Goal: Contribute content: Contribute content

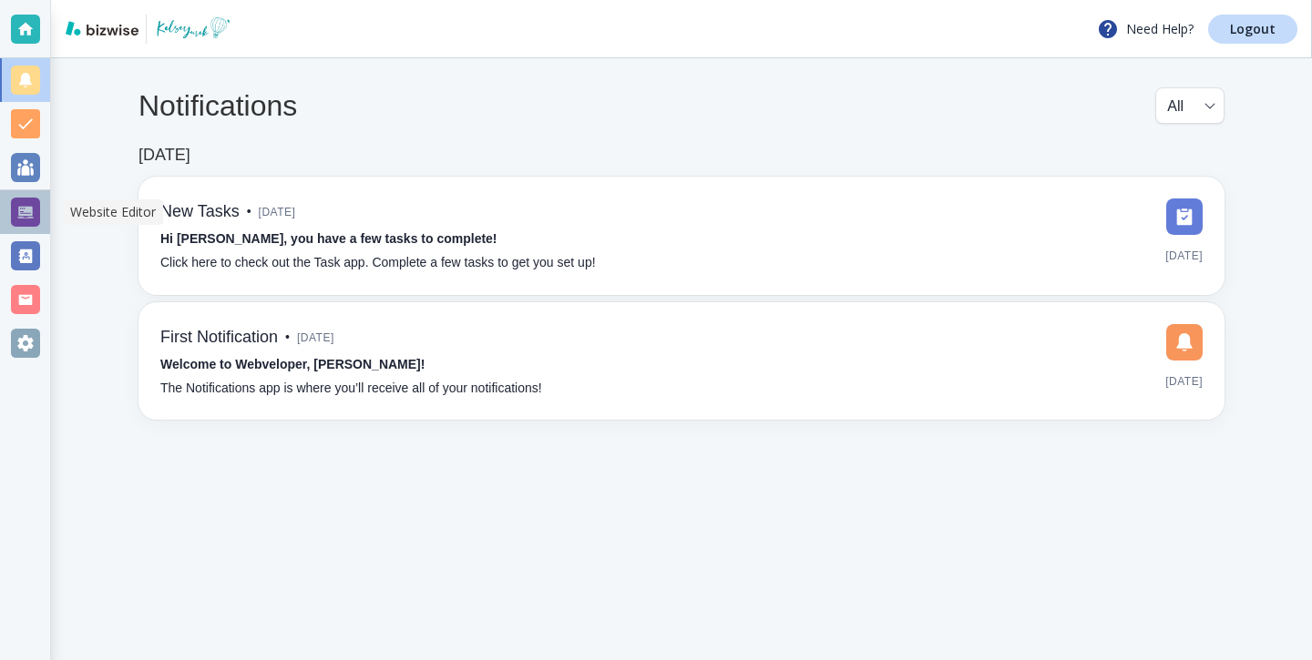
click at [41, 208] on div at bounding box center [25, 212] width 50 height 44
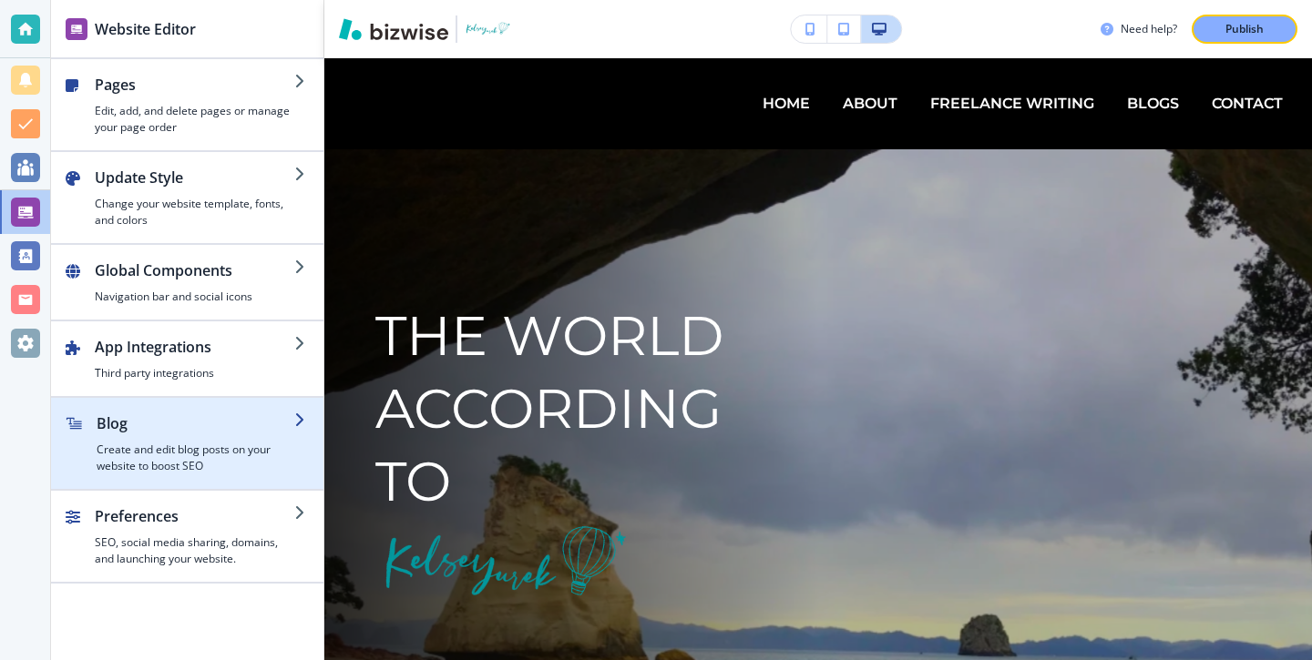
click at [191, 469] on h4 "Create and edit blog posts on your website to boost SEO" at bounding box center [196, 458] width 198 height 33
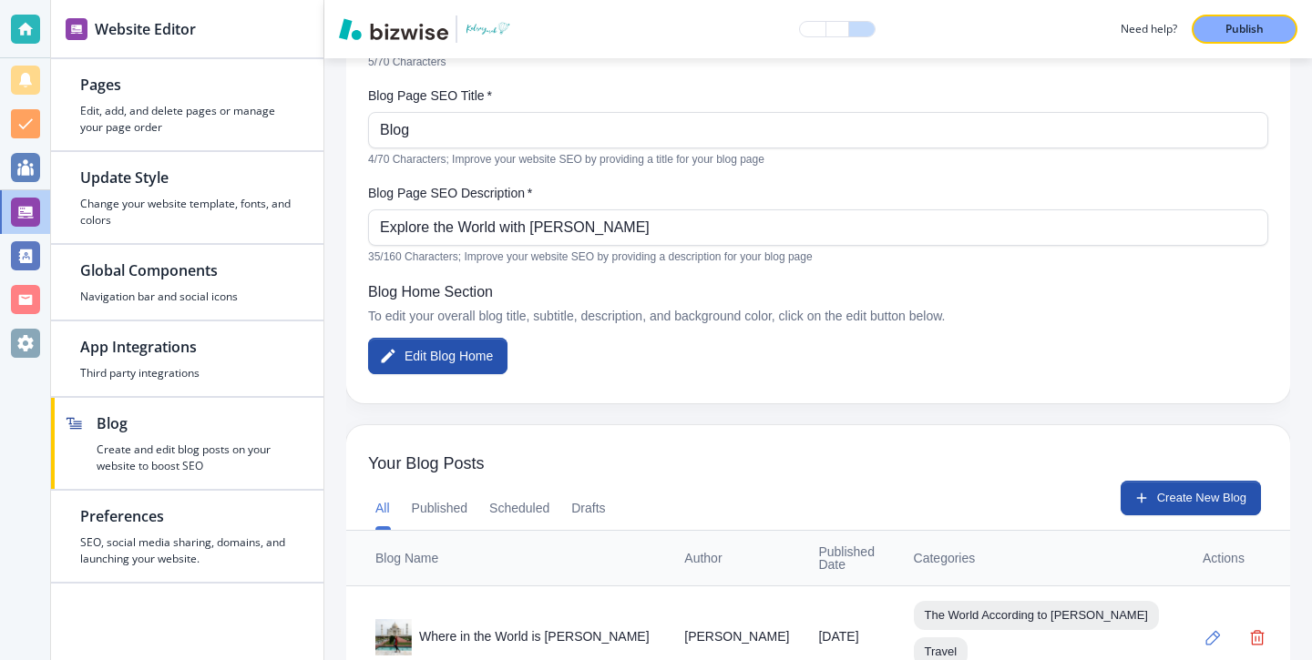
scroll to position [227, 0]
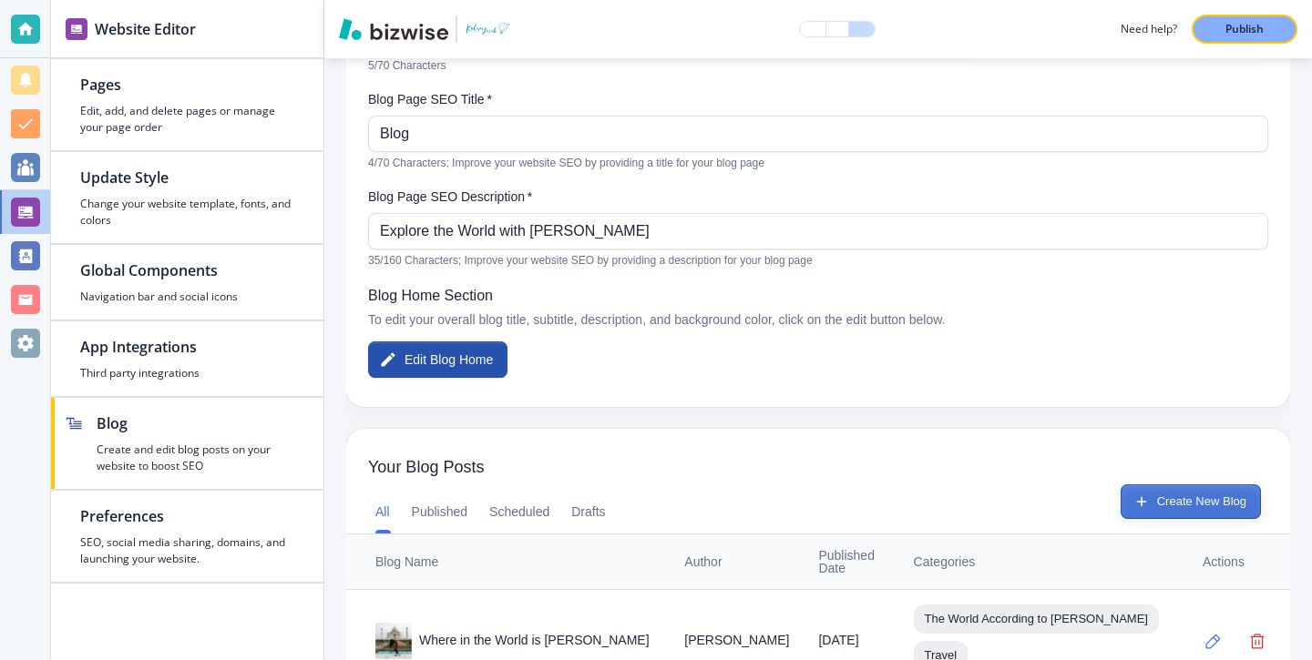
click at [1222, 517] on button "Create New Blog" at bounding box center [1190, 502] width 140 height 35
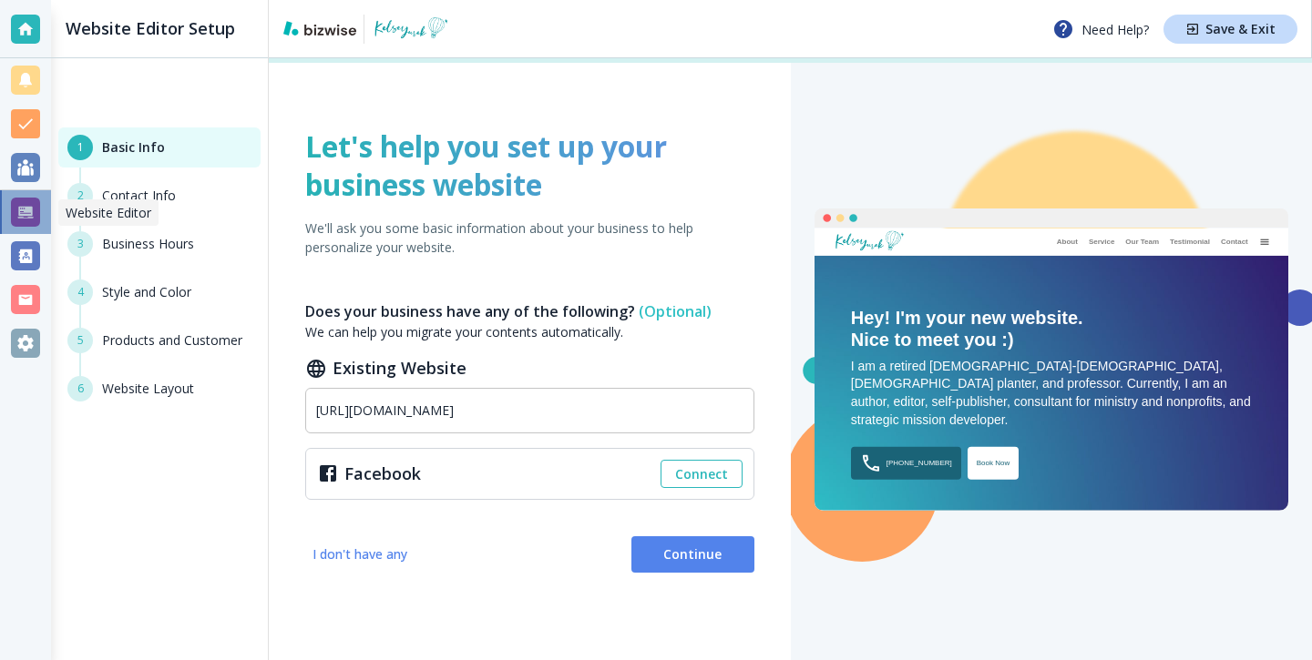
click at [22, 223] on div at bounding box center [25, 212] width 29 height 29
click at [22, 222] on div at bounding box center [25, 212] width 29 height 29
click at [32, 45] on div at bounding box center [25, 29] width 51 height 58
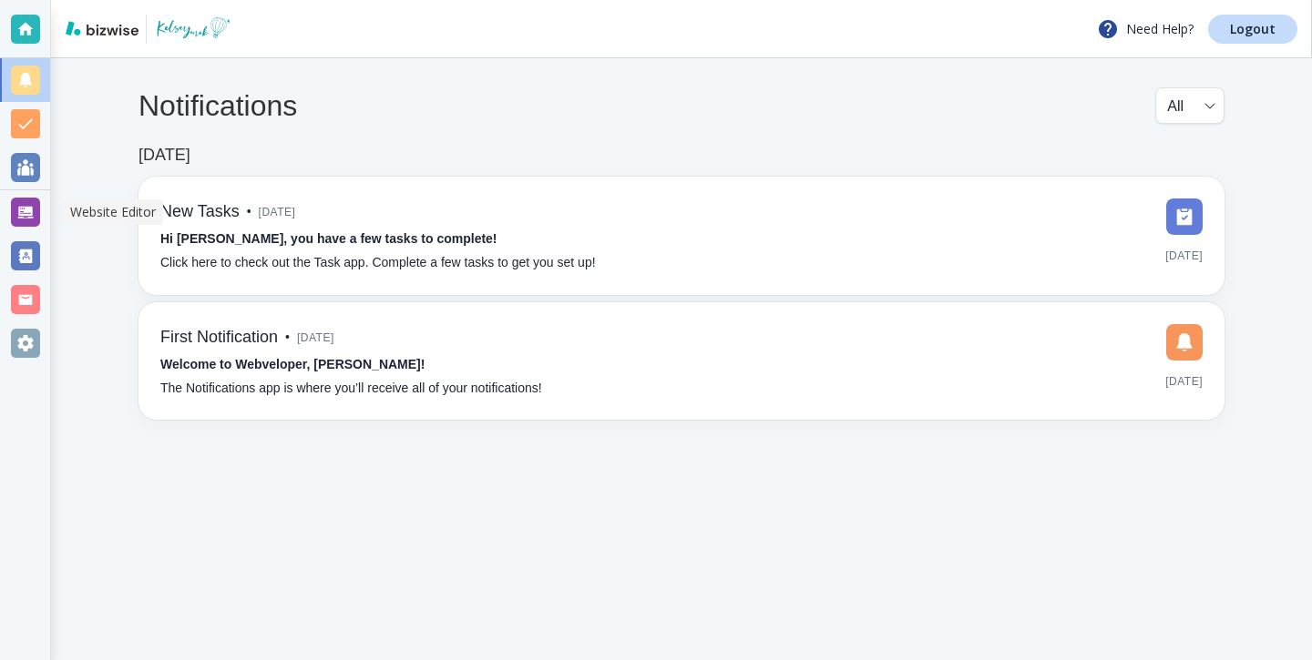
click at [37, 219] on div at bounding box center [25, 212] width 29 height 29
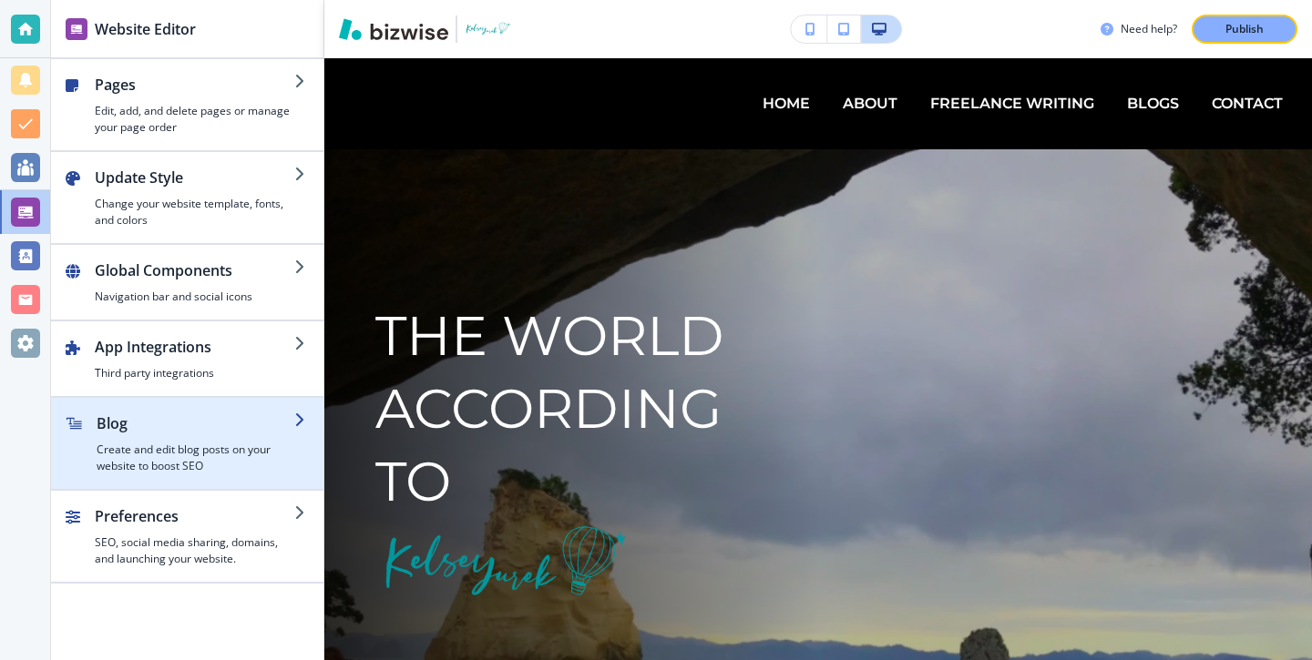
click at [171, 452] on h4 "Create and edit blog posts on your website to boost SEO" at bounding box center [196, 458] width 198 height 33
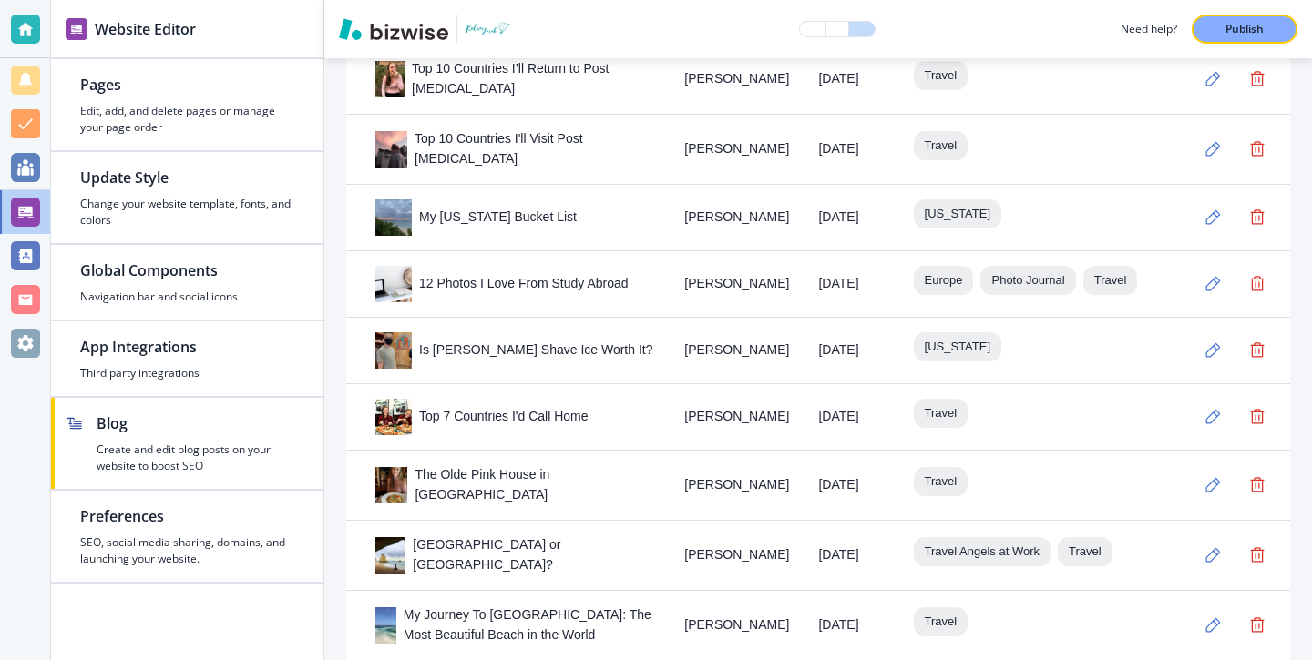
scroll to position [3070, 0]
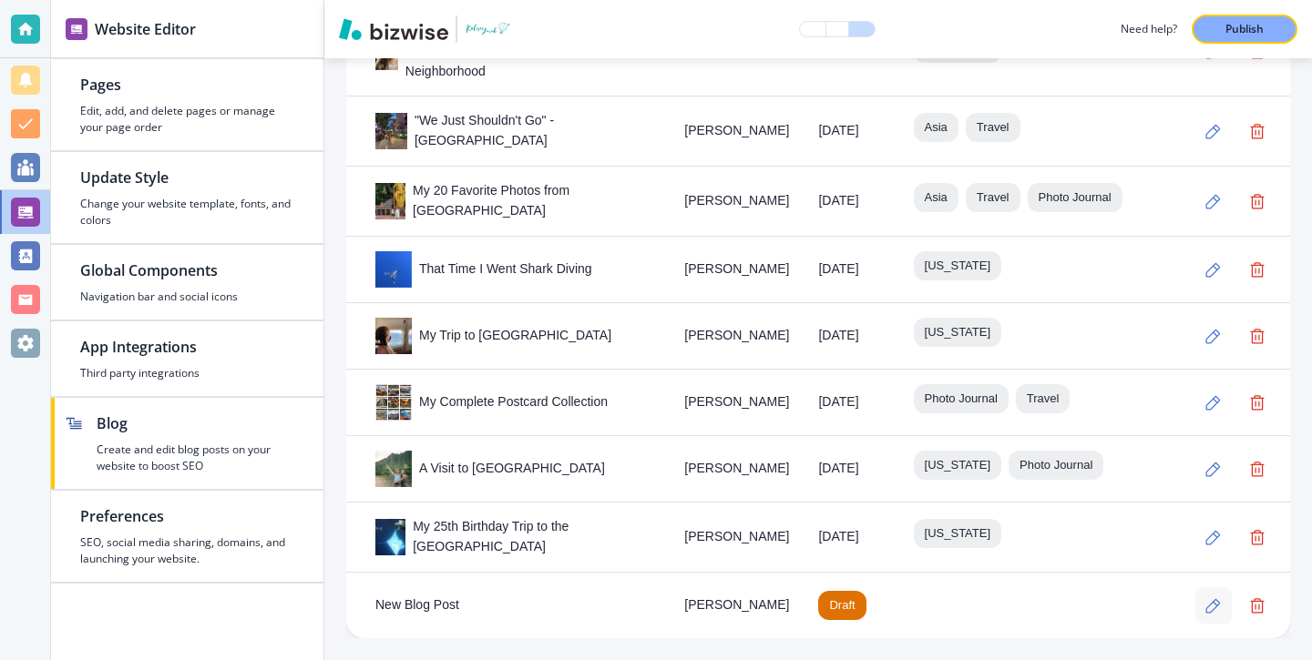
click at [1221, 592] on button "button" at bounding box center [1213, 605] width 36 height 36
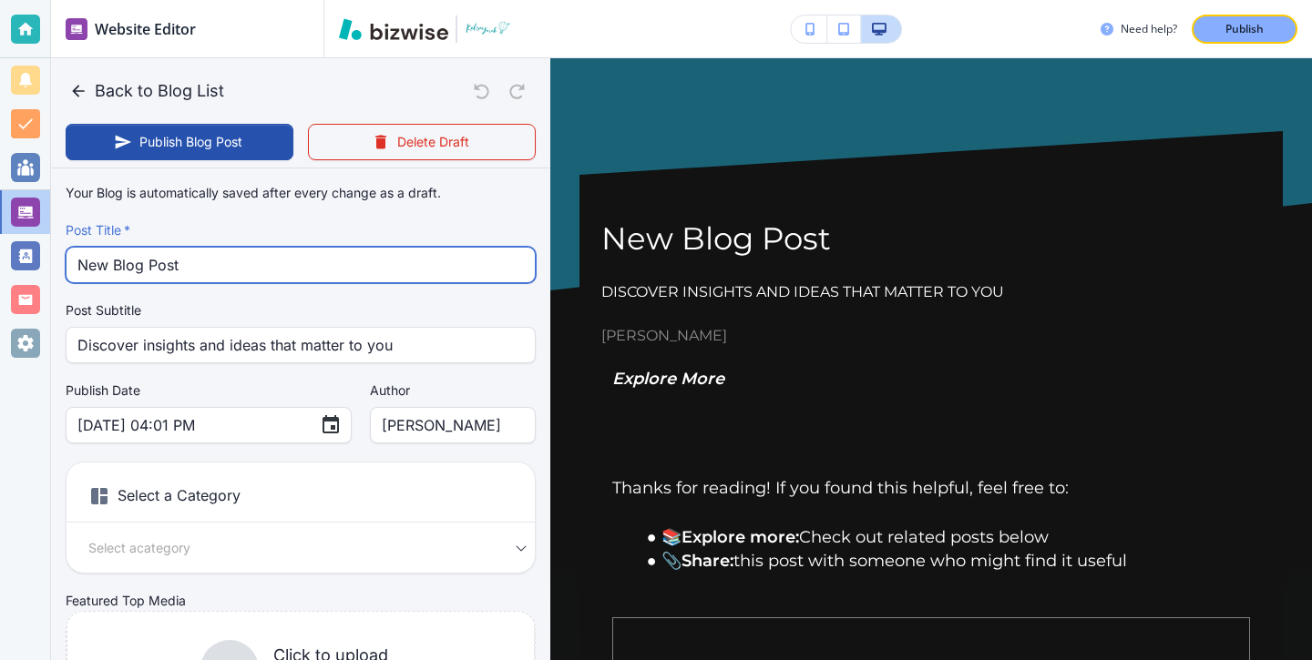
click at [356, 260] on input "New Blog Post" at bounding box center [300, 265] width 446 height 35
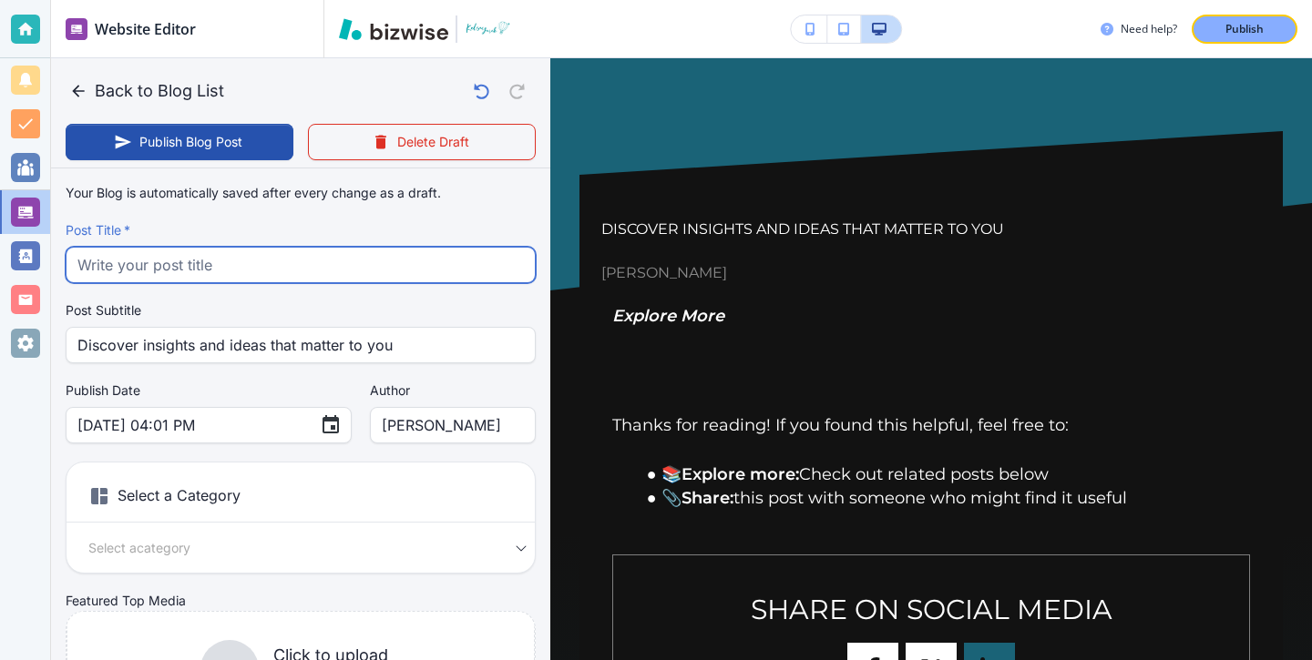
paste input "Kualoa Ranch: Oahu's Real-Life Jurassic Park"
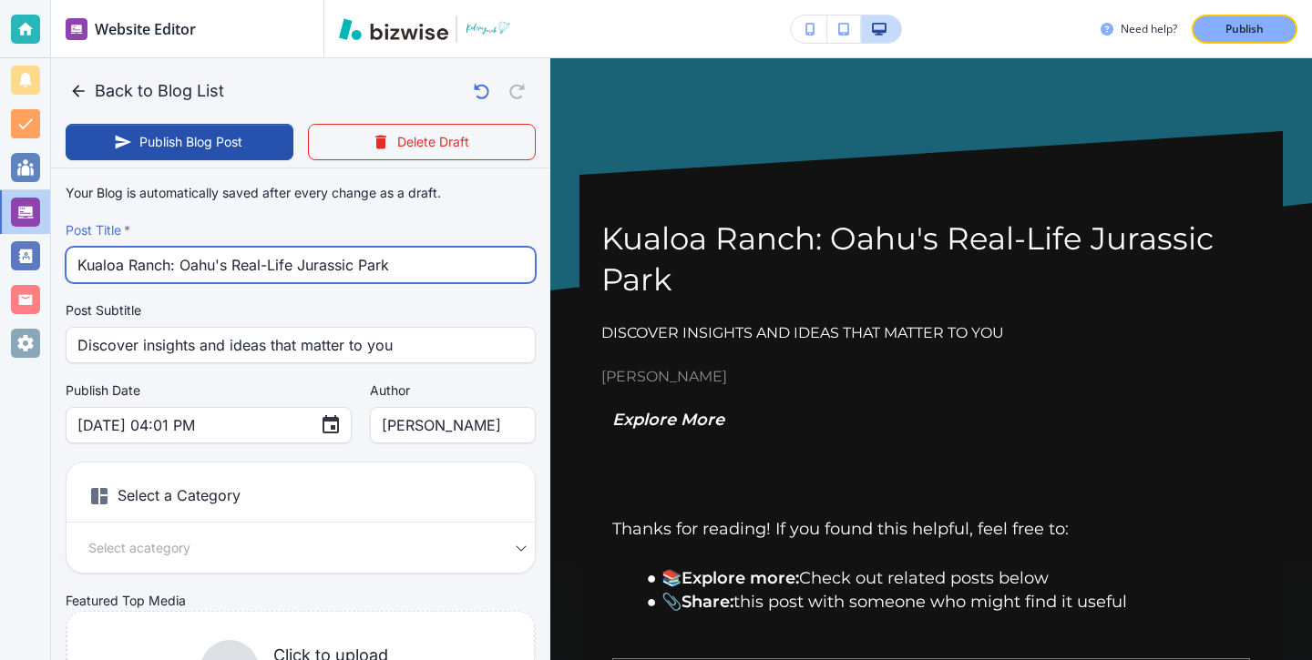
type input "Kualoa Ranch: Oahu's Real-Life Jurassic Park"
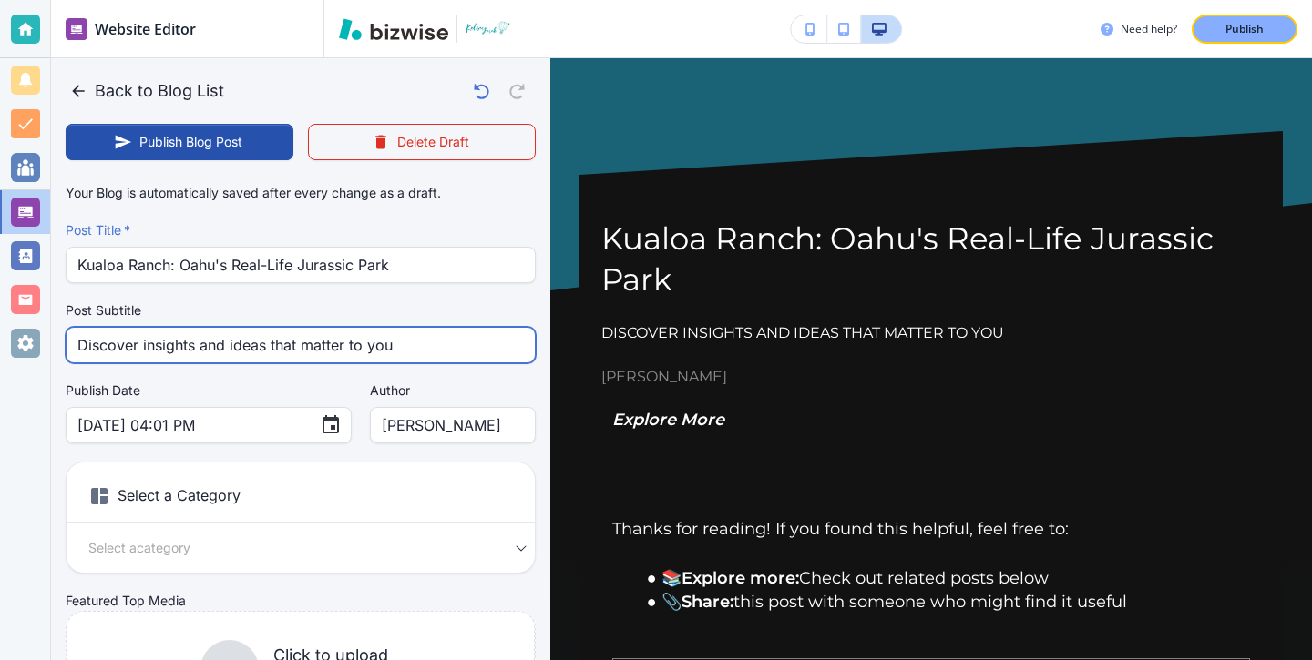
click at [357, 337] on input "Discover insights and ideas that matter to you" at bounding box center [300, 345] width 446 height 35
click at [358, 338] on input "Discover insights and ideas that matter to you" at bounding box center [300, 345] width 446 height 35
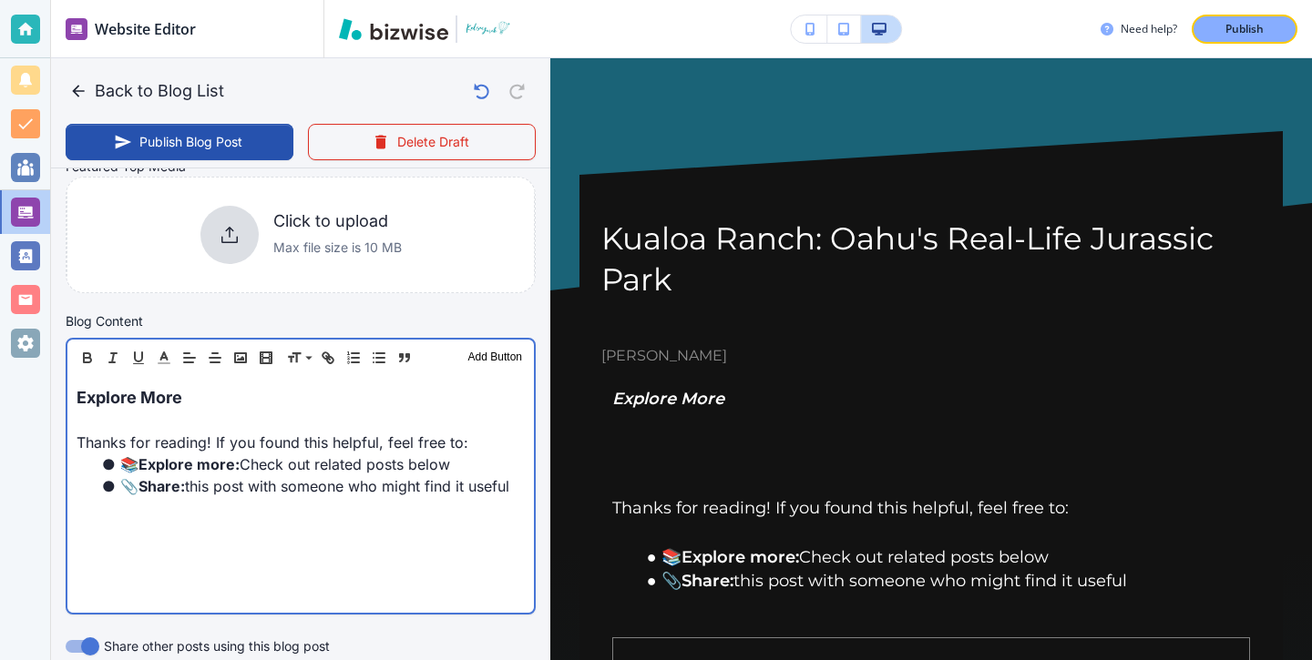
scroll to position [435, 0]
drag, startPoint x: 207, startPoint y: 403, endPoint x: 0, endPoint y: 403, distance: 206.7
click at [0, 403] on div "Website Editor Pages Edit, add, and delete pages or manage your page order Upda…" at bounding box center [656, 330] width 1312 height 660
type input "Sep 12, 2025 04:02 PM"
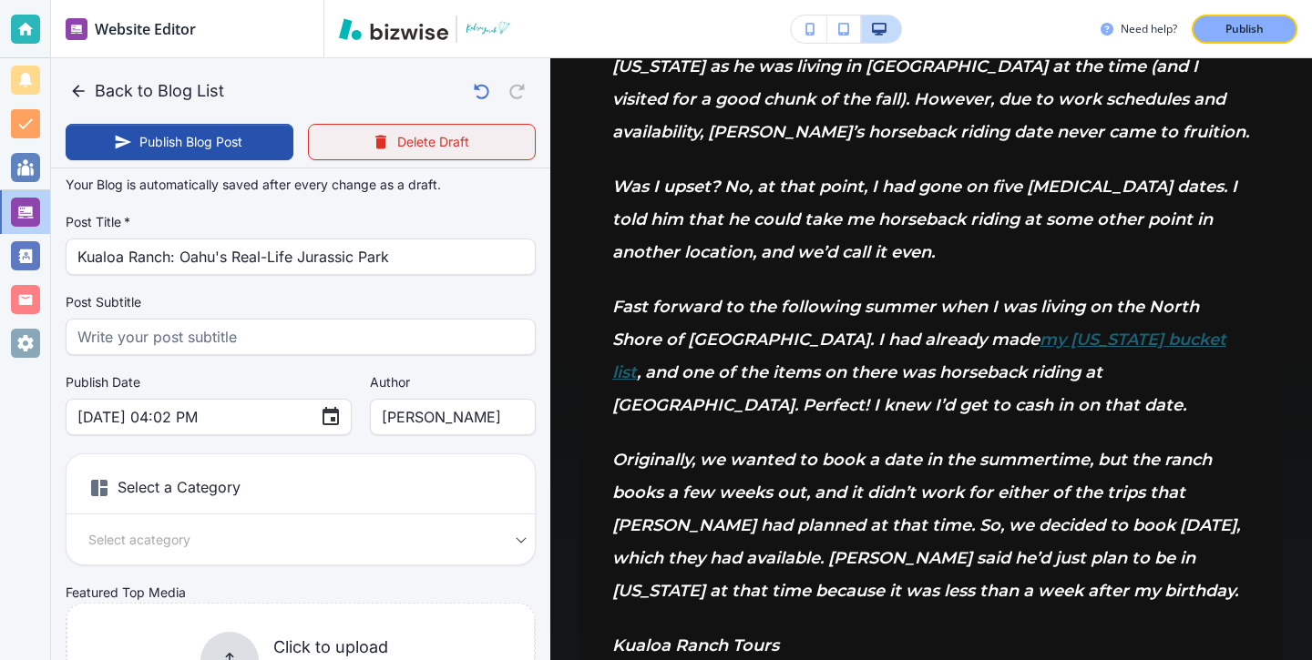
scroll to position [0, 0]
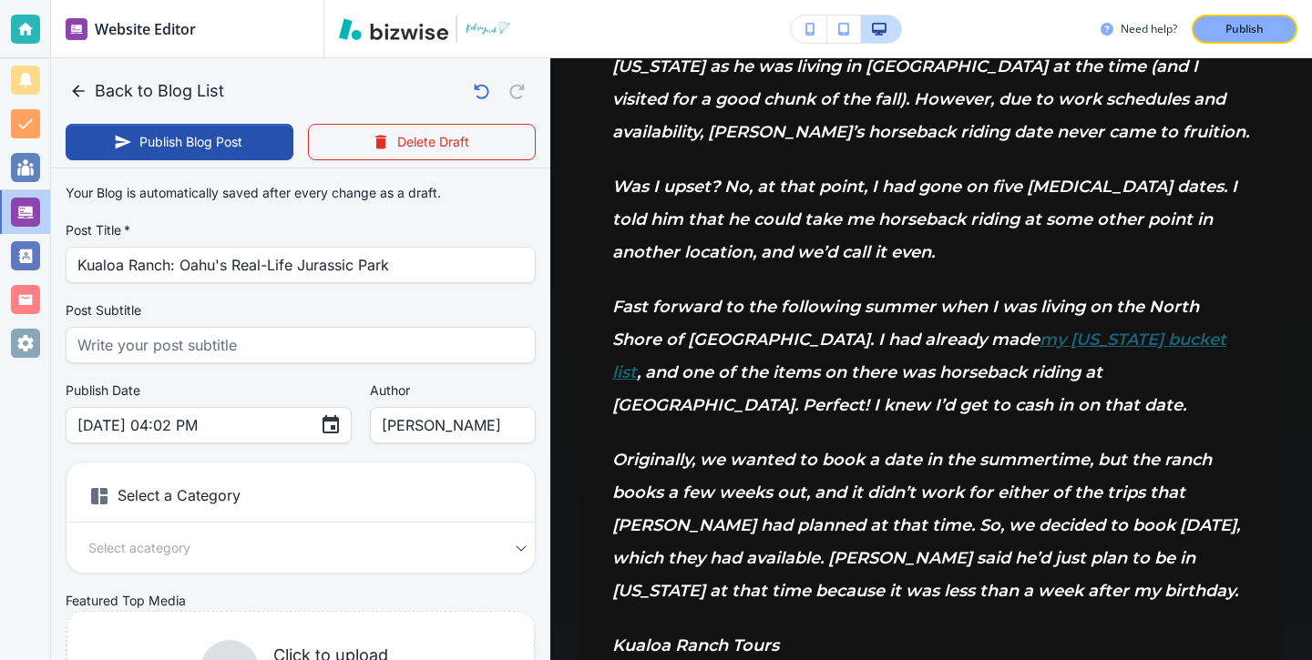
drag, startPoint x: 469, startPoint y: 263, endPoint x: 259, endPoint y: 448, distance: 280.1
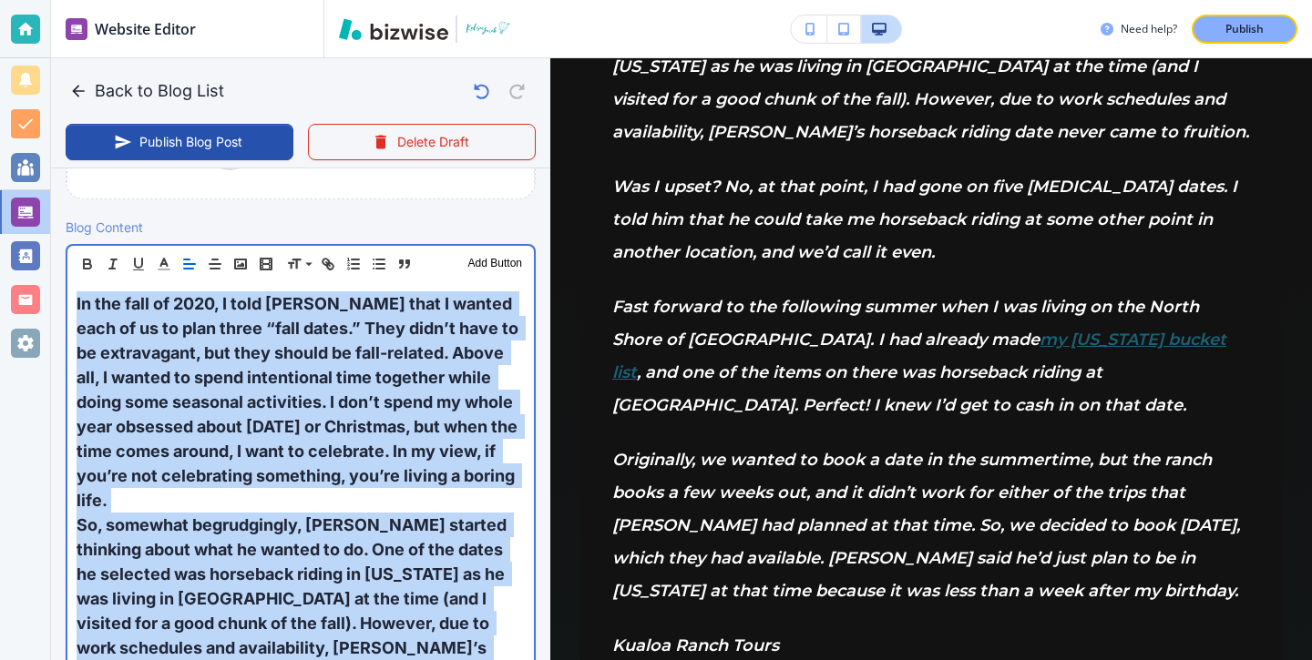
scroll to position [511, 0]
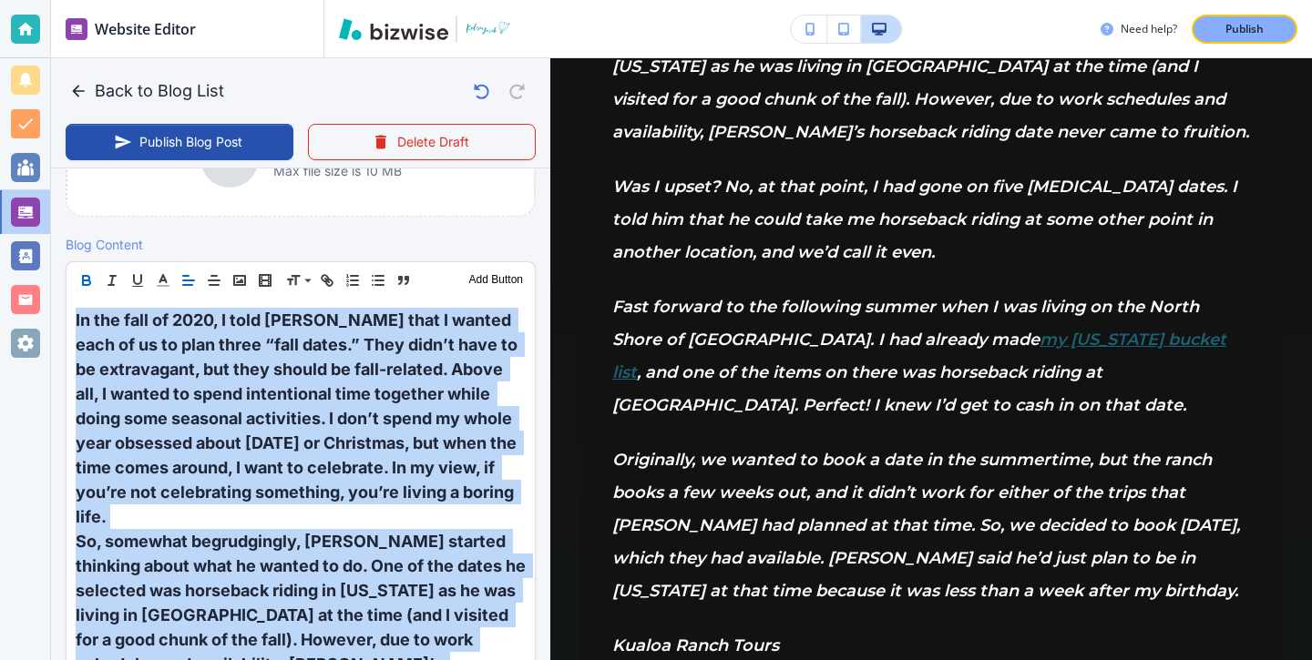
click at [84, 280] on icon "button" at bounding box center [86, 280] width 16 height 16
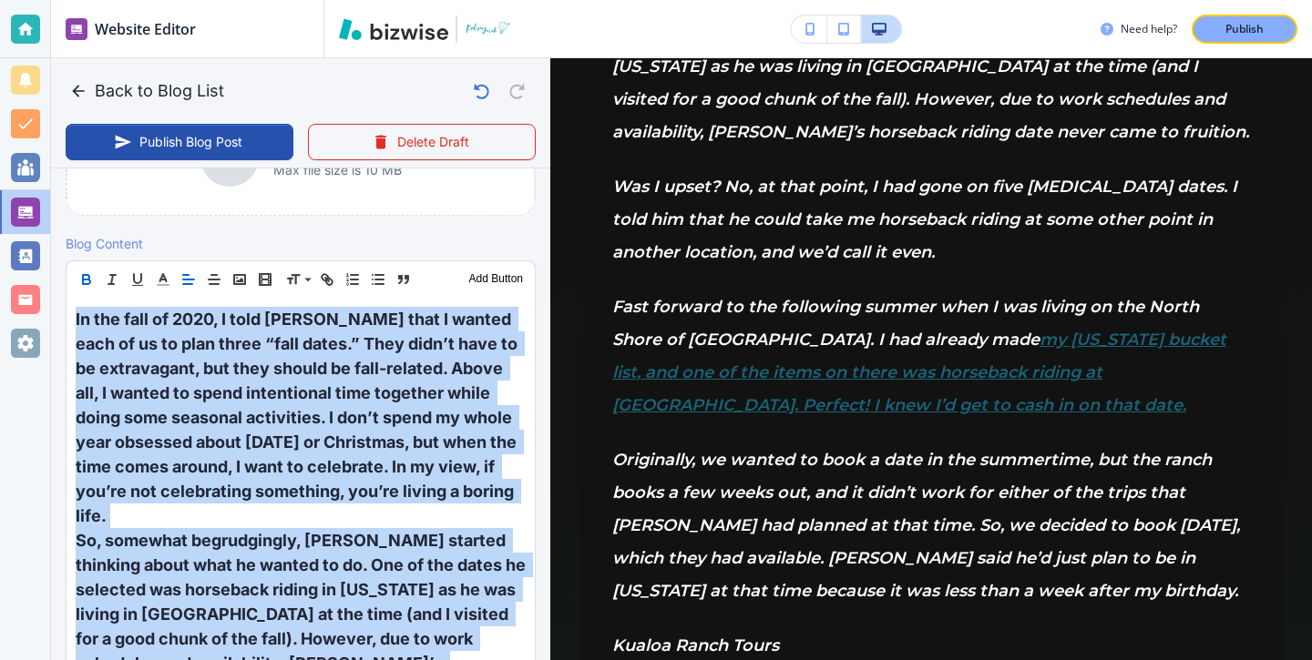
click at [84, 280] on icon "button" at bounding box center [86, 282] width 7 height 5
click at [84, 281] on icon "button" at bounding box center [86, 283] width 7 height 5
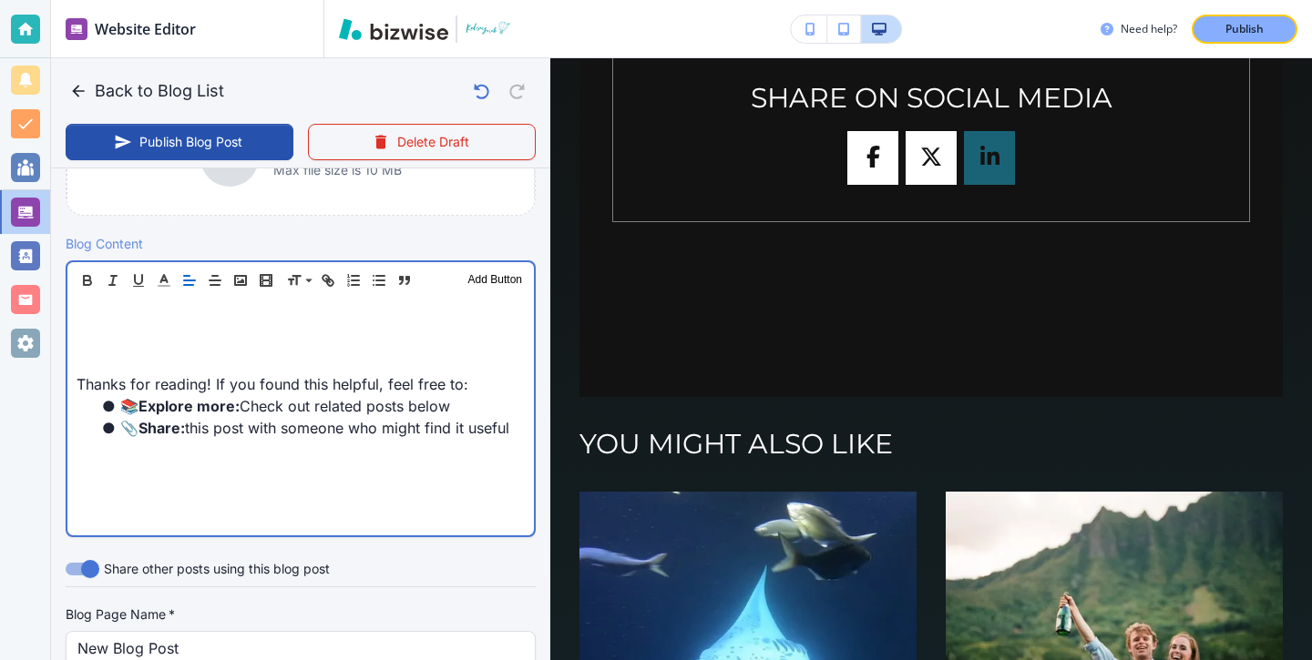
scroll to position [511, 0]
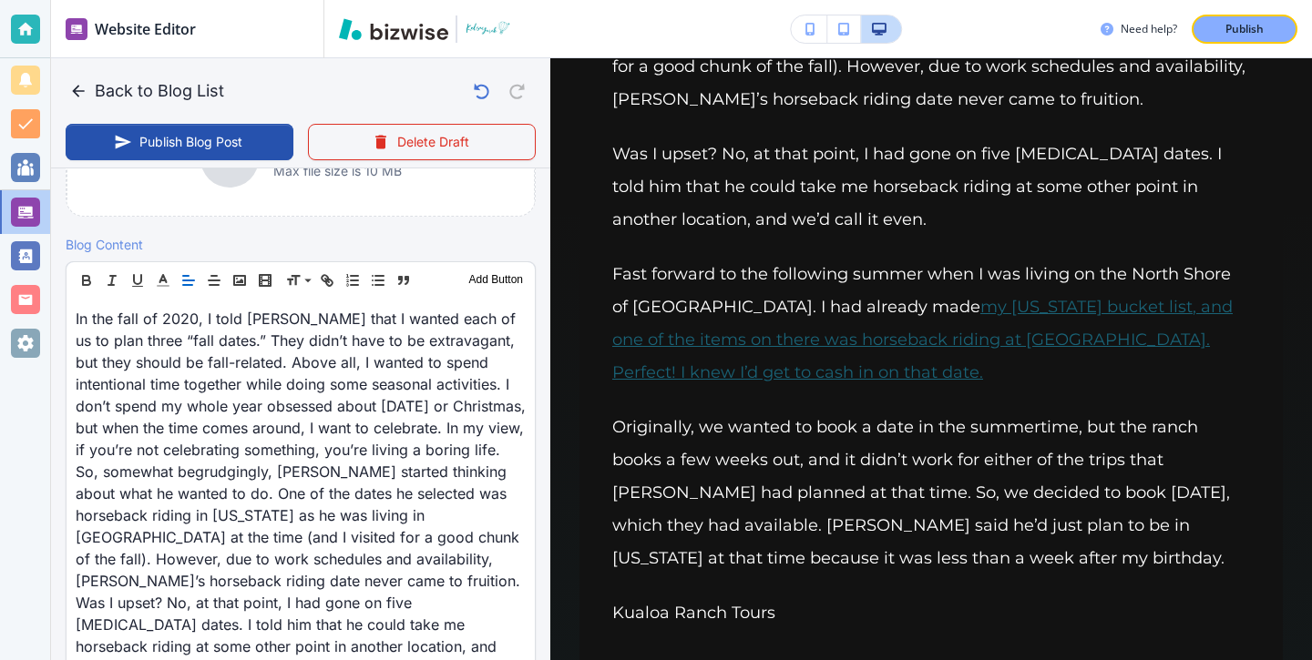
click at [980, 309] on link "my Hawaii bucket list" at bounding box center [1086, 307] width 212 height 20
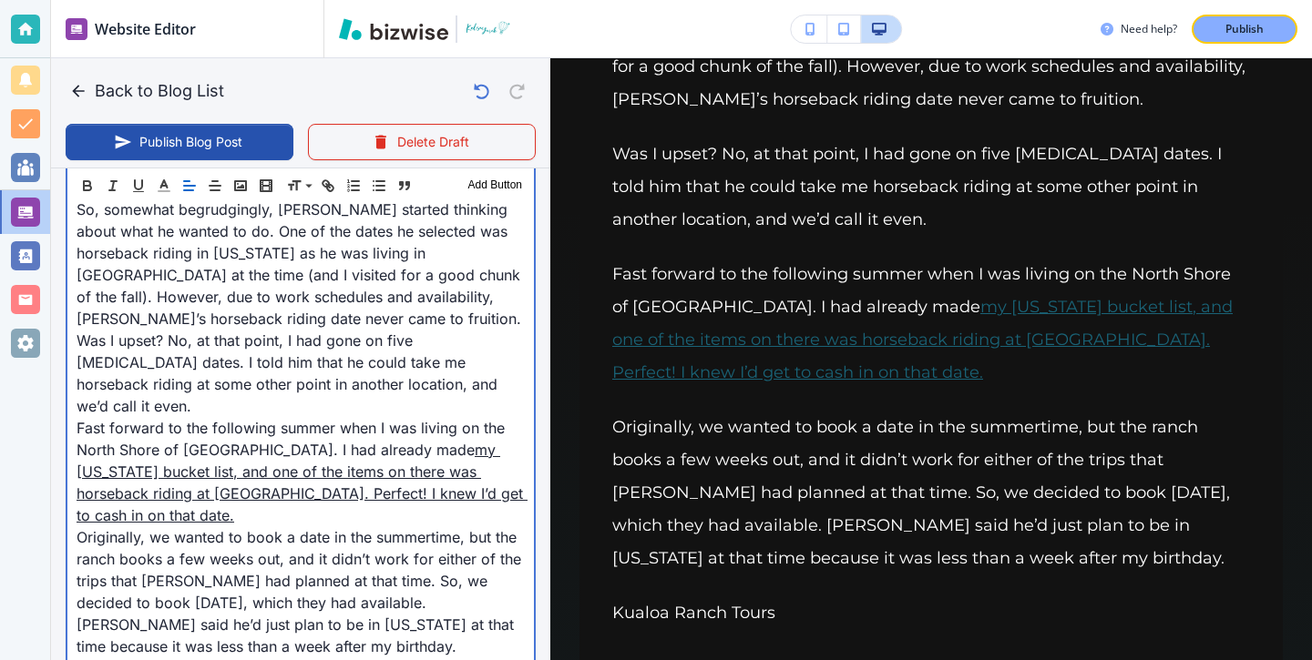
scroll to position [797, 0]
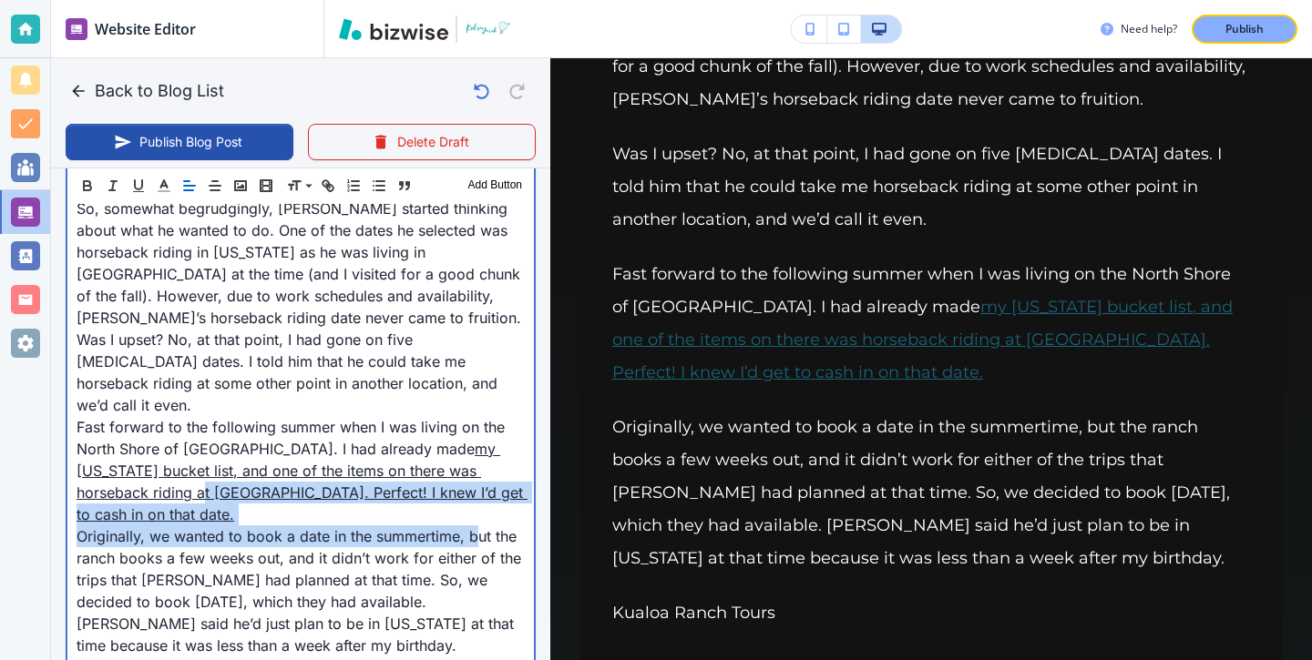
drag, startPoint x: 467, startPoint y: 436, endPoint x: 474, endPoint y: 475, distance: 39.7
click at [474, 475] on div "In the fall of 2020, I told Dan that I wanted each of us to plan three “fall da…" at bounding box center [300, 635] width 466 height 1242
click at [474, 526] on p "Originally, we wanted to book a date in the summertime, but the ranch books a f…" at bounding box center [301, 591] width 448 height 131
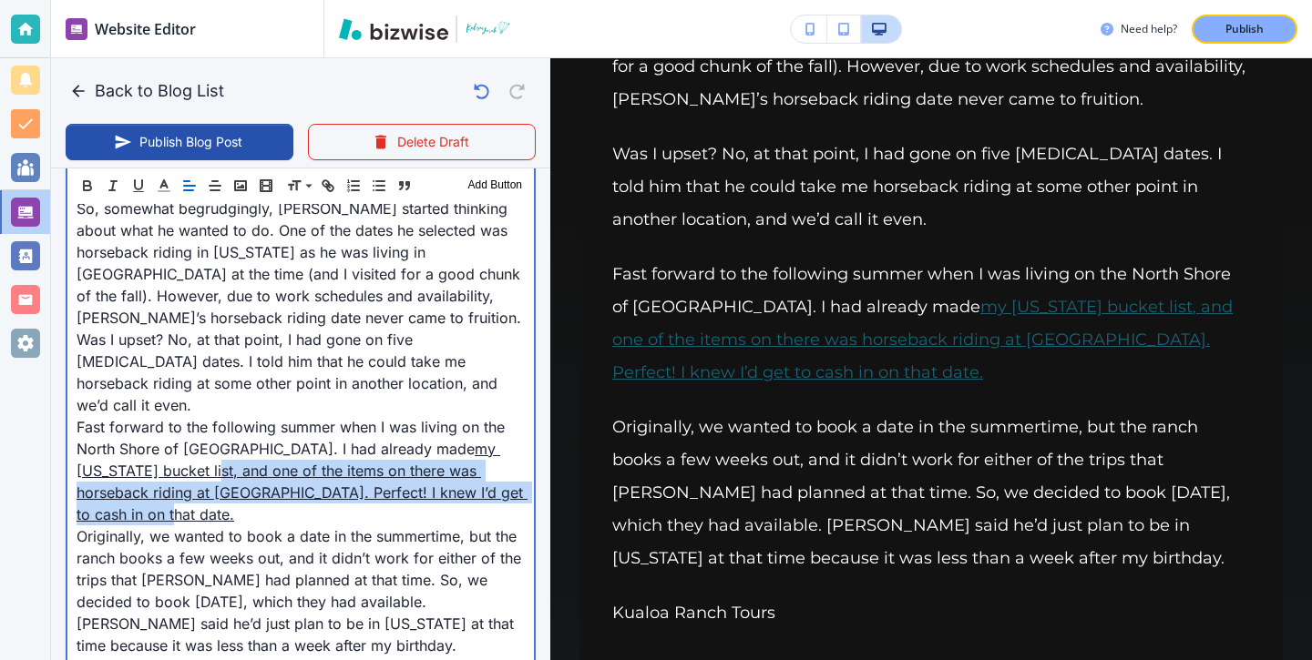
drag, startPoint x: 474, startPoint y: 453, endPoint x: 72, endPoint y: 431, distance: 402.2
click at [72, 431] on div "In the fall of 2020, I told Dan that I wanted each of us to plan three “fall da…" at bounding box center [300, 635] width 466 height 1242
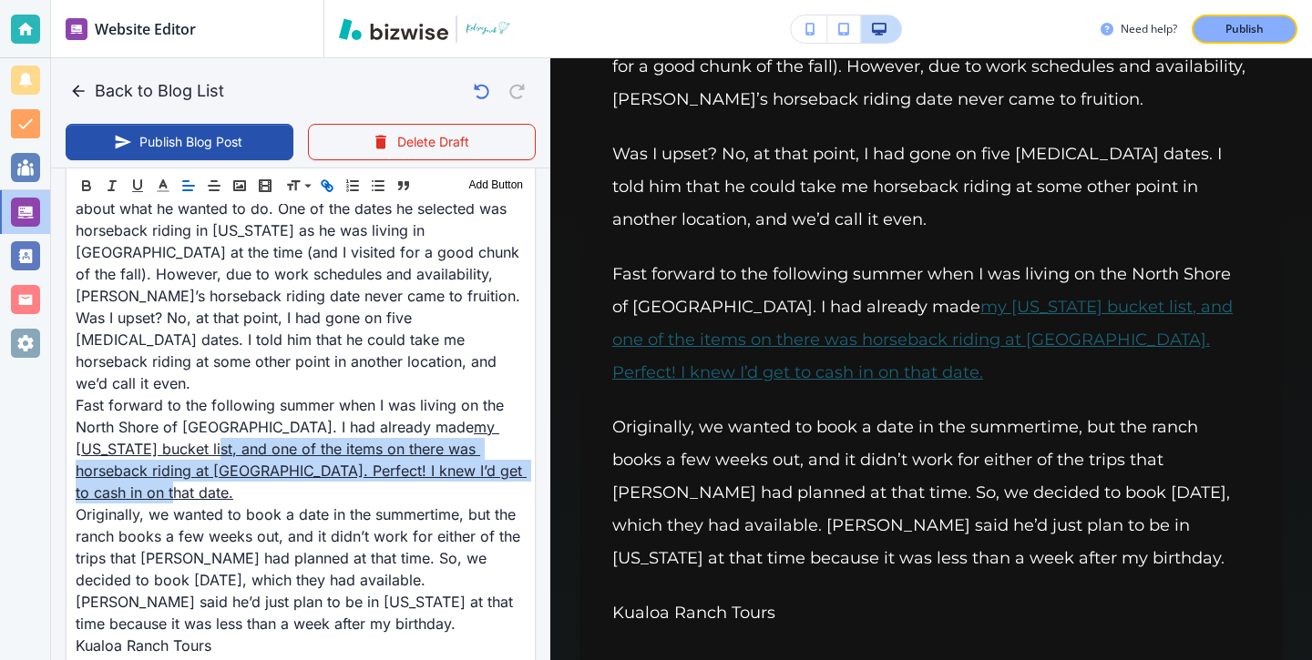
click at [330, 192] on icon "button" at bounding box center [327, 186] width 16 height 16
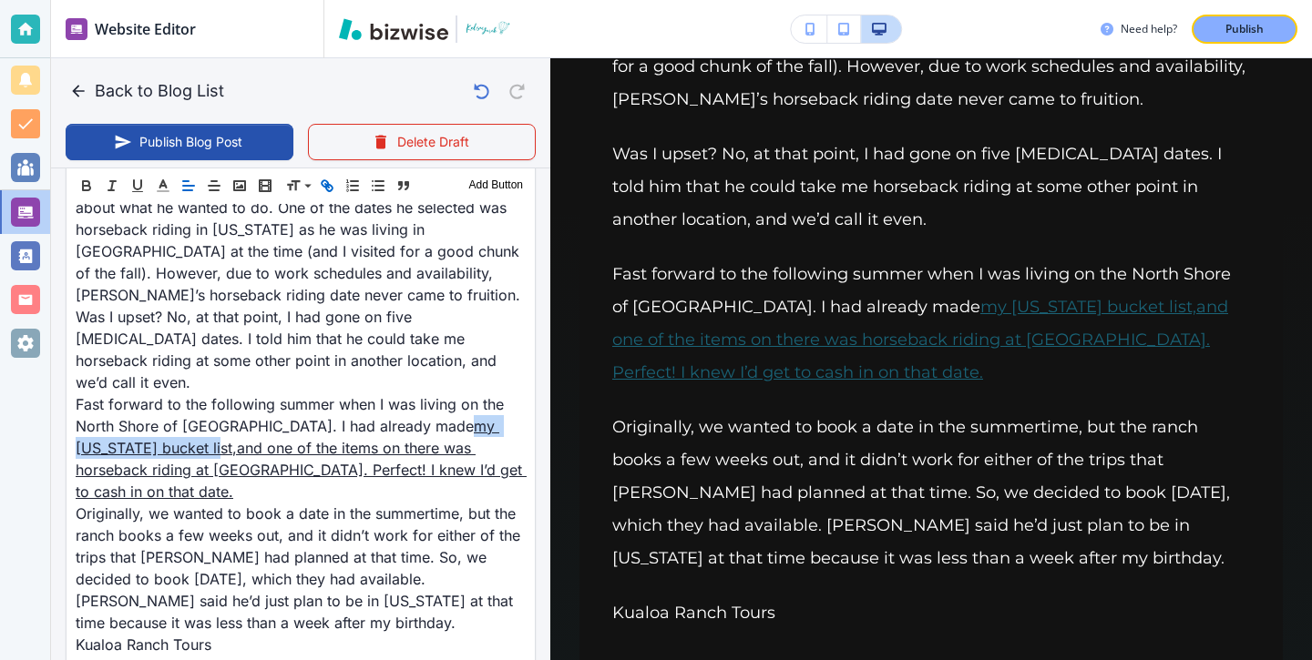
scroll to position [796, 0]
click at [328, 187] on line "button" at bounding box center [327, 186] width 4 height 4
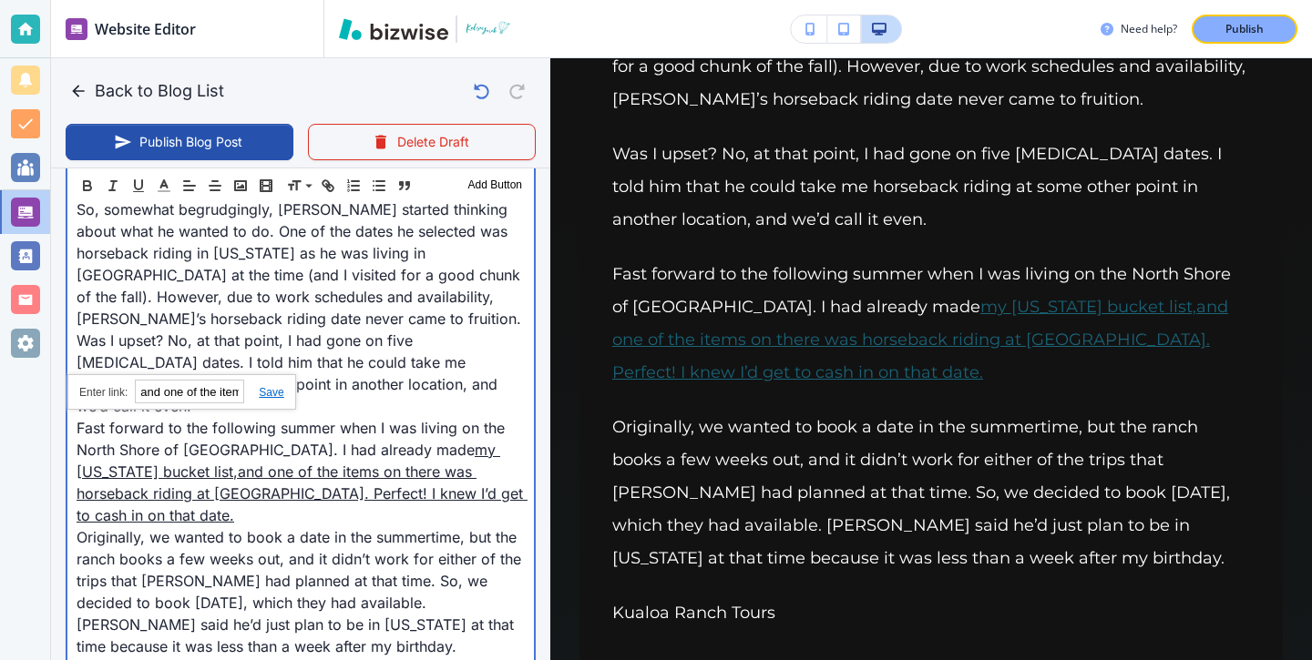
click at [349, 360] on div "In the fall of 2020, I told Dan that I wanted each of us to plan three “fall da…" at bounding box center [300, 636] width 466 height 1242
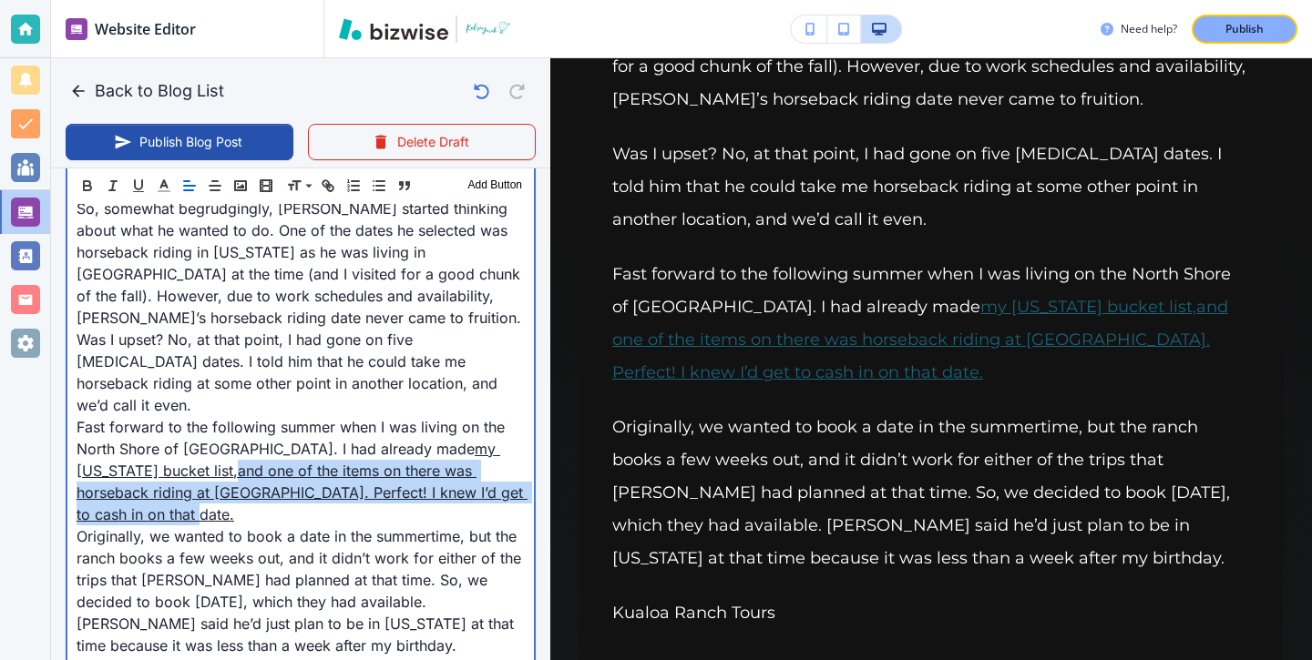
drag, startPoint x: 466, startPoint y: 444, endPoint x: 79, endPoint y: 424, distance: 387.6
click at [79, 424] on p "Fast forward to the following summer when I was living on the North Shore of Oa…" at bounding box center [301, 470] width 448 height 109
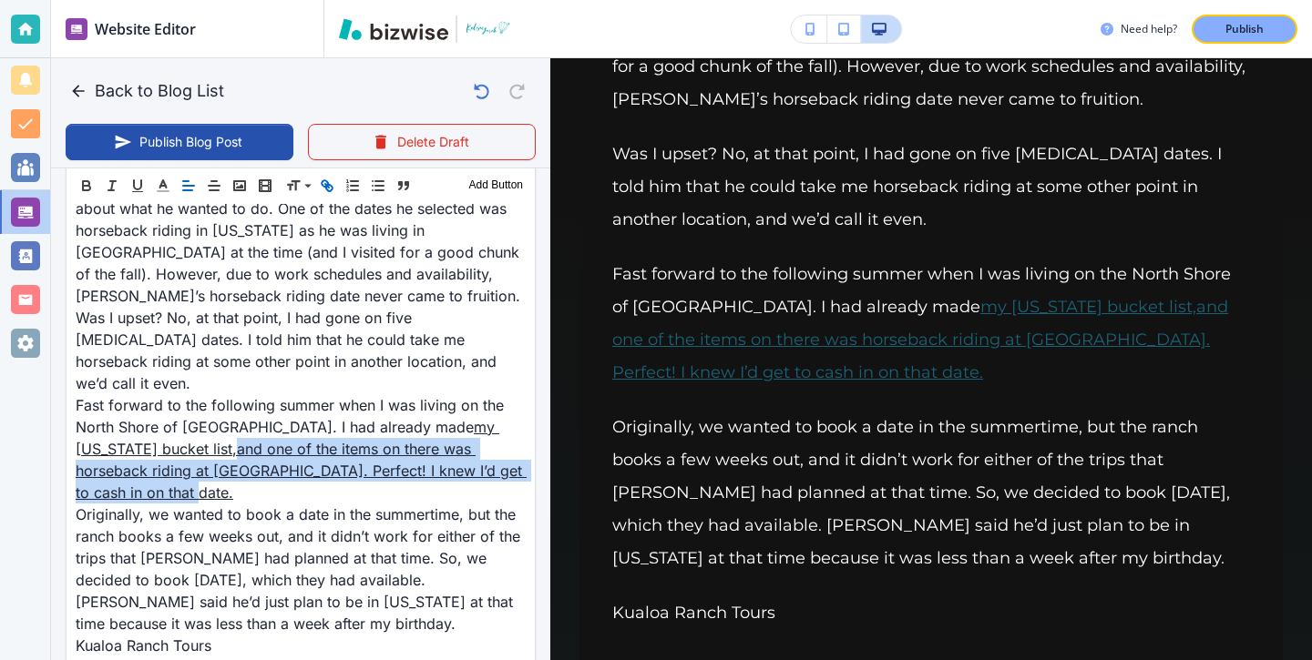
click at [330, 191] on icon "button" at bounding box center [327, 186] width 16 height 16
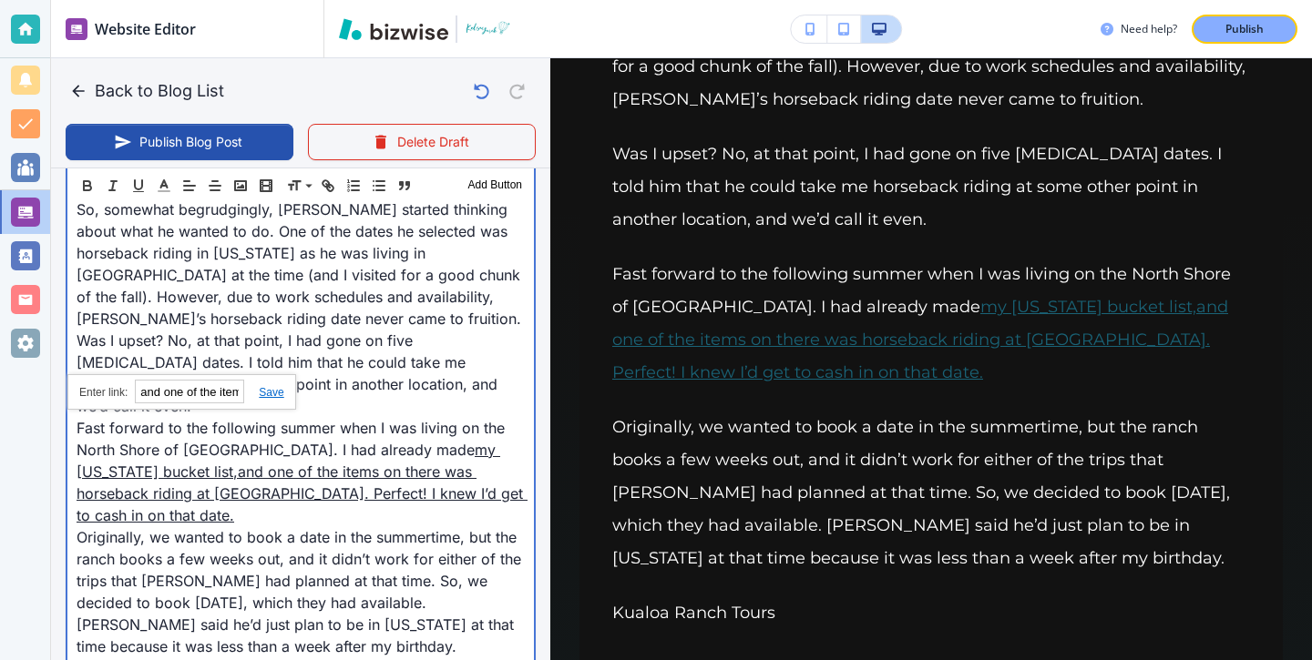
click at [409, 417] on p "Fast forward to the following summer when I was living on the North Shore of Oa…" at bounding box center [301, 471] width 448 height 109
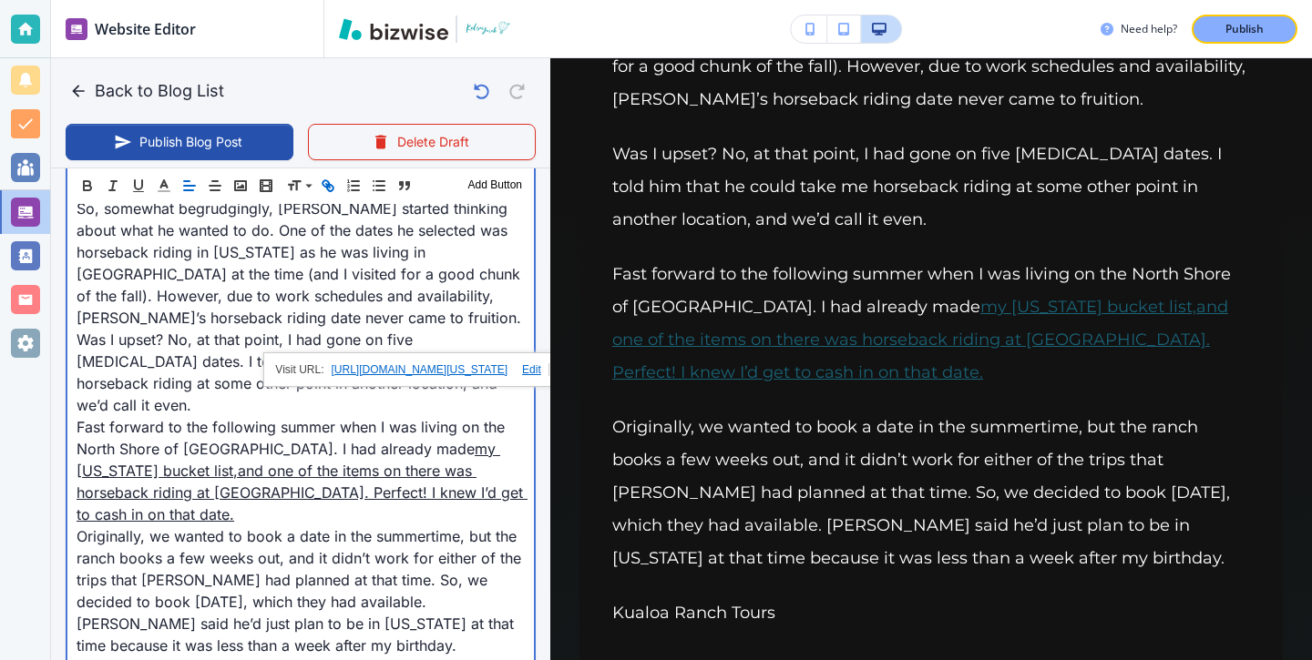
click at [360, 416] on p "Fast forward to the following summer when I was living on the North Shore of Oa…" at bounding box center [301, 470] width 448 height 109
click at [370, 440] on link "my Hawaii bucket list," at bounding box center [289, 460] width 424 height 40
click at [362, 416] on p "Fast forward to the following summer when I was living on the North Shore of Oa…" at bounding box center [301, 470] width 448 height 109
click at [362, 440] on link "my Hawaii bucket list," at bounding box center [289, 460] width 424 height 40
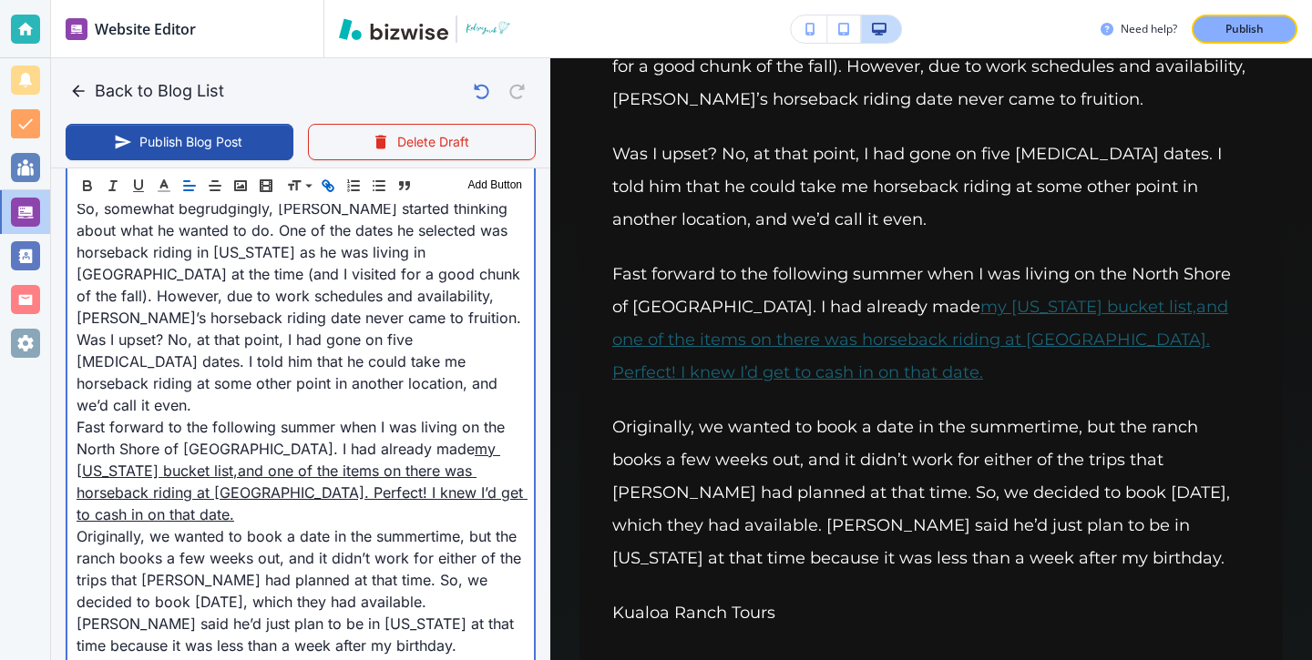
click at [360, 416] on p "Fast forward to the following summer when I was living on the North Shore of Oa…" at bounding box center [301, 470] width 448 height 109
click at [364, 440] on link "my Hawaii bucket list," at bounding box center [289, 460] width 424 height 40
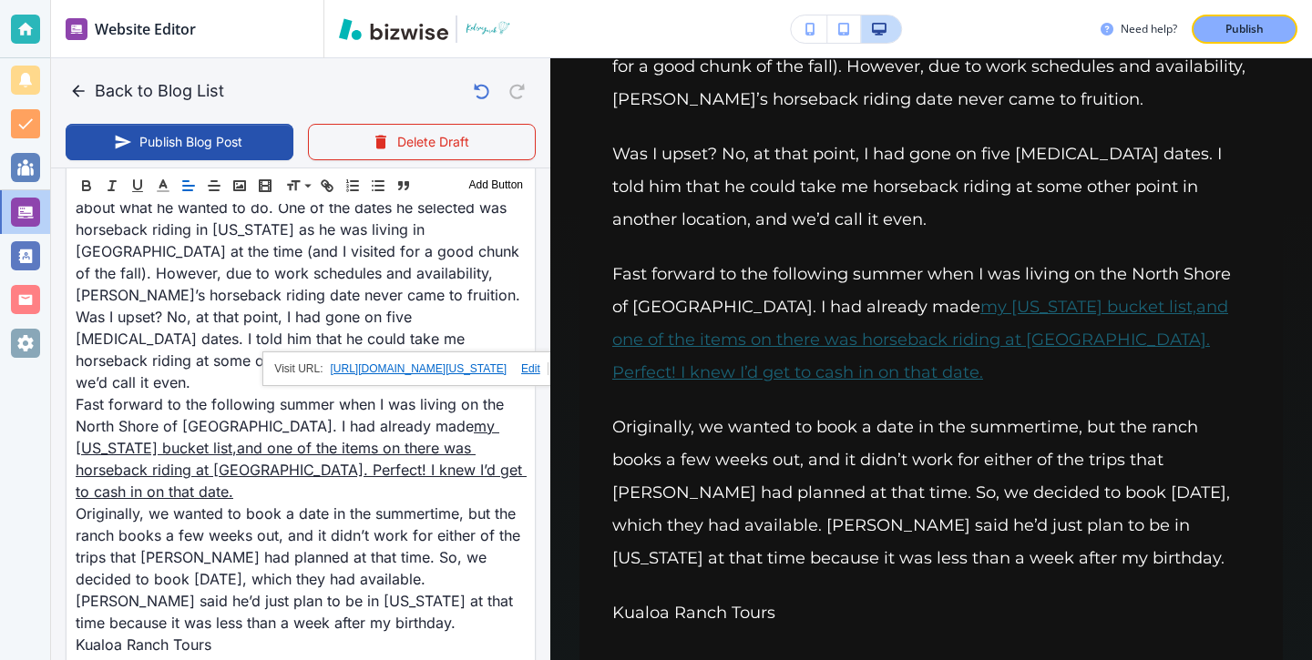
scroll to position [796, 0]
click at [535, 370] on link at bounding box center [527, 369] width 42 height 13
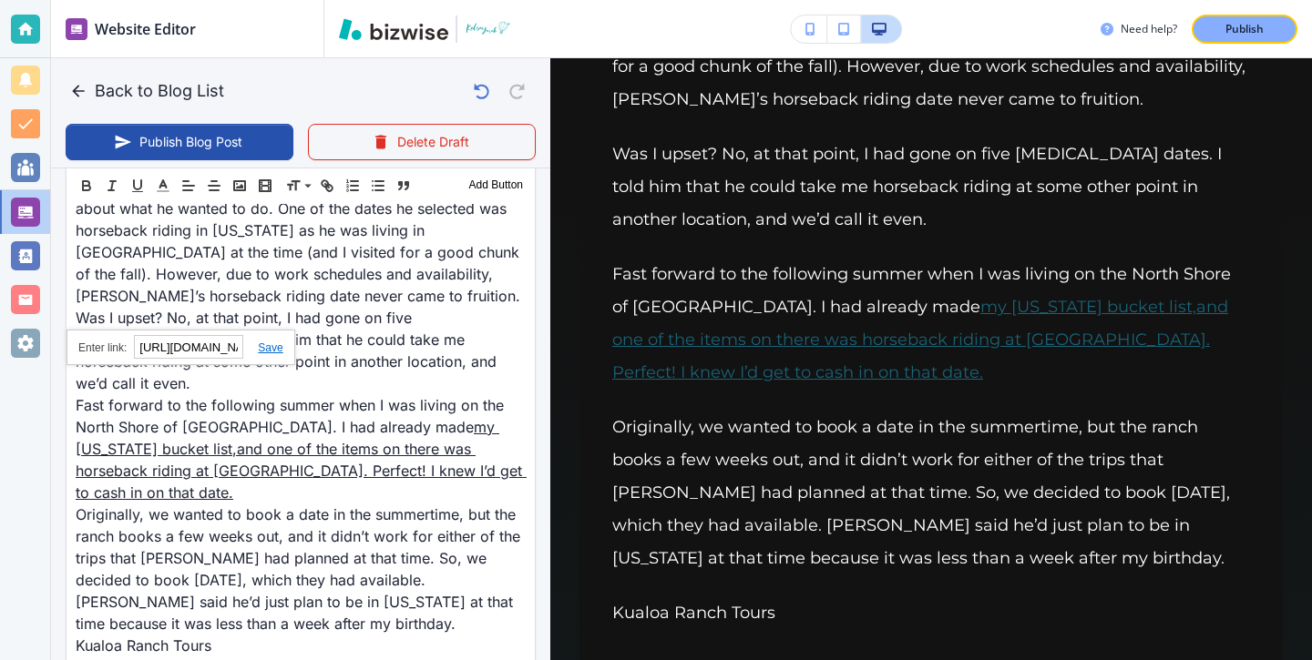
click at [276, 351] on link at bounding box center [262, 348] width 39 height 13
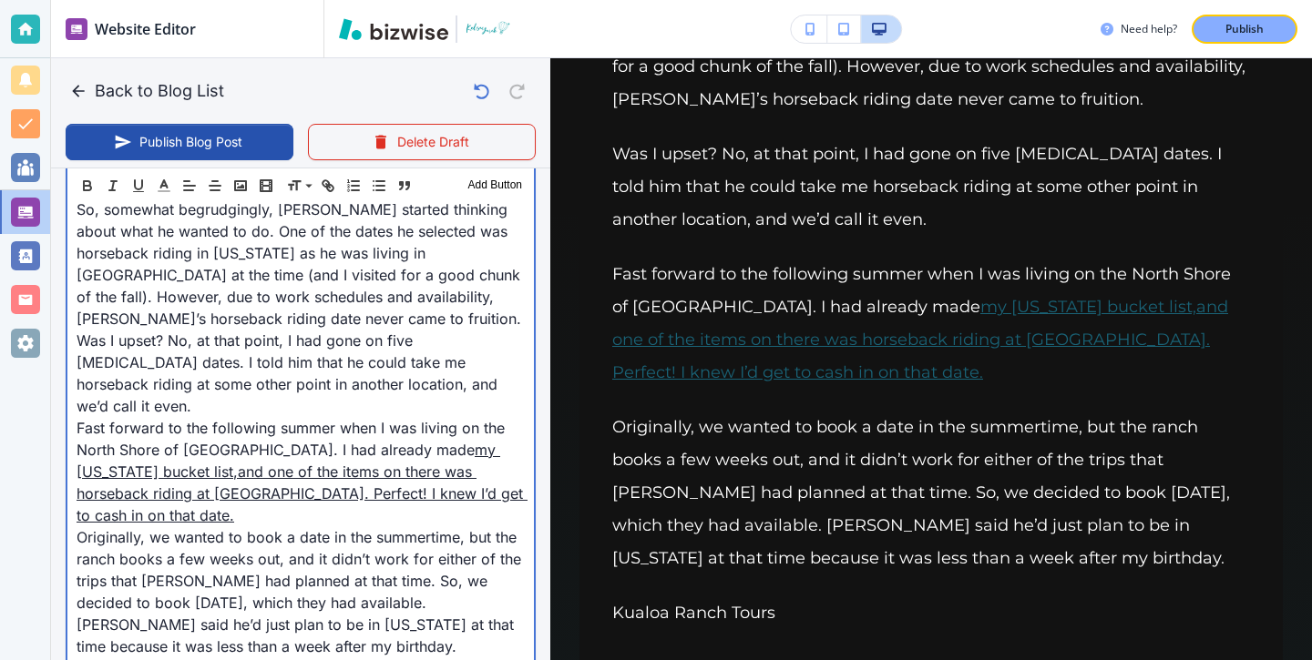
click at [373, 417] on p "Fast forward to the following summer when I was living on the North Shore of Oa…" at bounding box center [301, 471] width 448 height 109
click at [350, 462] on link "and one of the items on there was horseback riding at Kualoa Ranch. Perfect! I …" at bounding box center [302, 493] width 451 height 62
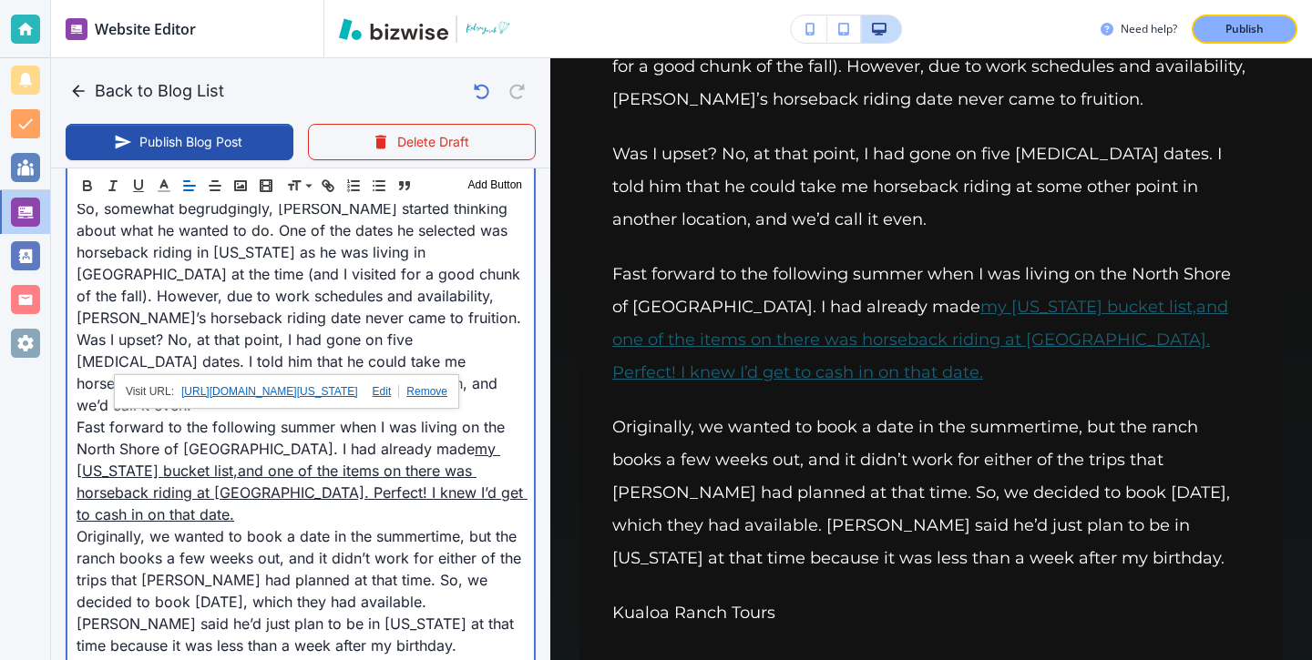
click at [365, 416] on p "Fast forward to the following summer when I was living on the North Shore of Oa…" at bounding box center [301, 470] width 448 height 109
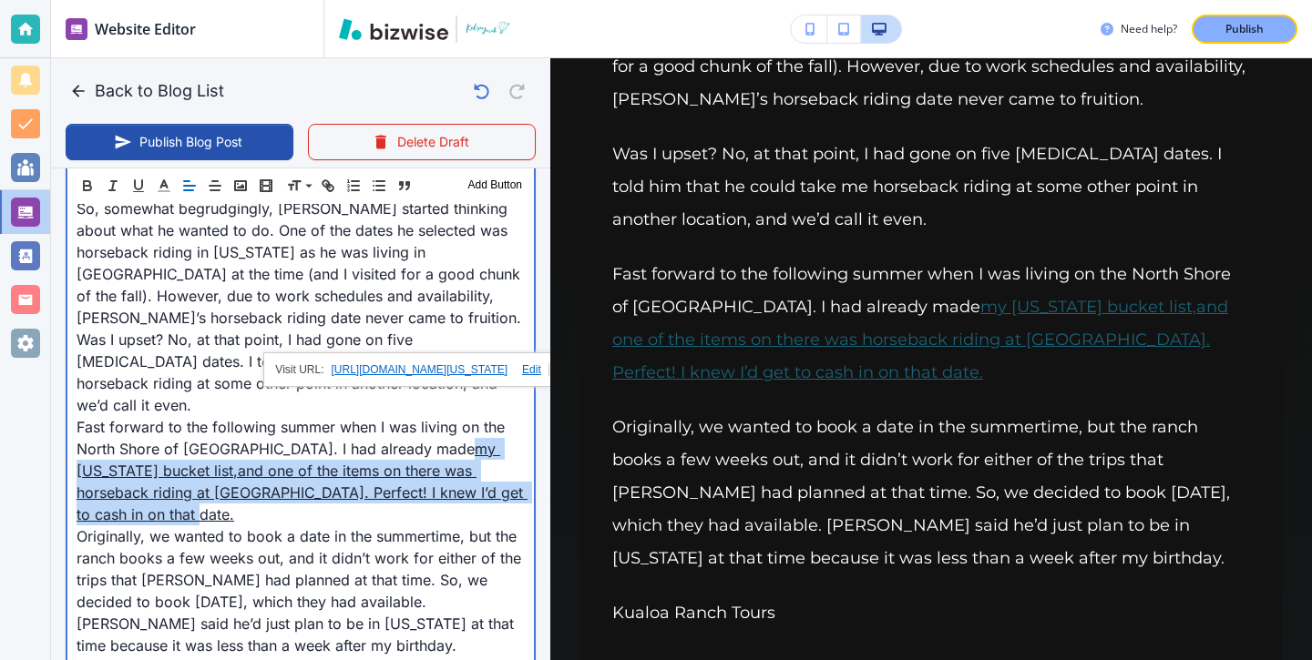
drag, startPoint x: 363, startPoint y: 414, endPoint x: 445, endPoint y: 458, distance: 92.9
click at [445, 458] on p "Fast forward to the following summer when I was living on the North Shore of Oa…" at bounding box center [301, 470] width 448 height 109
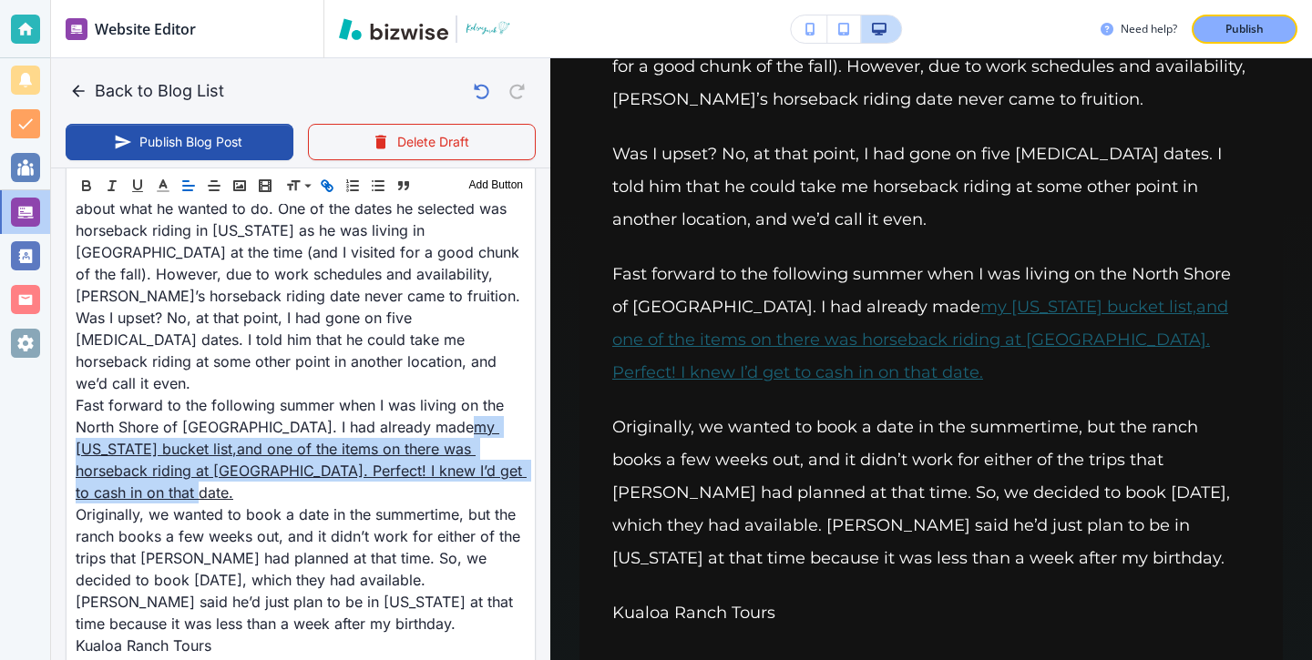
click at [332, 190] on icon "button" at bounding box center [327, 186] width 16 height 16
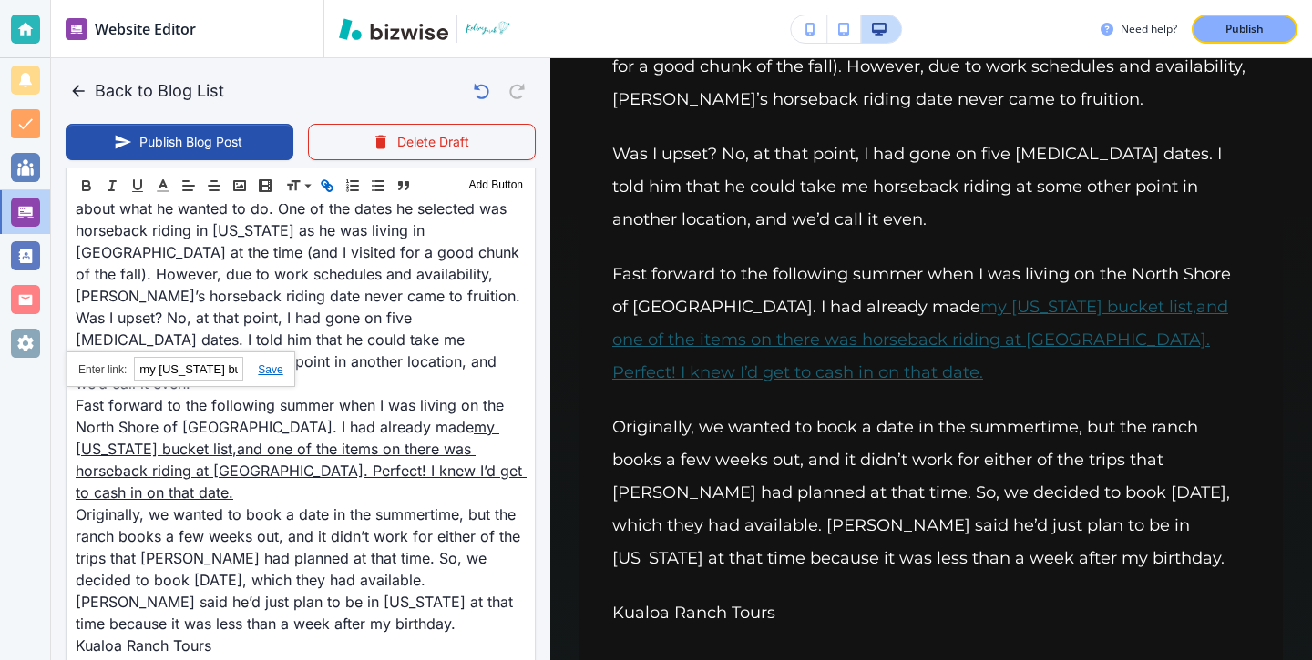
click at [332, 190] on icon "button" at bounding box center [327, 186] width 16 height 16
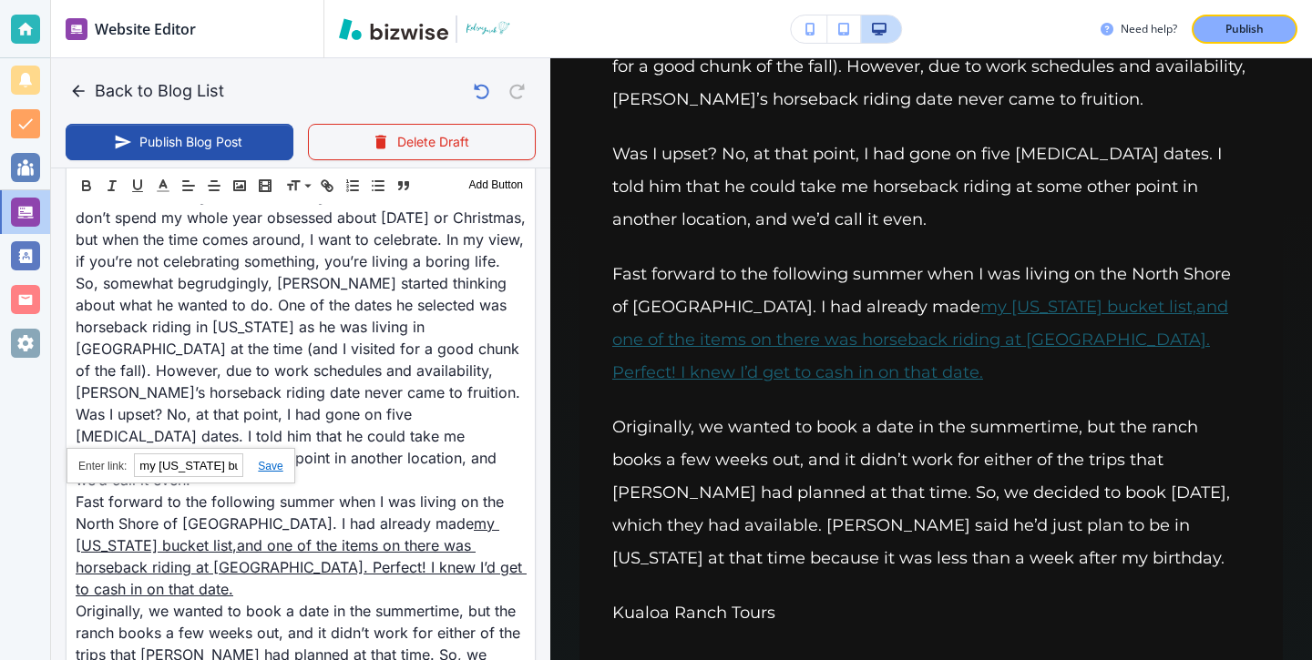
scroll to position [678, 0]
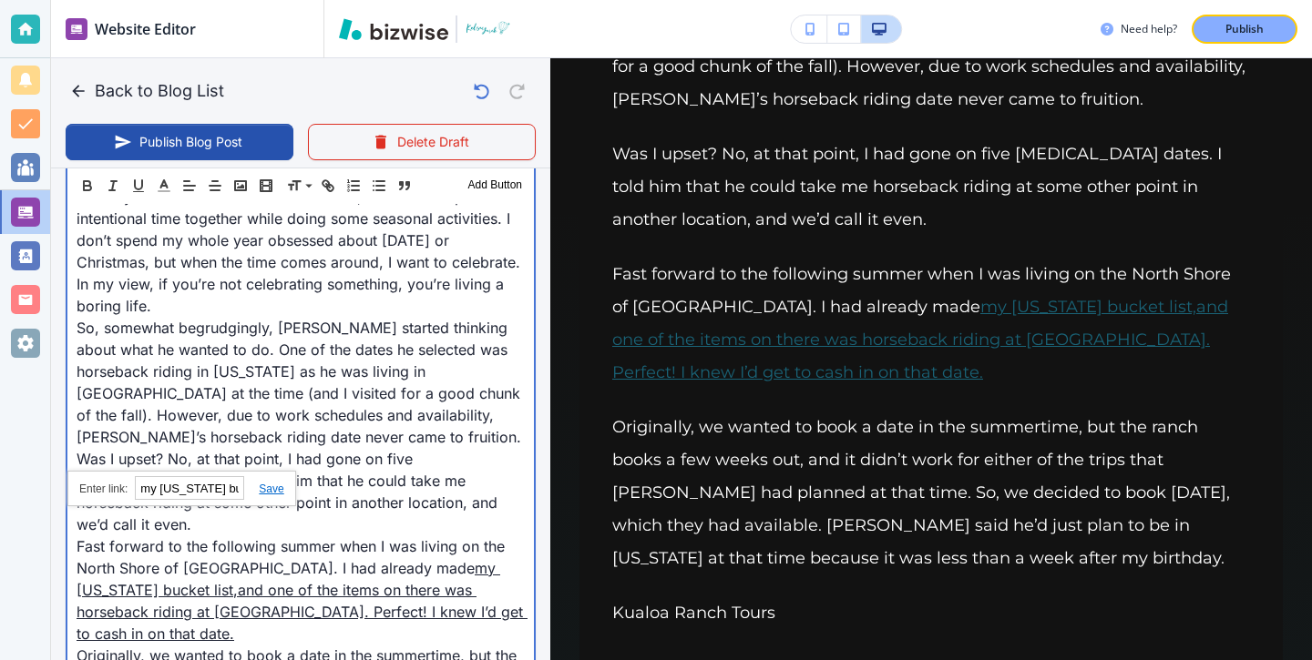
click at [434, 536] on p "Fast forward to the following summer when I was living on the North Shore of Oa…" at bounding box center [301, 590] width 448 height 109
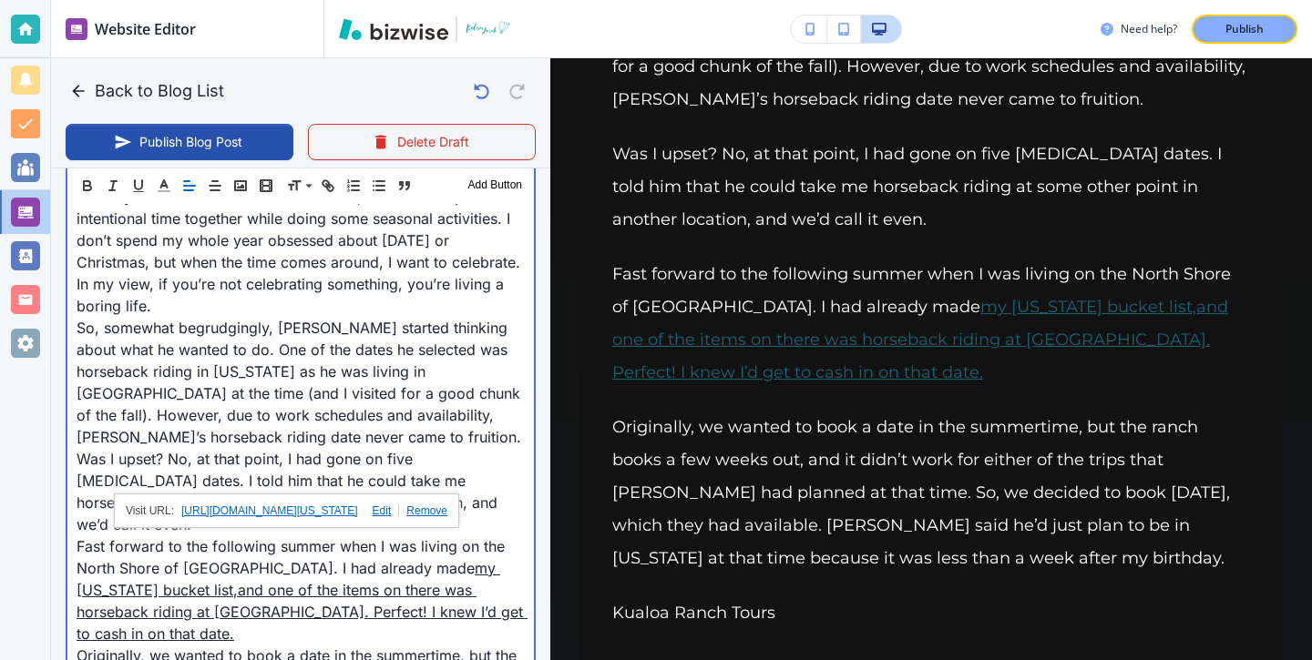
click at [449, 448] on p "Was I upset? No, at that point, I had gone on five other fall dates. I told him…" at bounding box center [301, 491] width 448 height 87
click at [446, 564] on p "Fast forward to the following summer when I was living on the North Shore of Oa…" at bounding box center [301, 590] width 448 height 109
click at [446, 581] on link "and one of the items on there was horseback riding at Kualoa Ranch. Perfect! I …" at bounding box center [302, 612] width 451 height 62
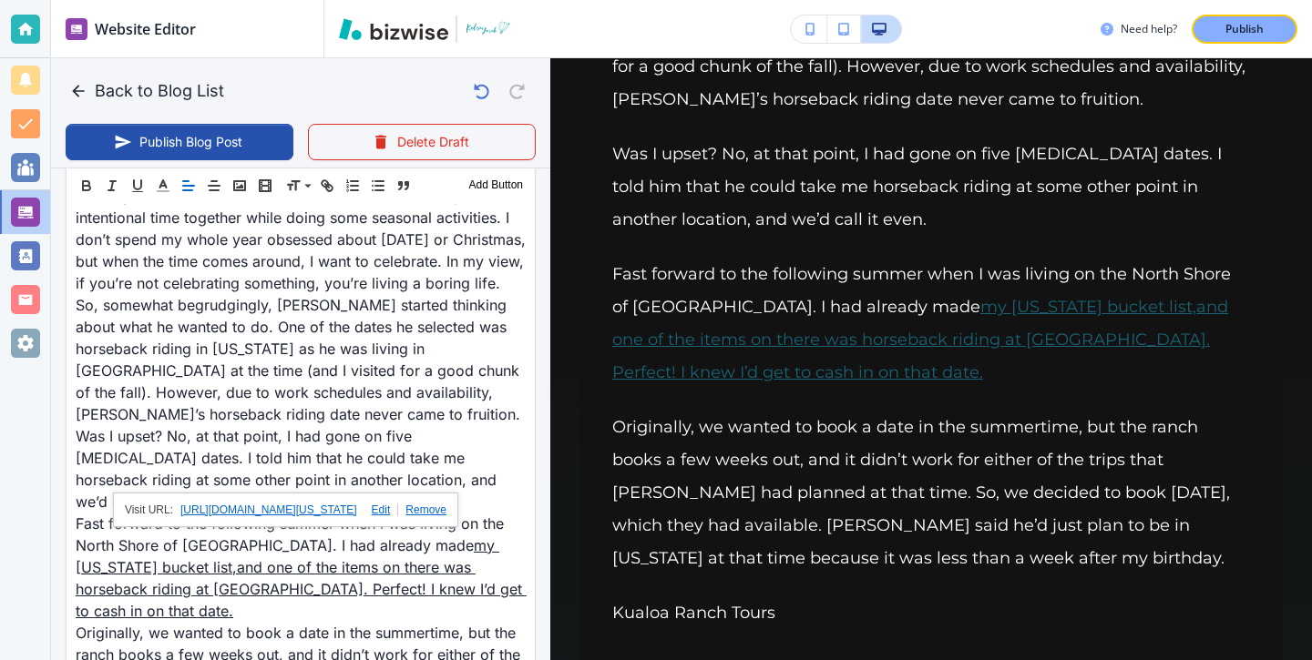
click at [434, 515] on link at bounding box center [422, 510] width 48 height 13
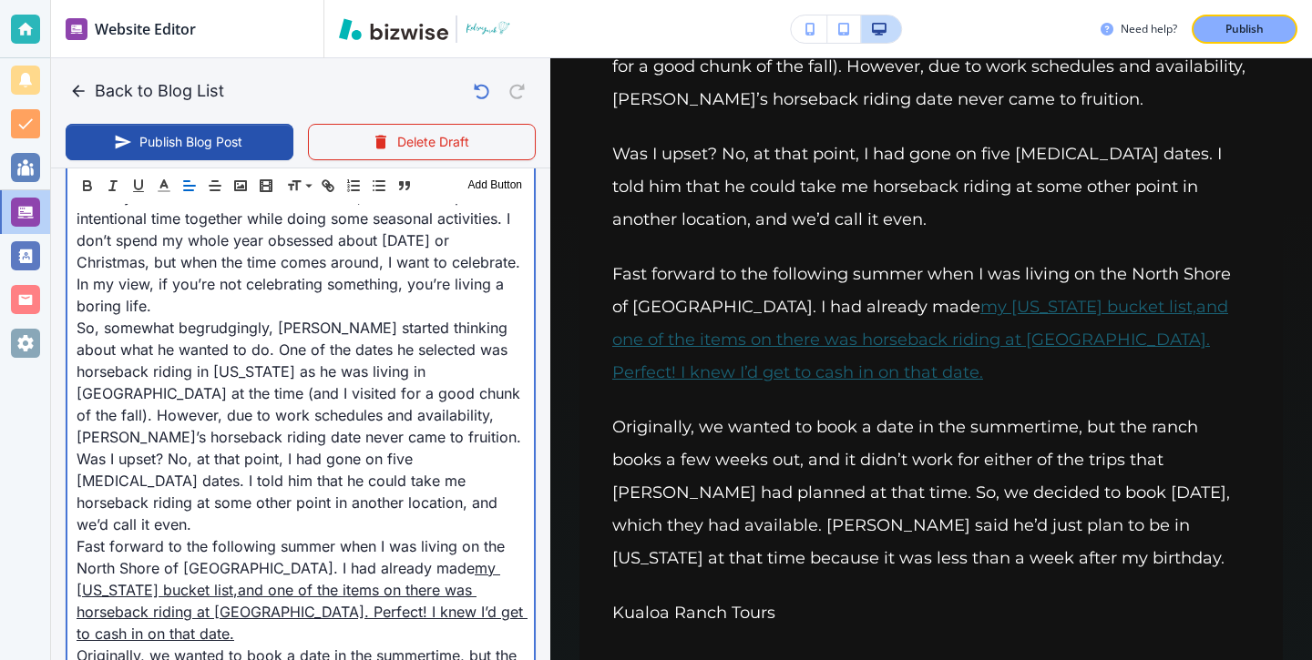
click at [423, 581] on link "and one of the items on there was horseback riding at Kualoa Ranch. Perfect! I …" at bounding box center [302, 612] width 451 height 62
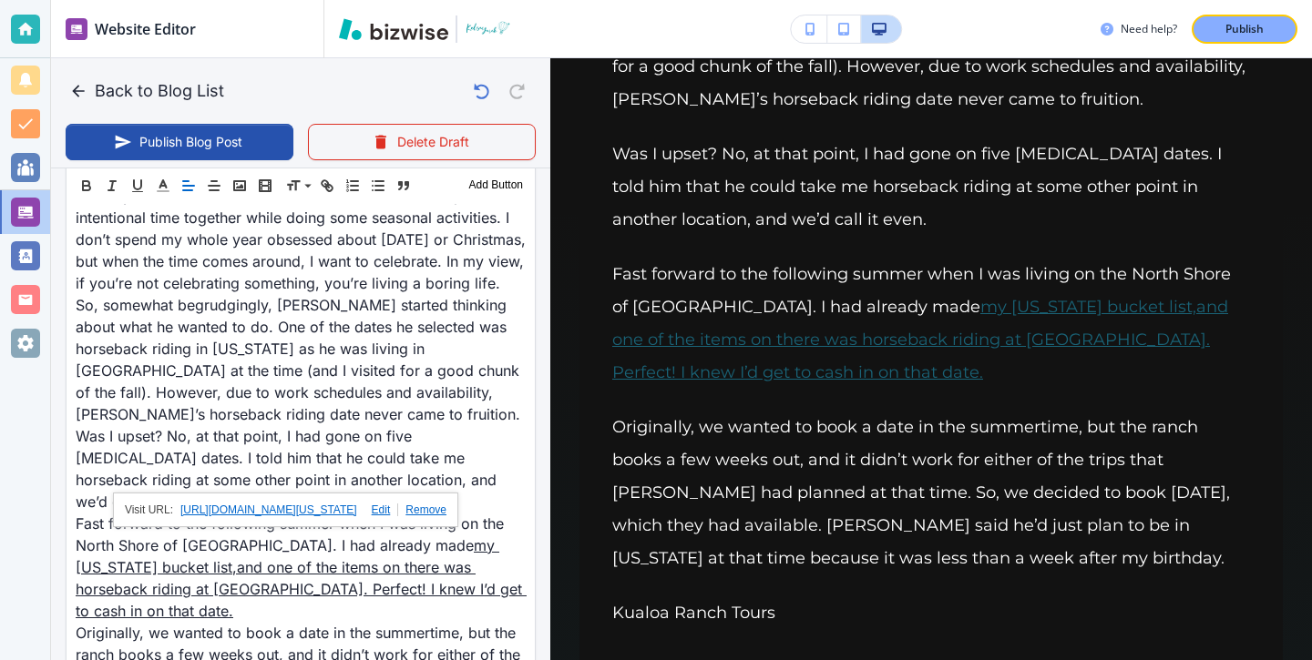
scroll to position [677, 0]
click at [390, 515] on link at bounding box center [378, 511] width 42 height 13
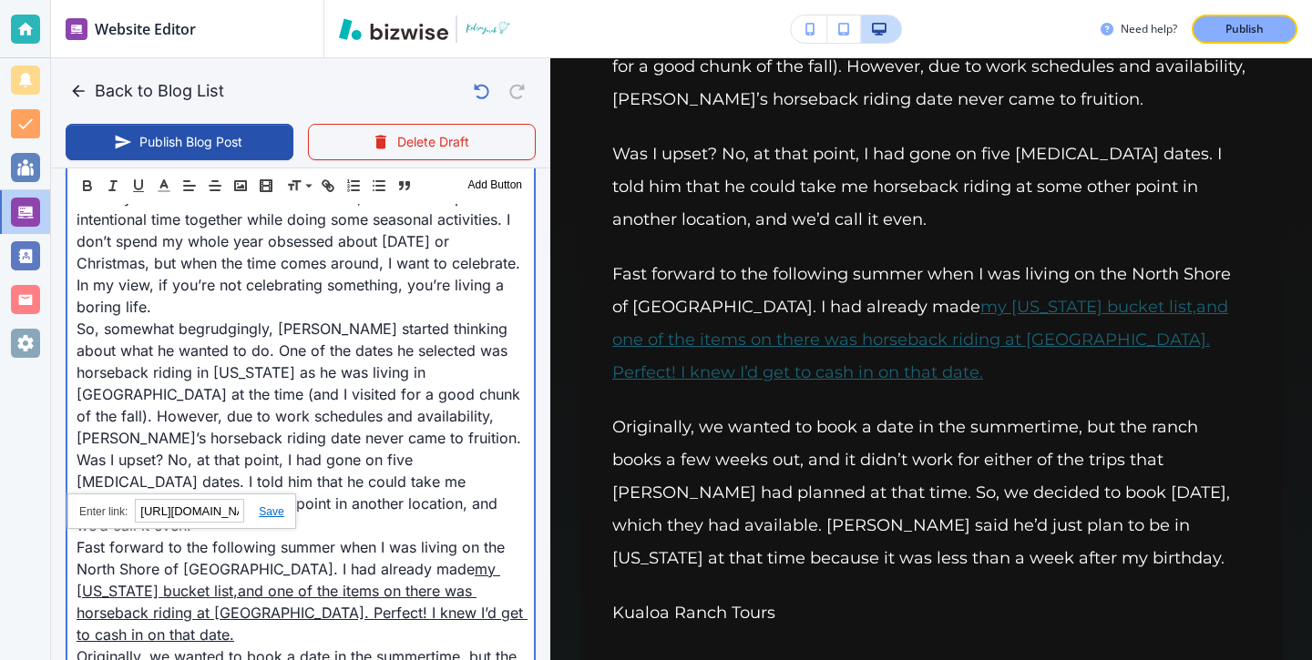
click at [444, 551] on p "Fast forward to the following summer when I was living on the North Shore of Oa…" at bounding box center [301, 590] width 448 height 109
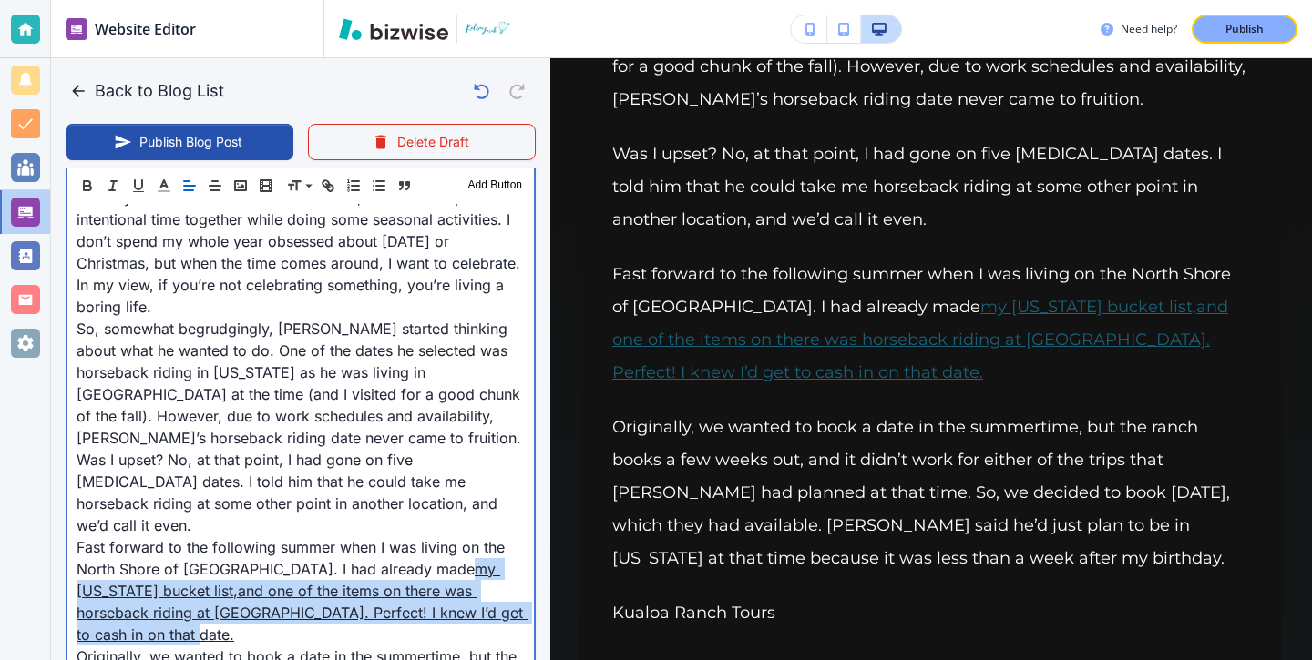
drag, startPoint x: 364, startPoint y: 526, endPoint x: 457, endPoint y: 561, distance: 99.5
click at [457, 561] on p "Fast forward to the following summer when I was living on the North Shore of Oa…" at bounding box center [301, 590] width 448 height 109
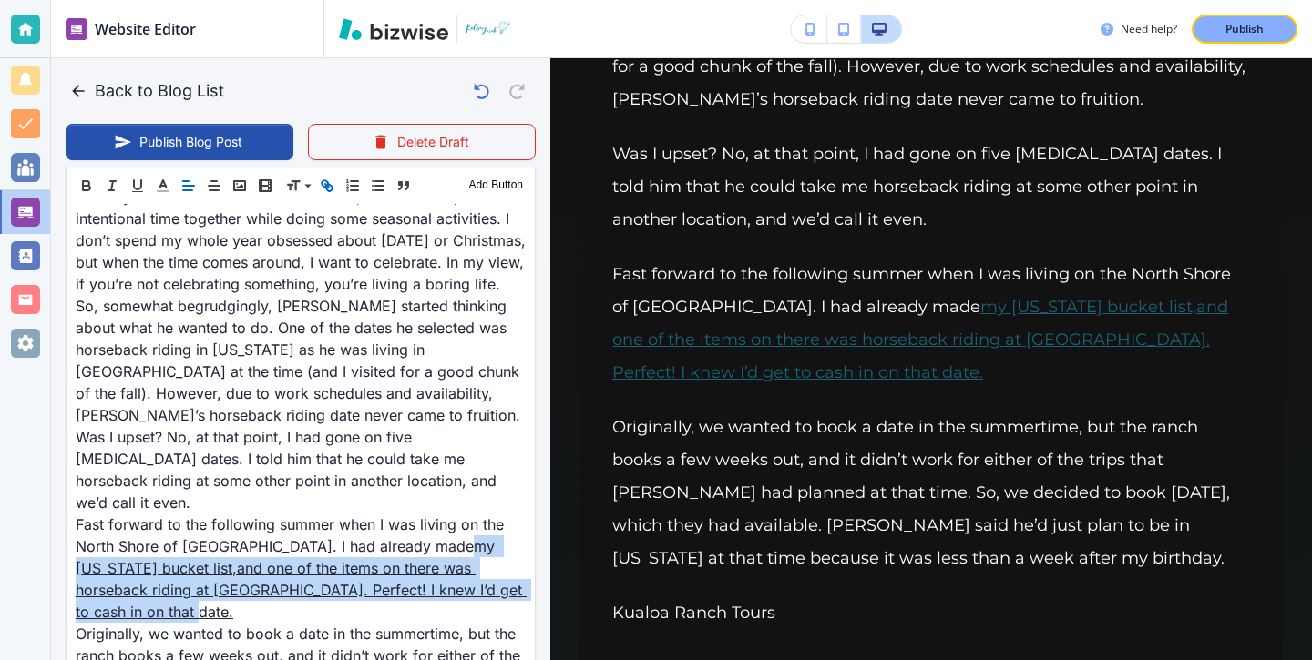
click at [328, 187] on icon "button" at bounding box center [327, 186] width 16 height 16
type input "my Hawaii bucket list, and one of the items on there was horseback riding at Ku…"
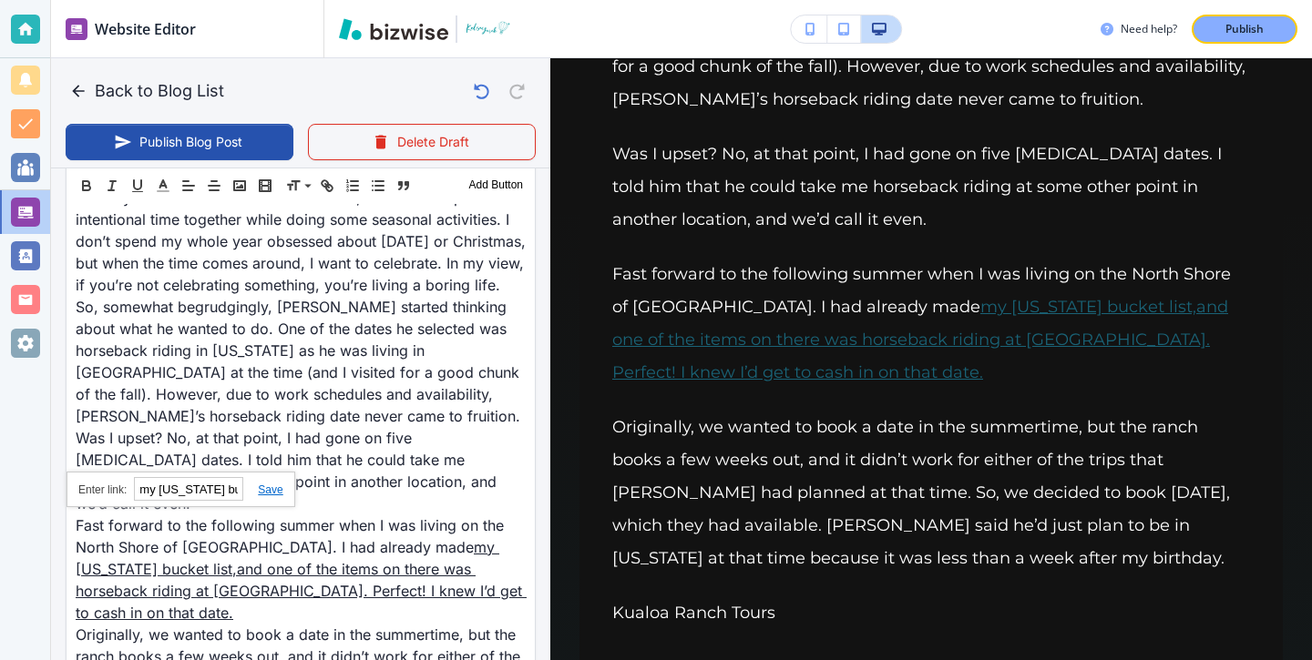
click at [275, 493] on link at bounding box center [262, 490] width 39 height 13
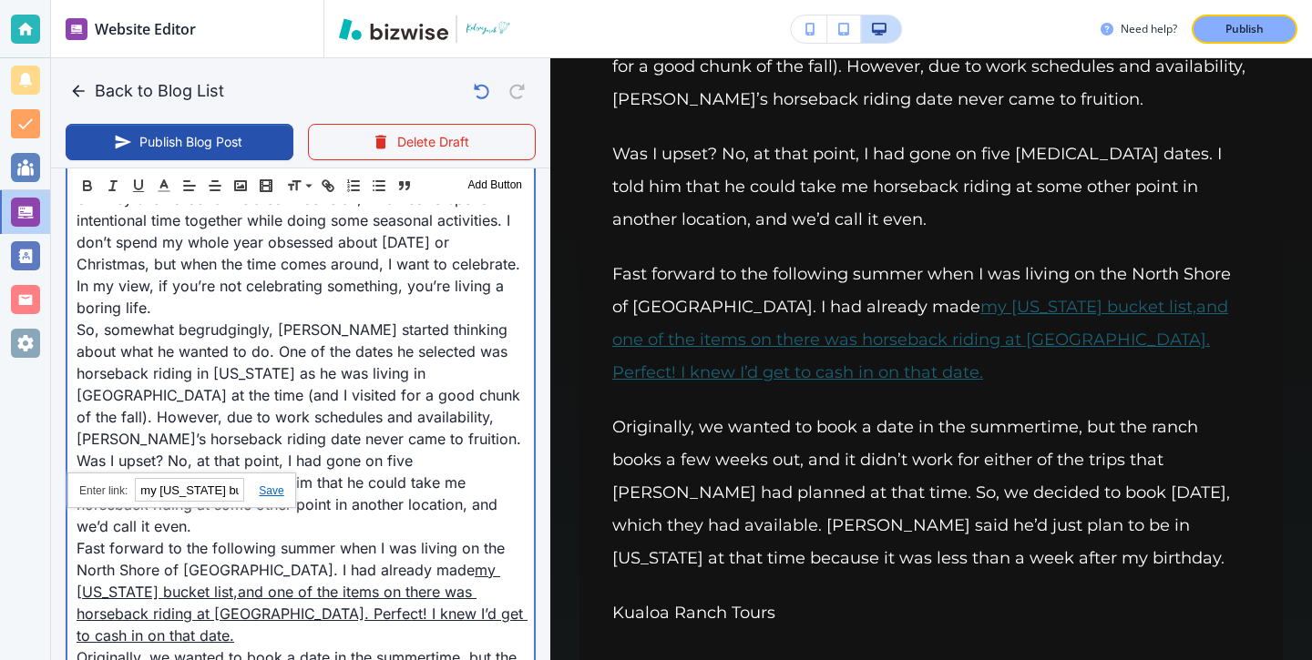
type input "Sep 12, 2025 04:03 PM"
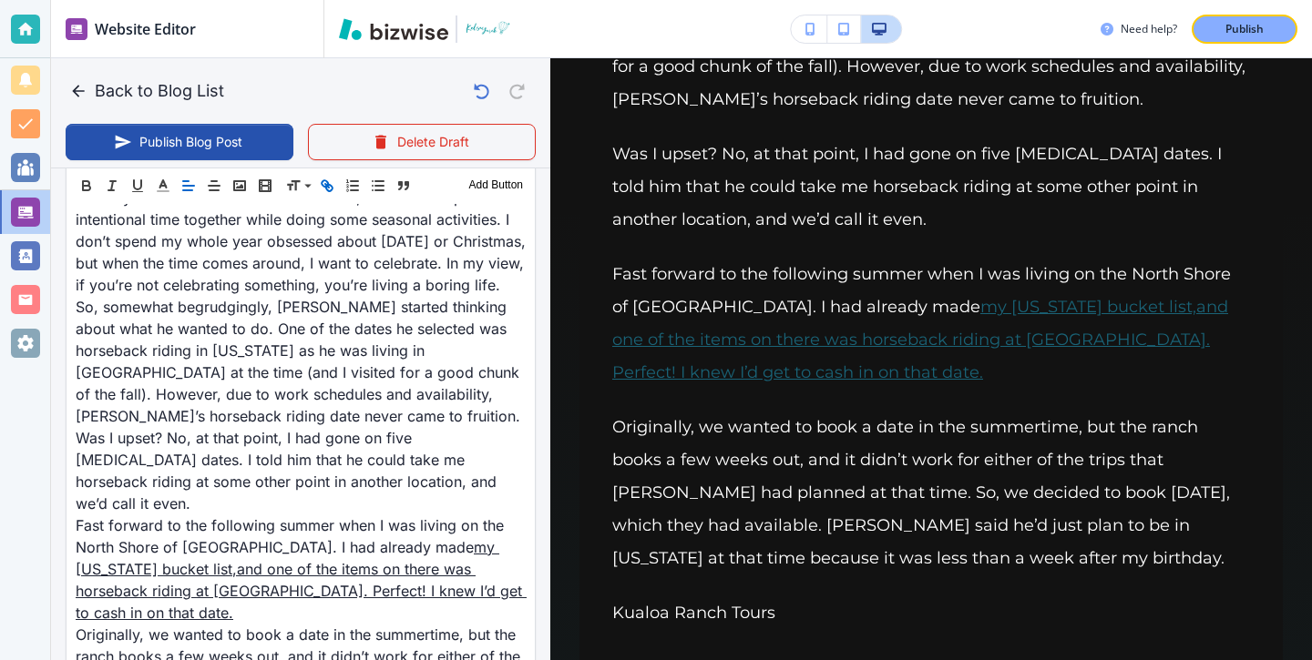
click at [330, 181] on icon "button" at bounding box center [327, 186] width 16 height 16
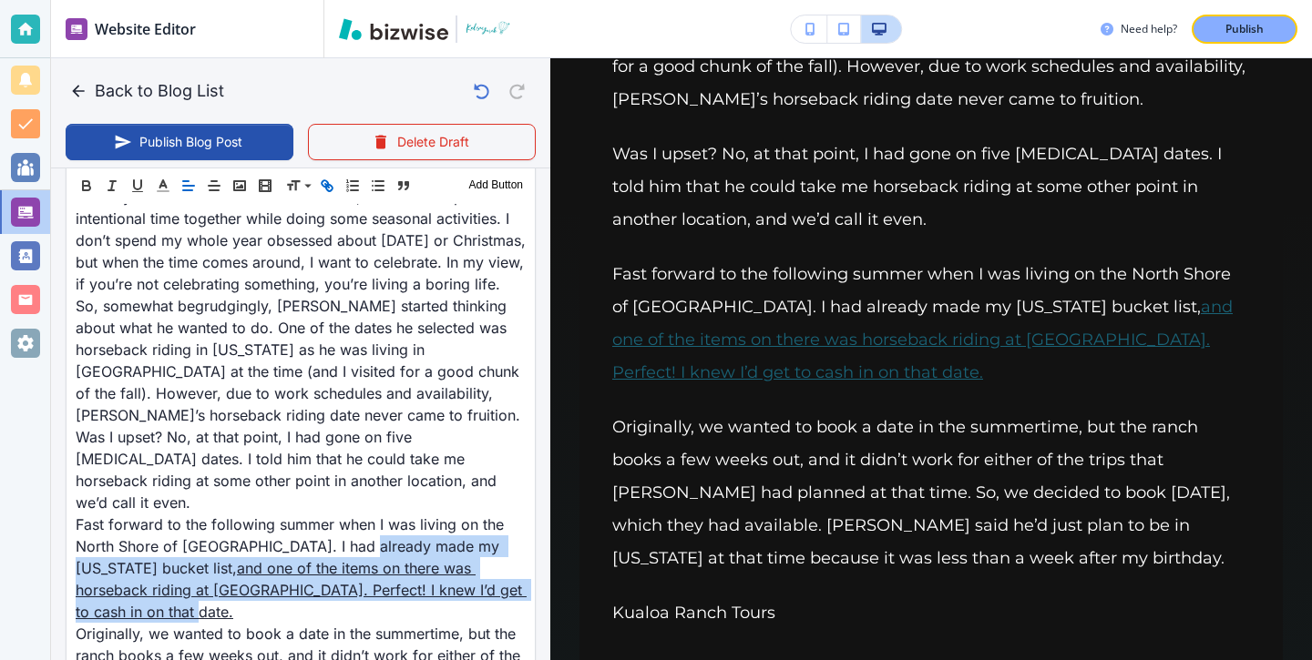
scroll to position [676, 0]
click at [330, 181] on icon "button" at bounding box center [327, 186] width 16 height 16
type input "my Hawaii bucket list, and one of the items on there was horseback riding at Ku…"
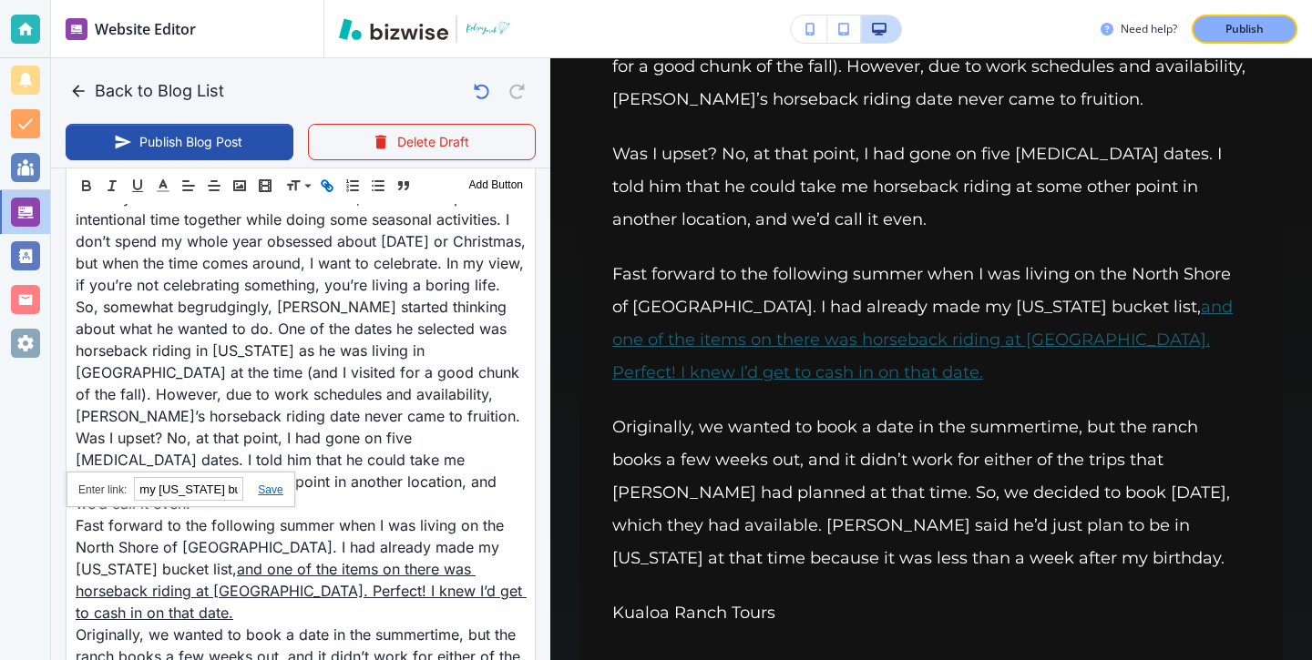
click at [330, 181] on icon "button" at bounding box center [327, 186] width 16 height 16
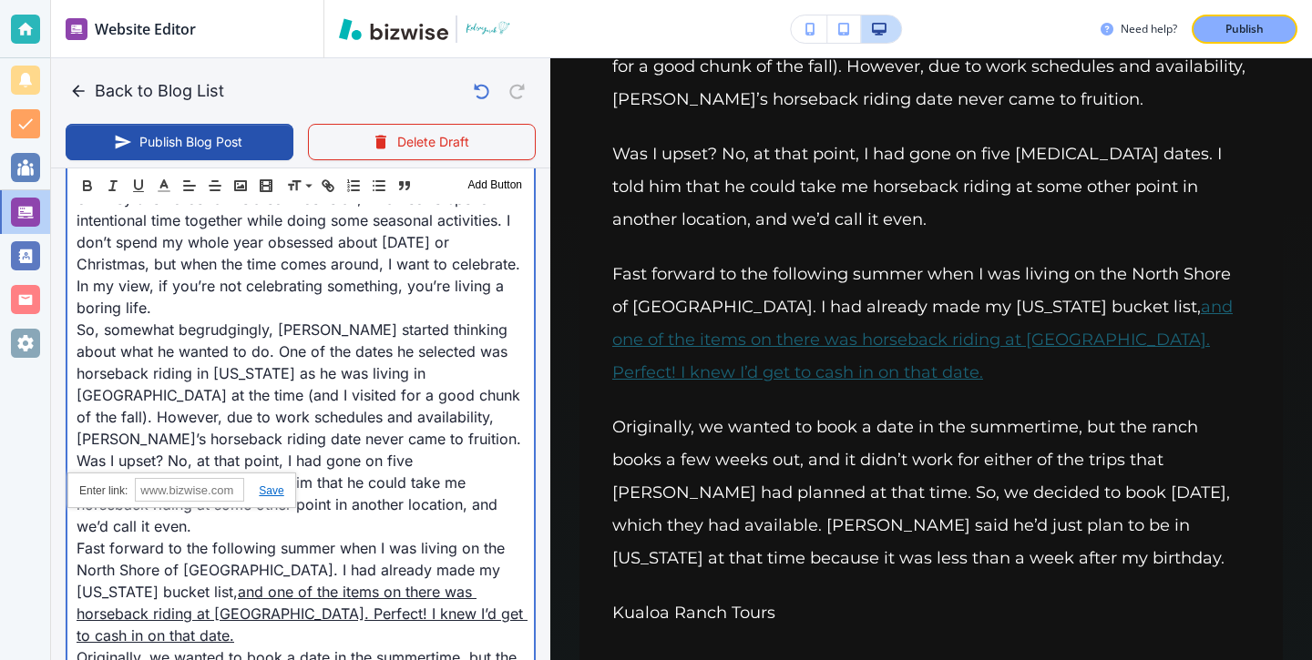
click at [398, 583] on link "and one of the items on there was horseback riding at Kualoa Ranch. Perfect! I …" at bounding box center [302, 614] width 451 height 62
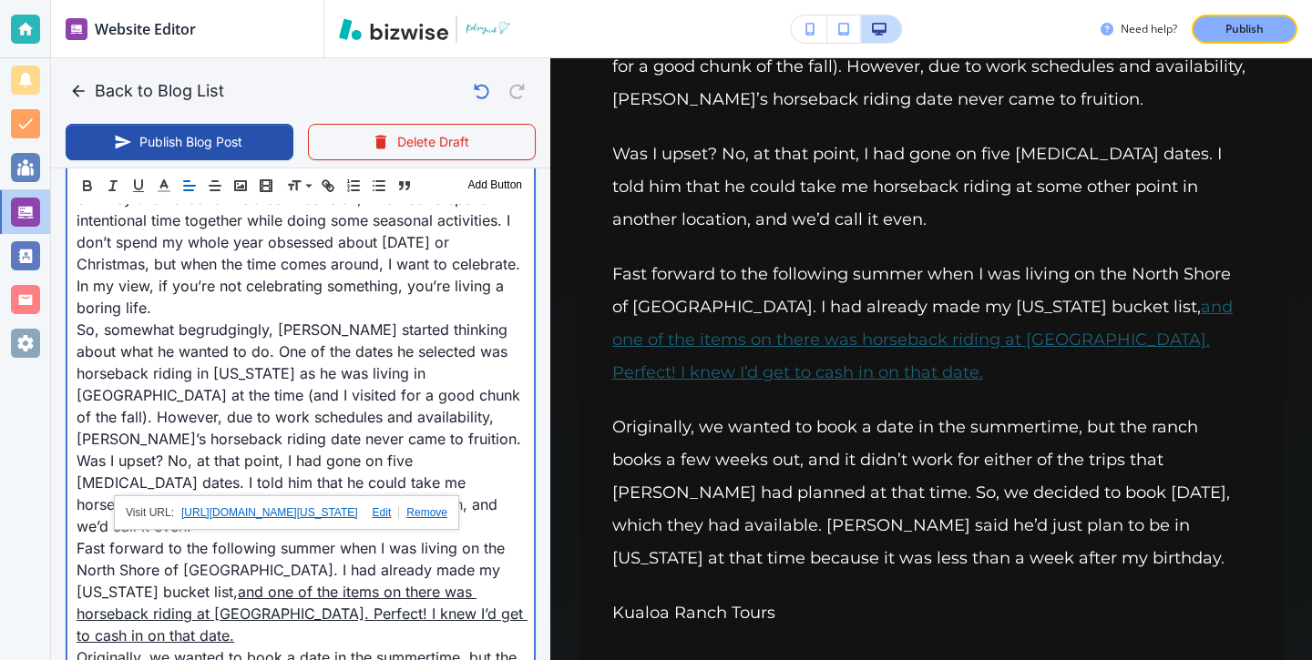
click at [407, 450] on p "Was I upset? No, at that point, I had gone on five other fall dates. I told him…" at bounding box center [301, 493] width 448 height 87
click at [422, 560] on p "Fast forward to the following summer when I was living on the North Shore of Oa…" at bounding box center [301, 591] width 448 height 109
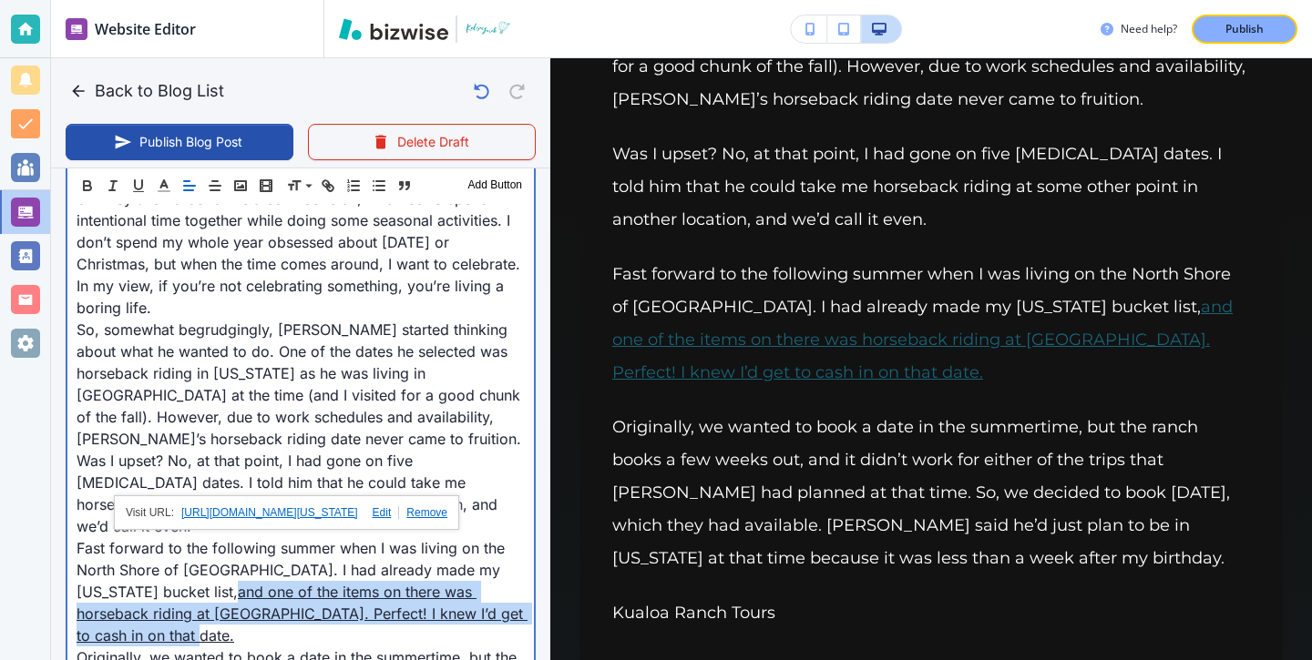
drag, startPoint x: 442, startPoint y: 564, endPoint x: 45, endPoint y: 548, distance: 397.4
click at [45, 548] on div "Website Editor Pages Edit, add, and delete pages or manage your page order Upda…" at bounding box center [656, 330] width 1312 height 660
click at [380, 583] on link "and one of the items on there was horseback riding at Kualoa Ranch. Perfect! I …" at bounding box center [302, 614] width 451 height 62
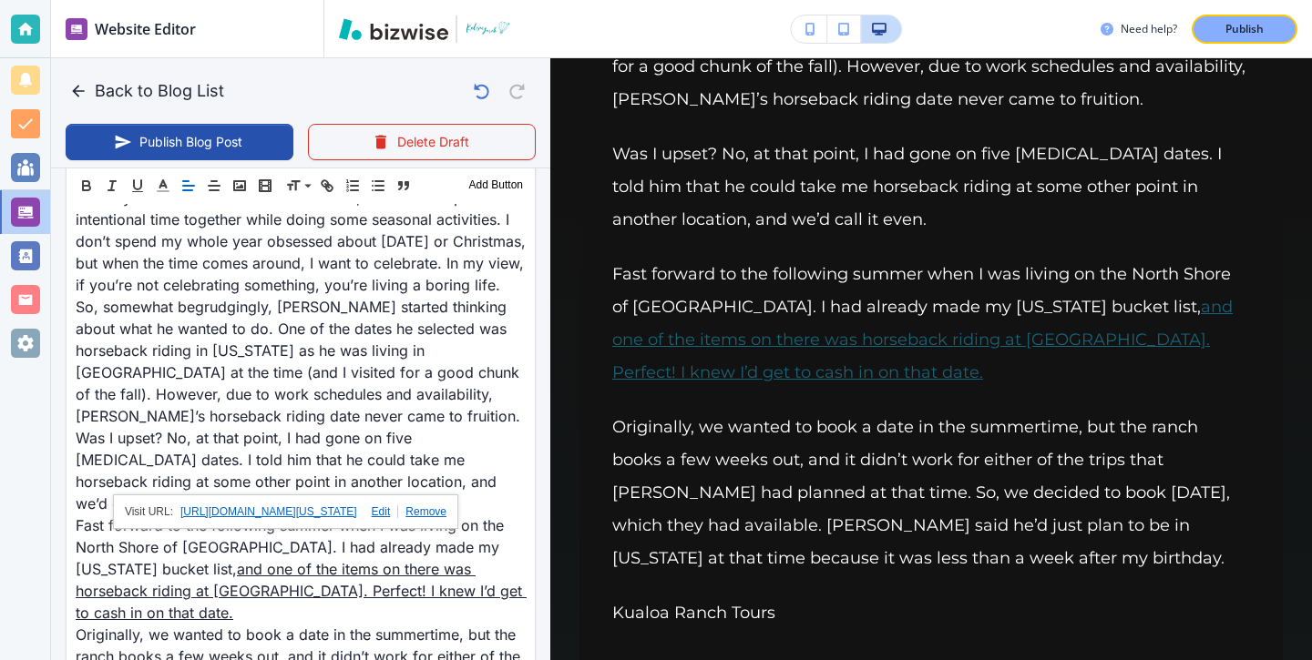
click at [424, 512] on link at bounding box center [422, 511] width 48 height 13
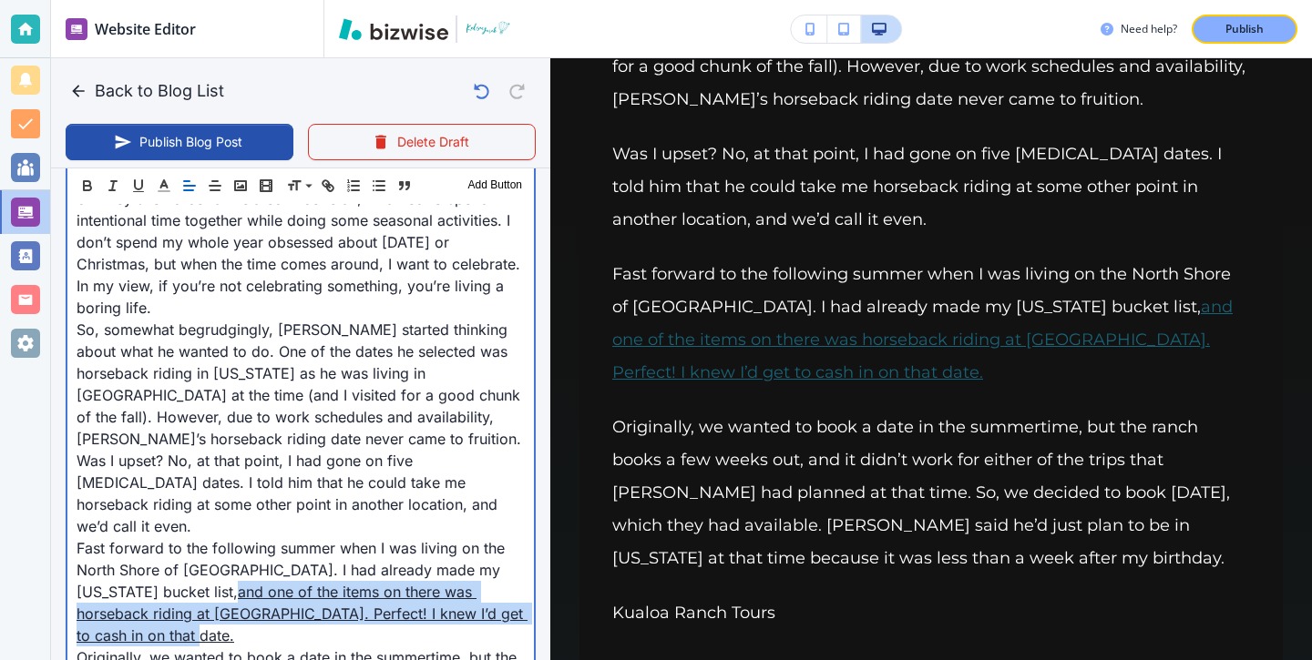
drag, startPoint x: 453, startPoint y: 571, endPoint x: 51, endPoint y: 544, distance: 402.6
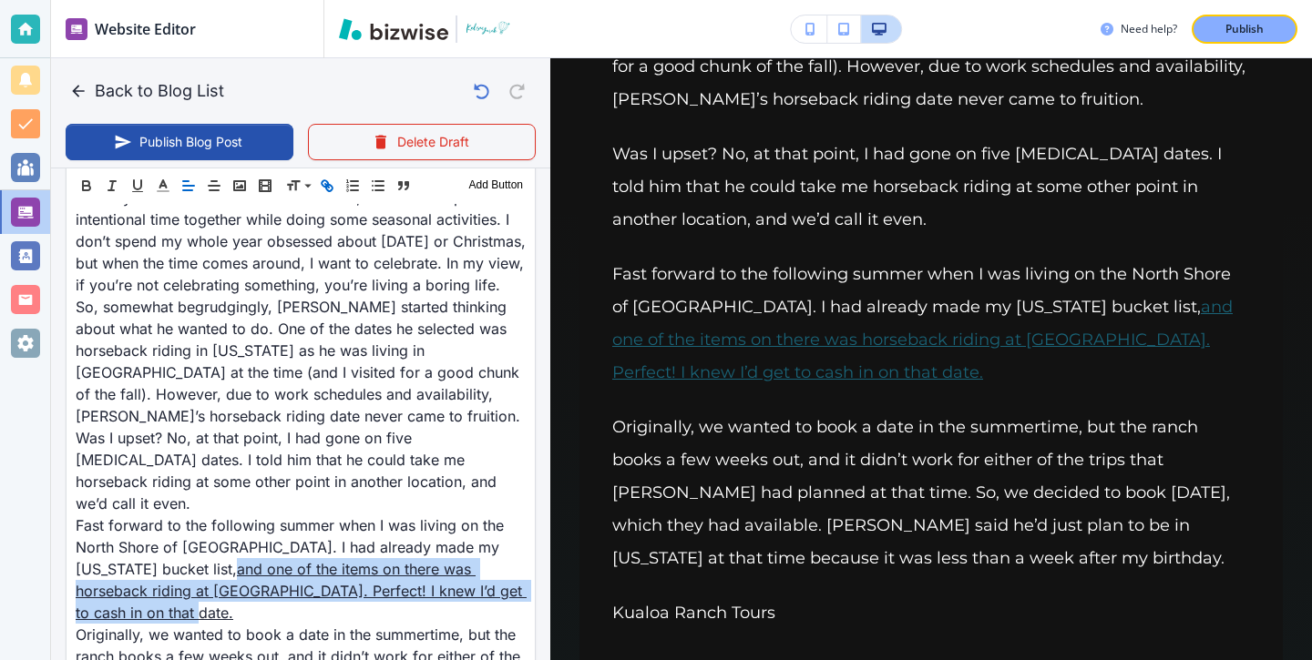
click at [322, 182] on icon "button" at bounding box center [327, 186] width 16 height 16
type input "and one of the items on there was horseback riding at Kualoa Ranch. Perfect! I …"
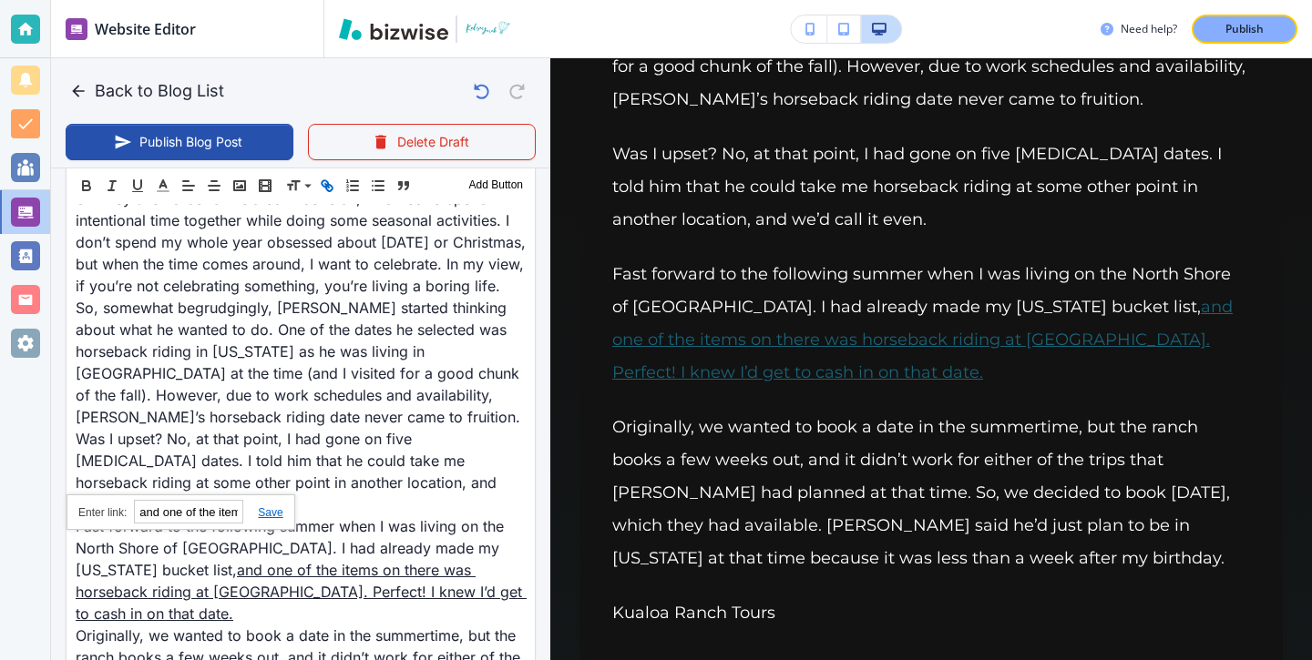
click at [322, 182] on icon "button" at bounding box center [327, 186] width 16 height 16
click at [269, 504] on div "https://www.kelseyyurek.com/my-blog?p=my-hawaii-bucket-list" at bounding box center [180, 513] width 229 height 36
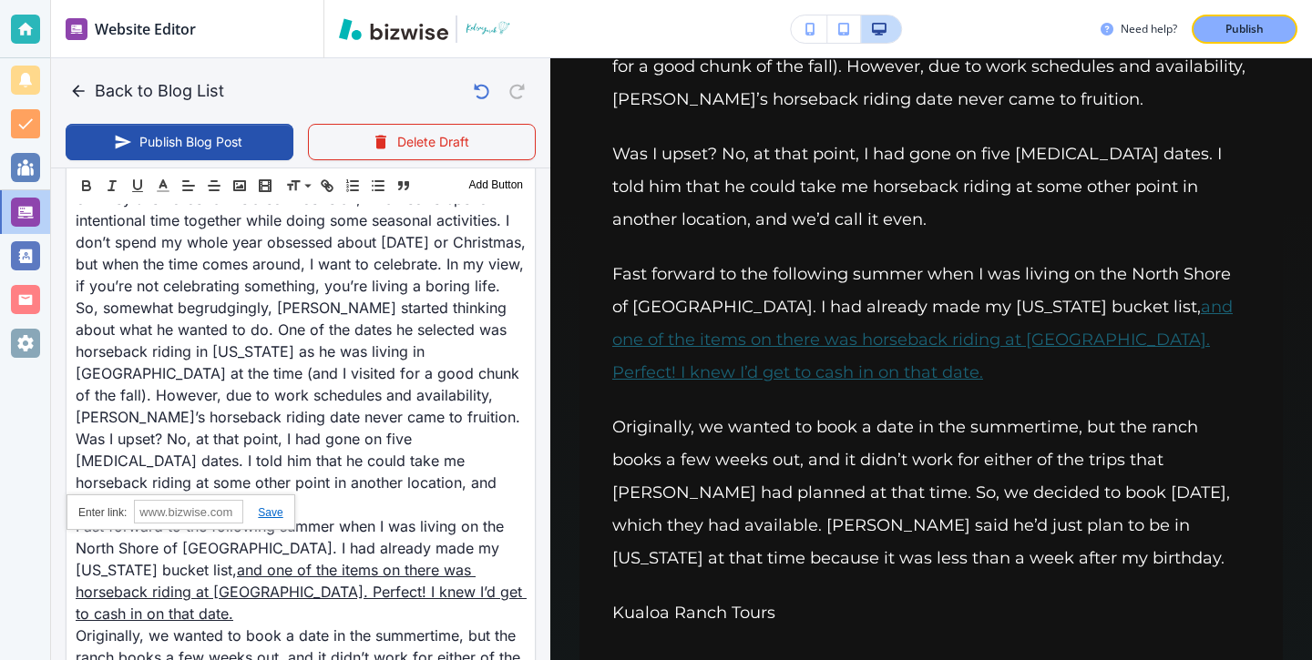
click at [270, 508] on link at bounding box center [262, 512] width 39 height 13
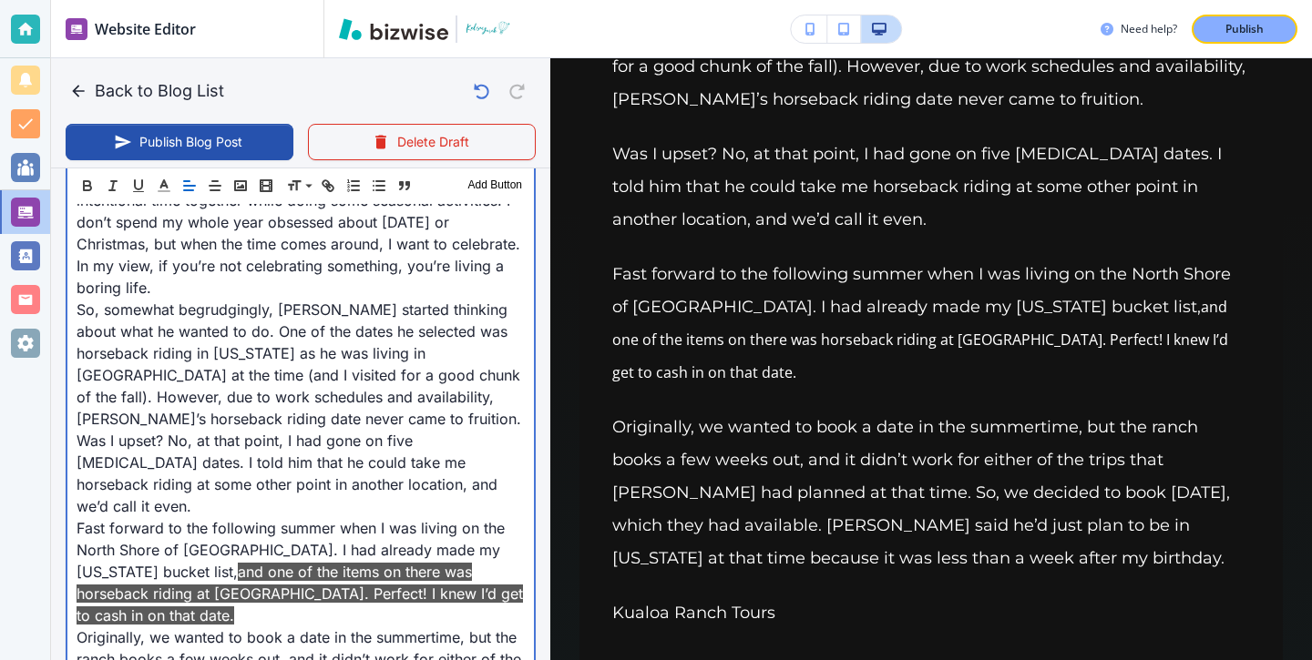
scroll to position [700, 0]
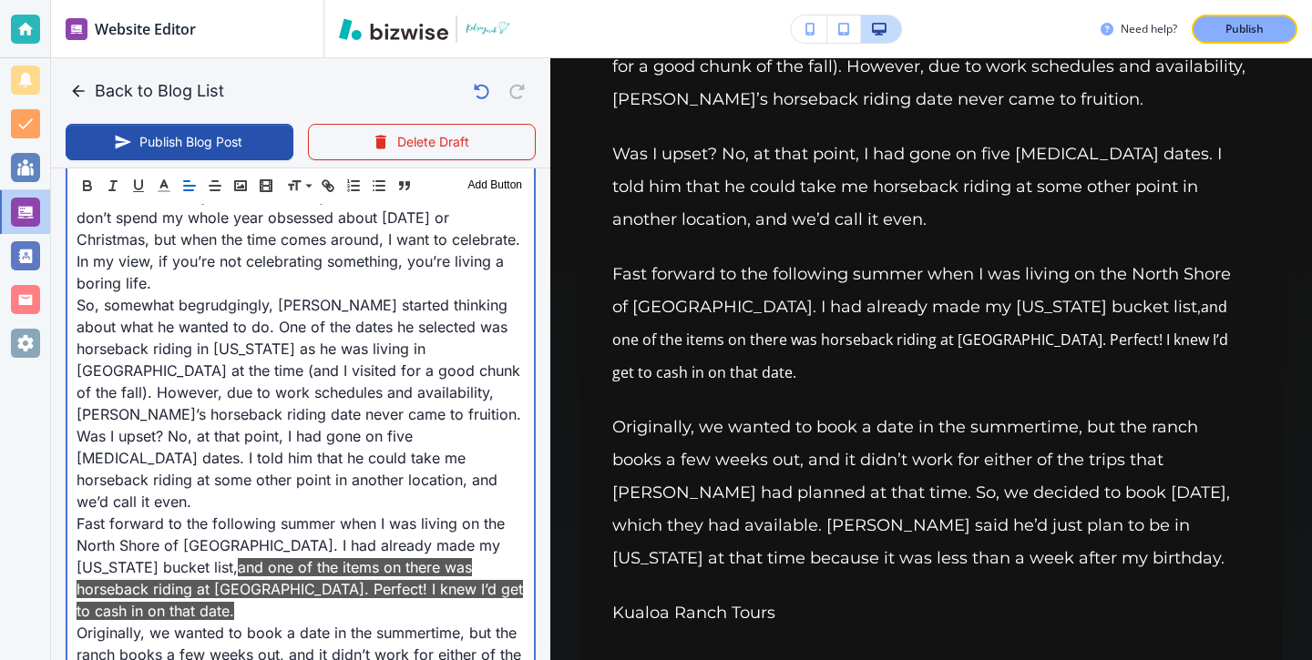
click at [484, 452] on p "Was I upset? No, at that point, I had gone on five other fall dates. I told him…" at bounding box center [301, 468] width 448 height 87
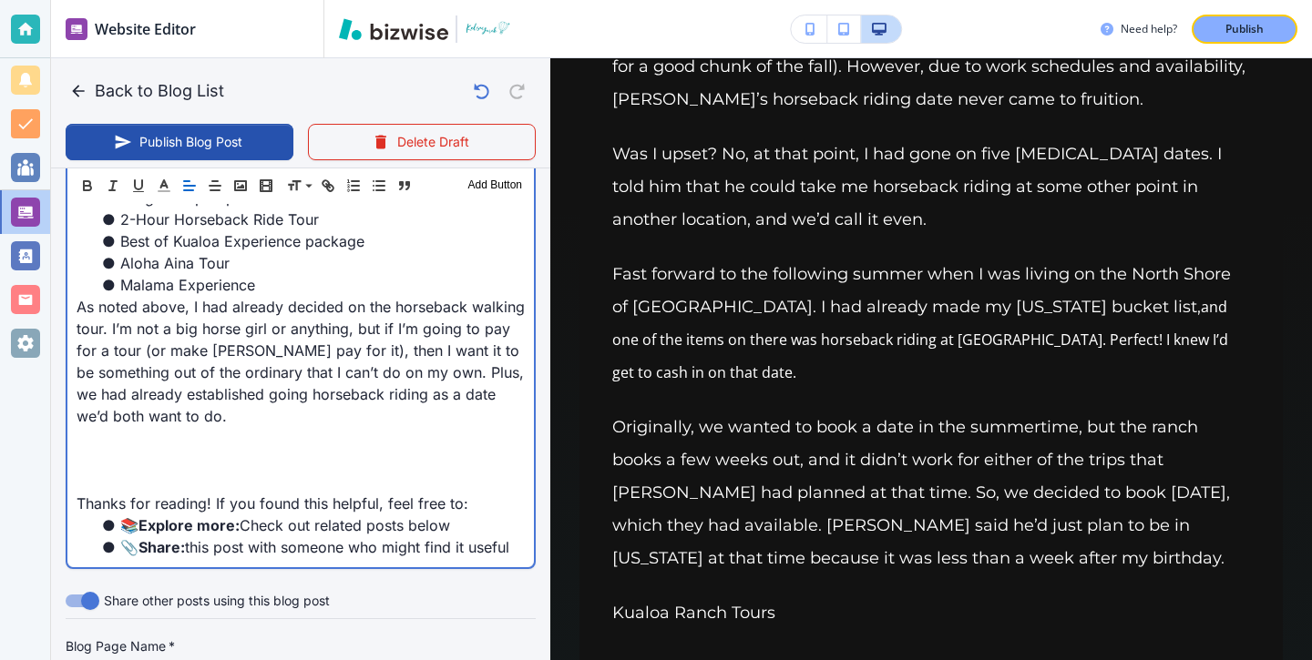
scroll to position [1472, 0]
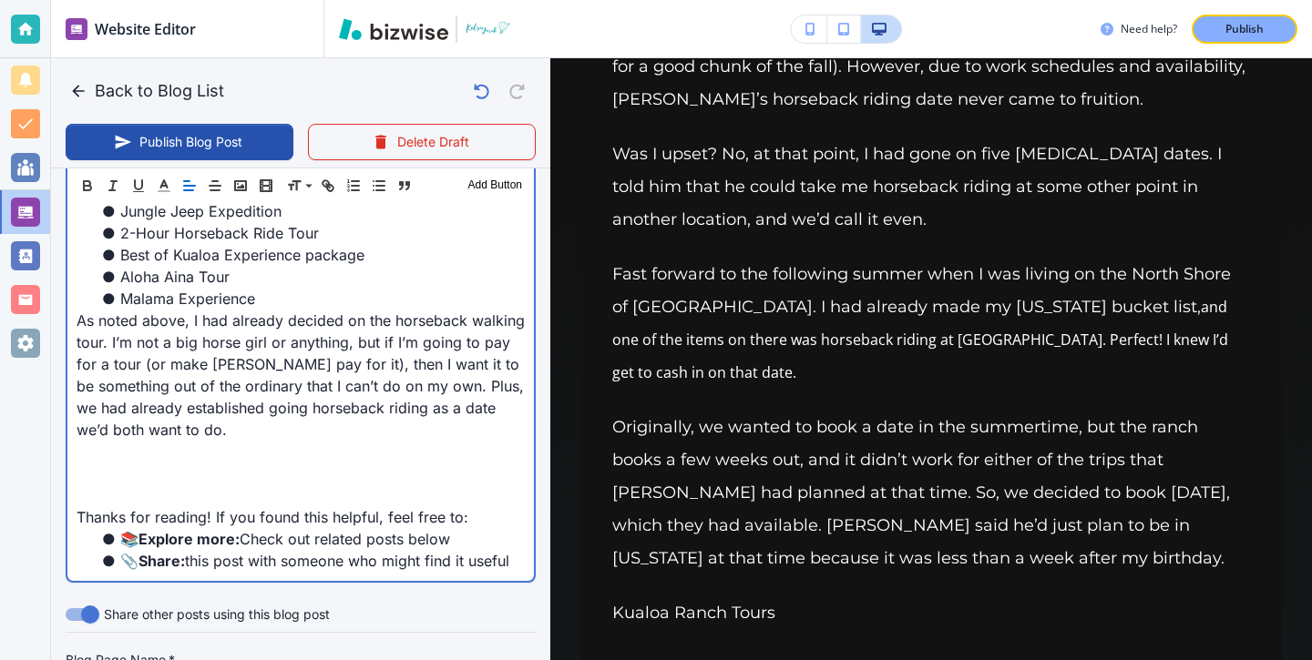
click at [217, 360] on p "As noted above, I had already decided on the horseback walking tour. I’m not a …" at bounding box center [301, 375] width 448 height 131
click at [212, 441] on p at bounding box center [301, 452] width 448 height 22
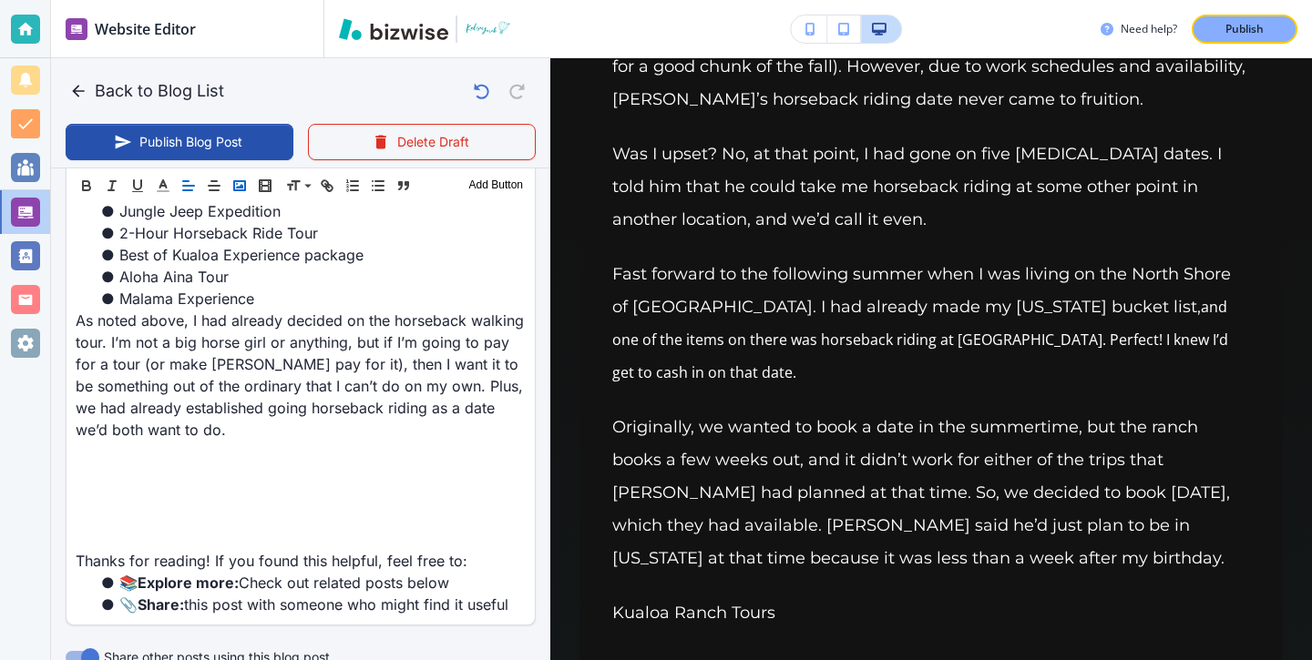
click at [244, 187] on icon "button" at bounding box center [239, 186] width 16 height 16
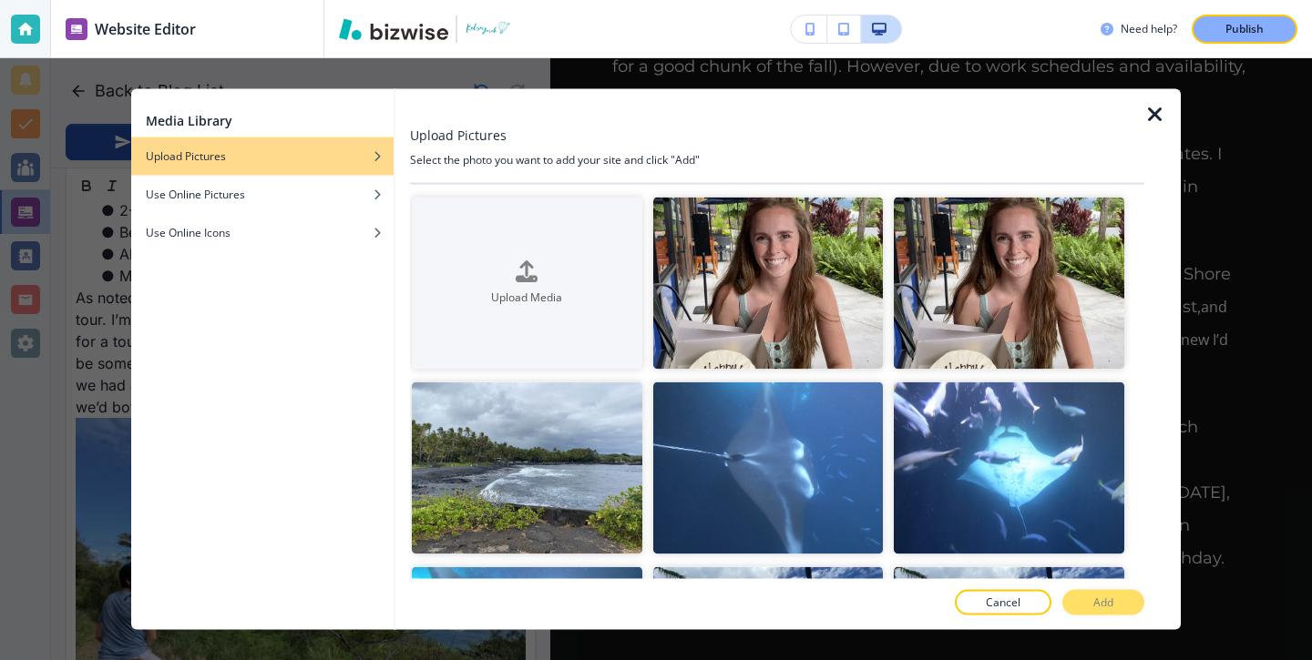
click at [1159, 109] on icon "button" at bounding box center [1155, 114] width 22 height 22
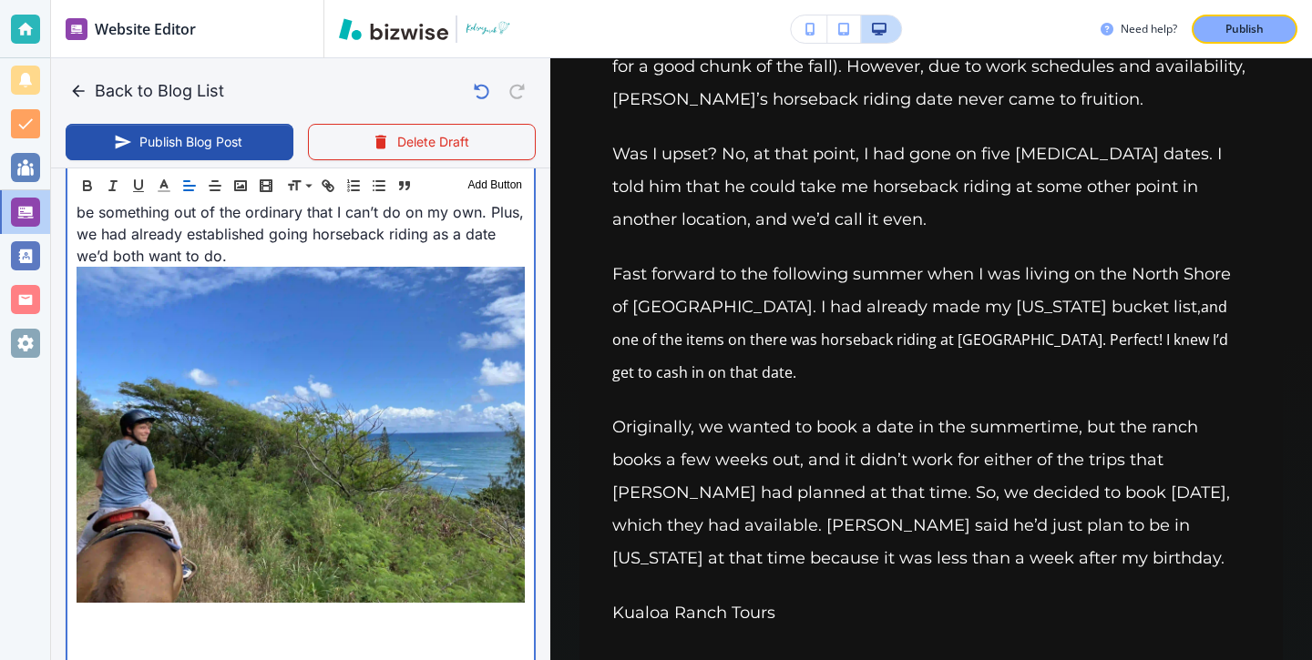
scroll to position [1669, 0]
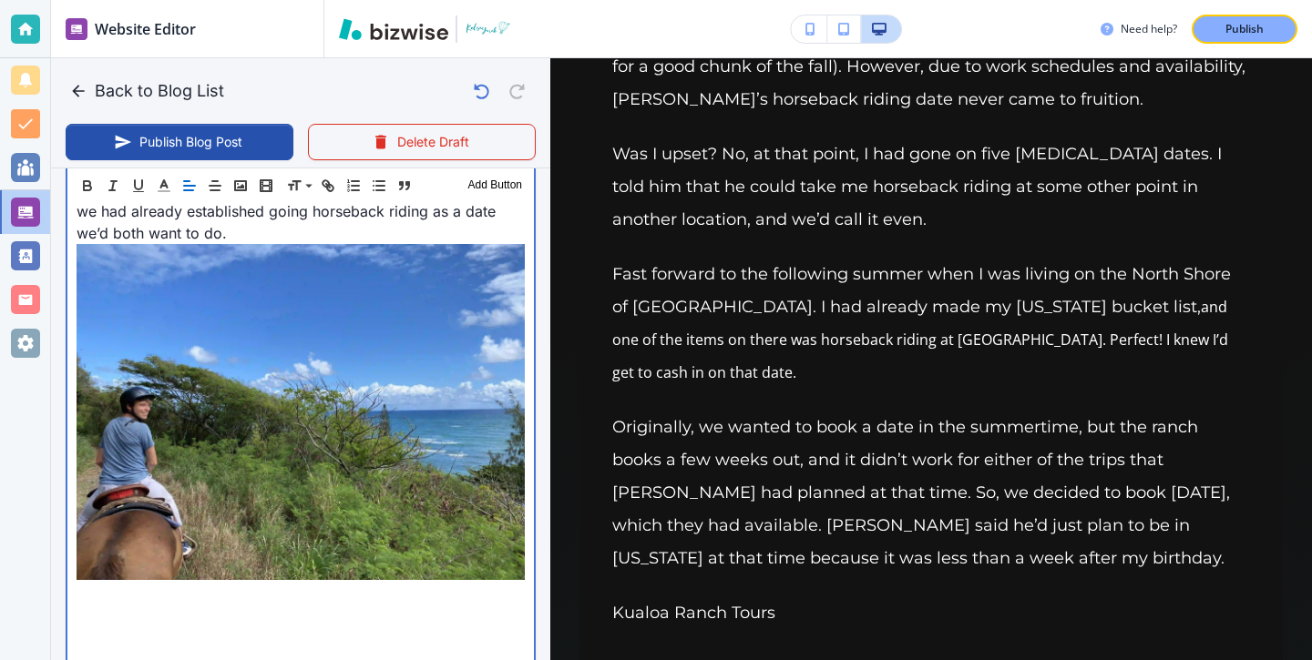
click at [228, 586] on p at bounding box center [301, 597] width 448 height 22
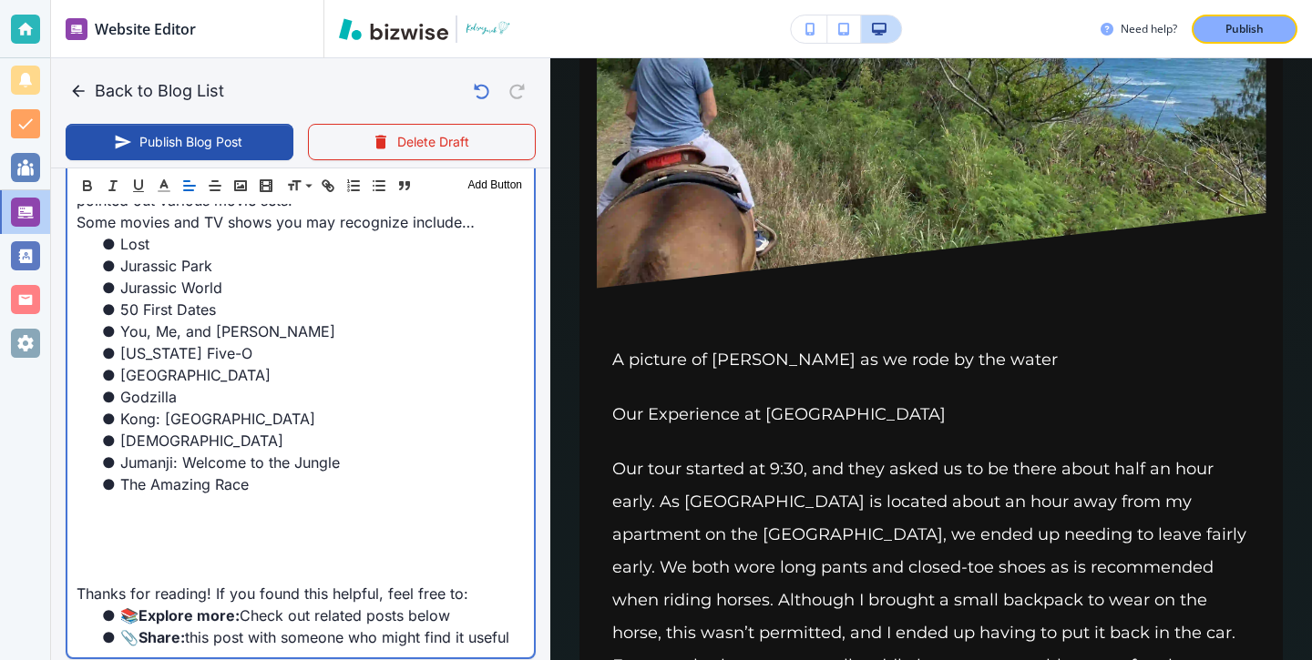
scroll to position [2602, 0]
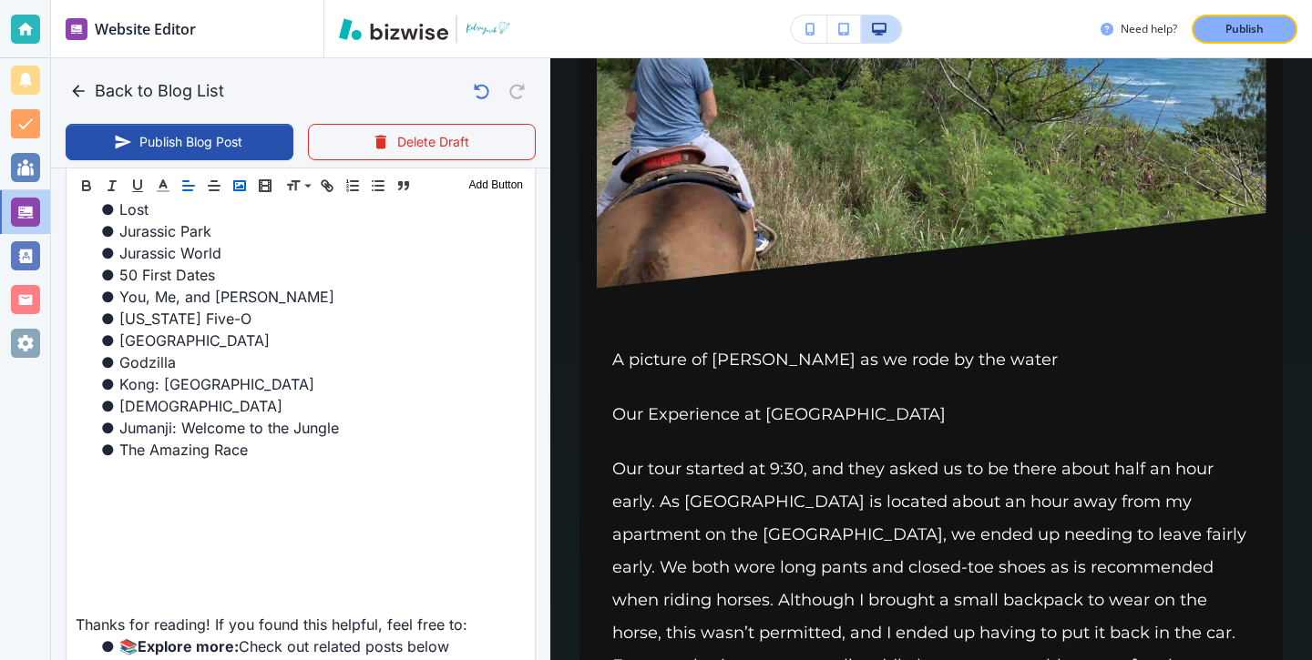
click at [231, 192] on button "button" at bounding box center [240, 186] width 26 height 22
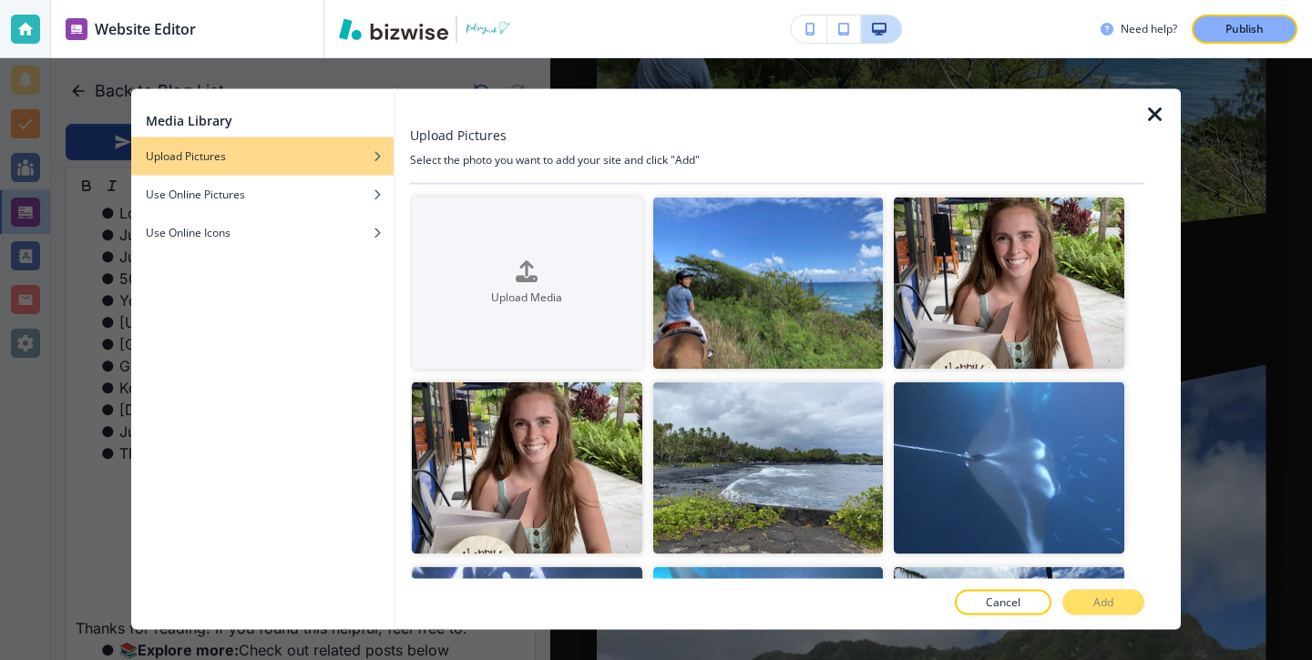
scroll to position [3792, 0]
click at [1159, 117] on icon "button" at bounding box center [1155, 114] width 22 height 22
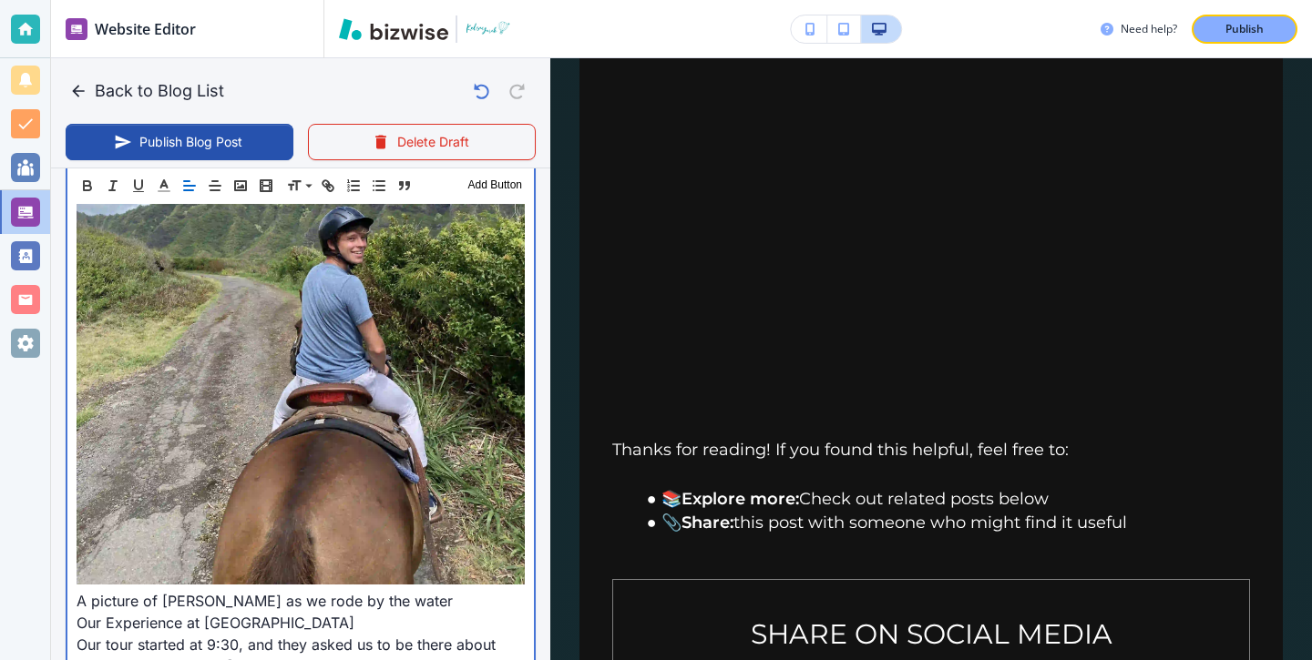
scroll to position [2888, 0]
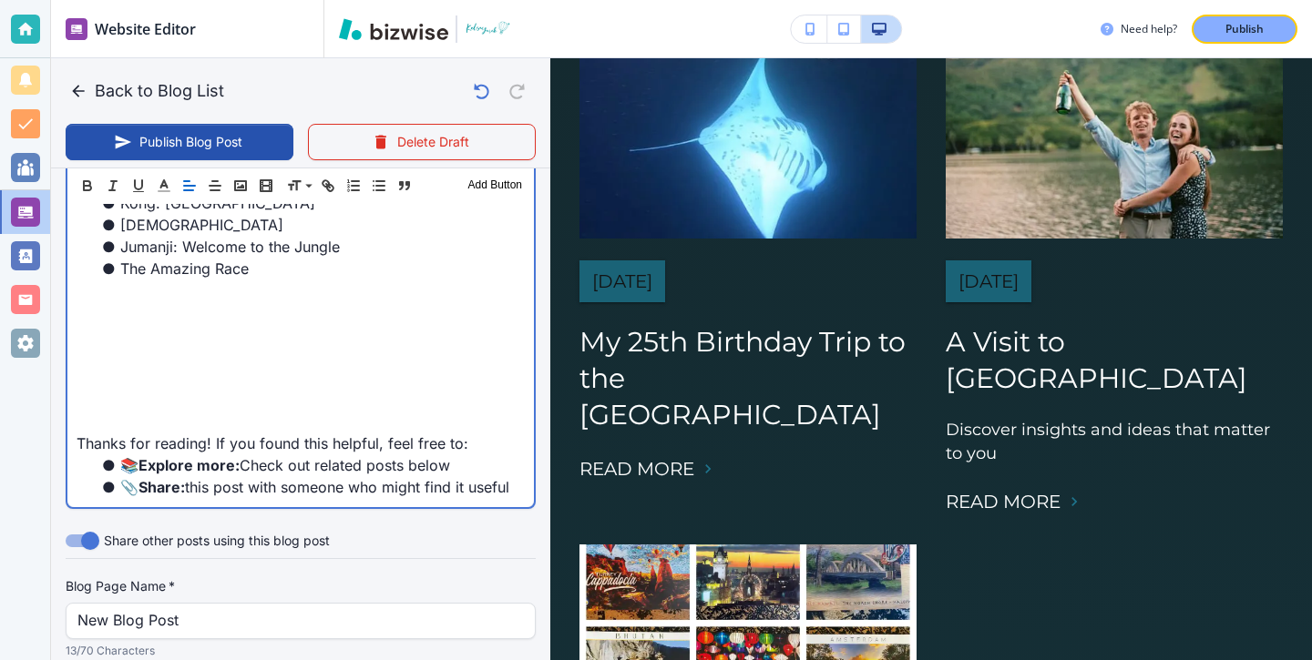
scroll to position [2659, 0]
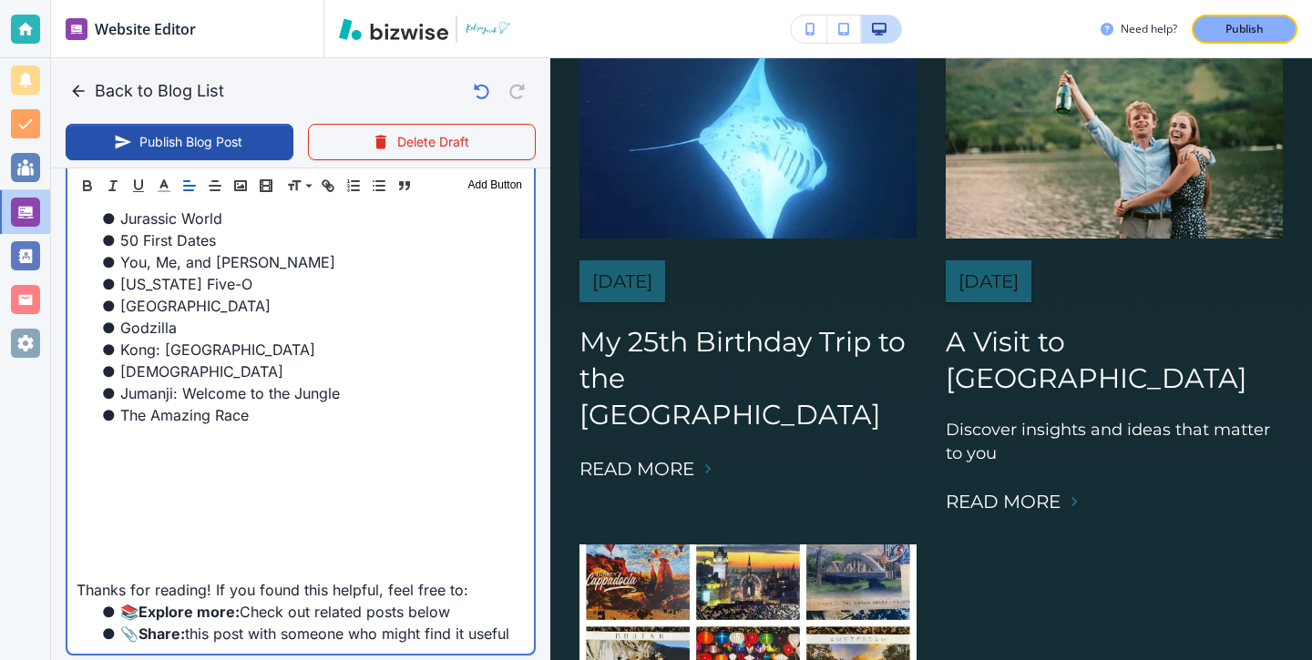
click at [353, 448] on p at bounding box center [301, 459] width 448 height 22
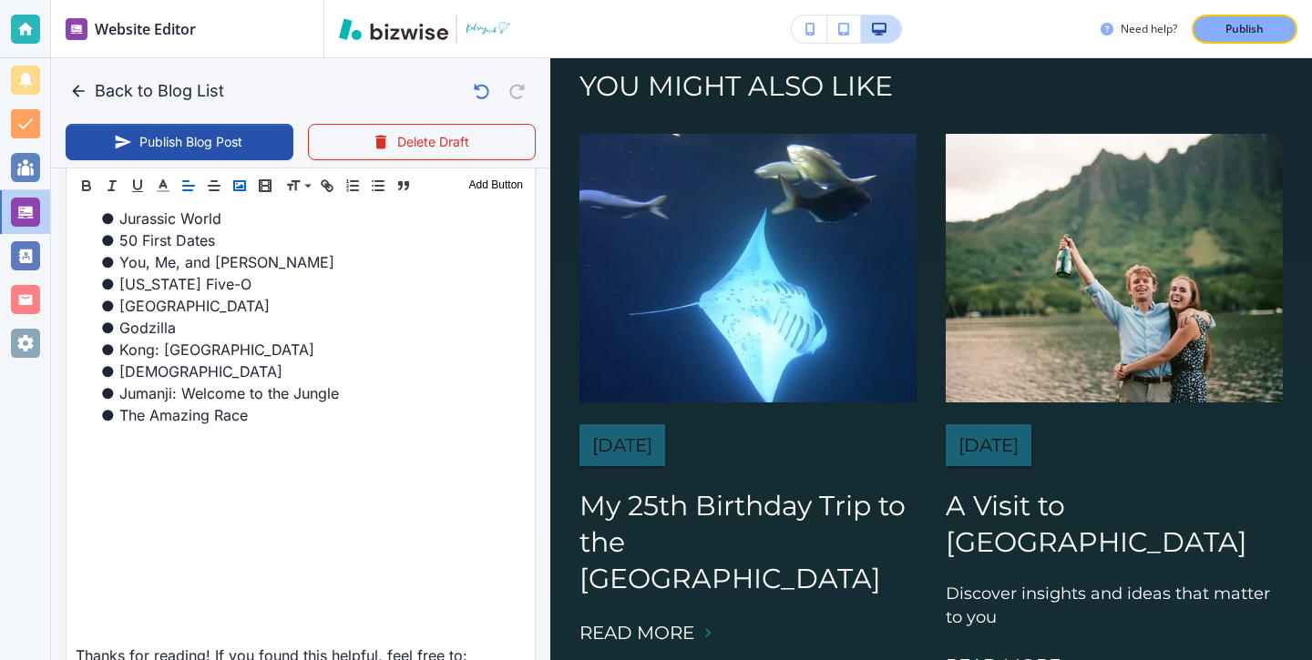
click at [236, 178] on icon "button" at bounding box center [239, 186] width 16 height 16
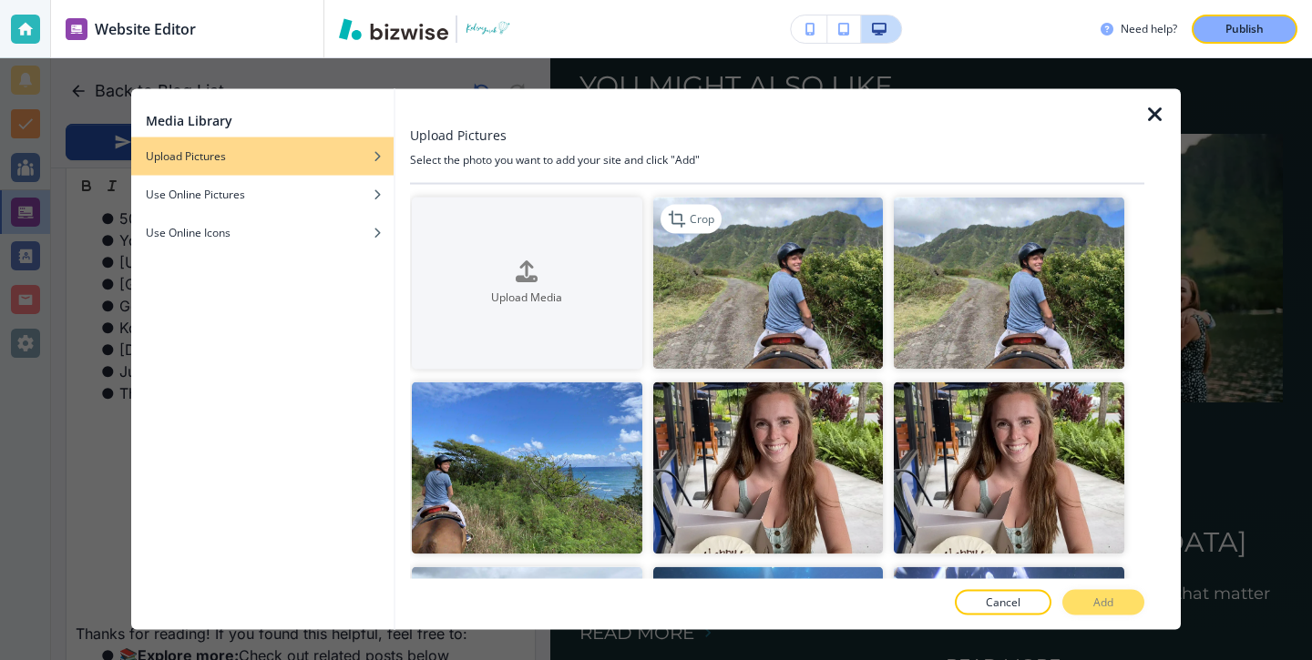
click at [693, 299] on img "button" at bounding box center [768, 283] width 230 height 172
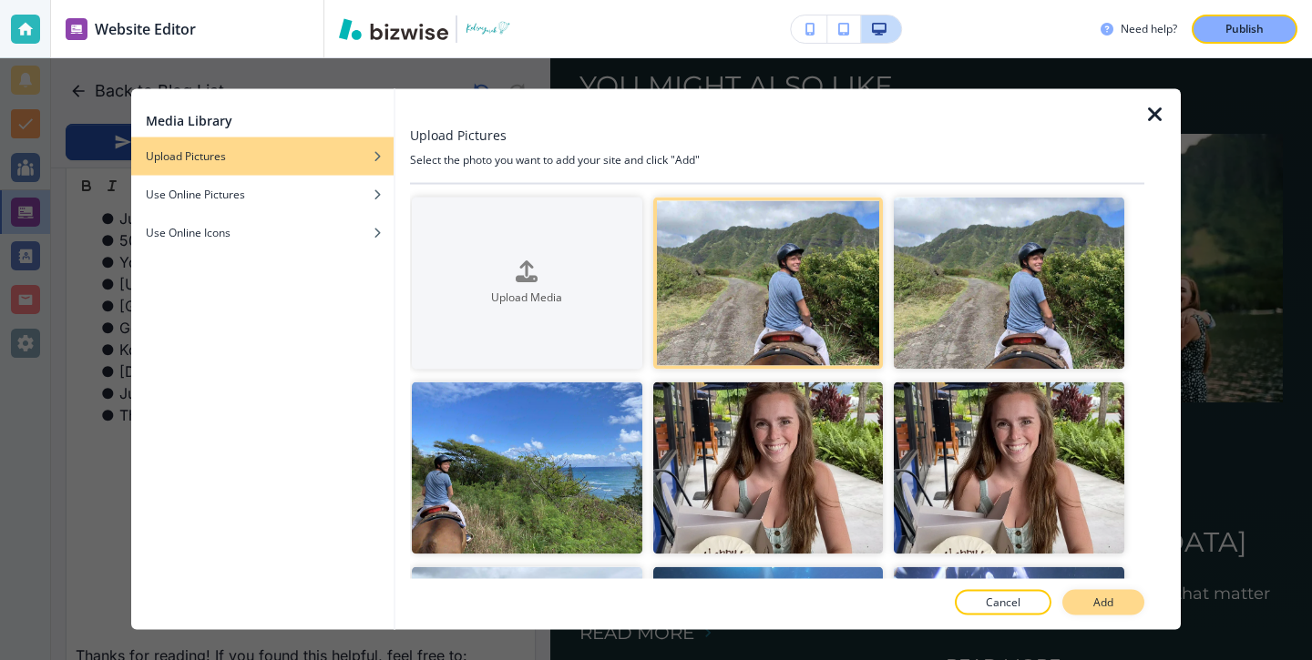
click at [1084, 601] on button "Add" at bounding box center [1103, 603] width 82 height 26
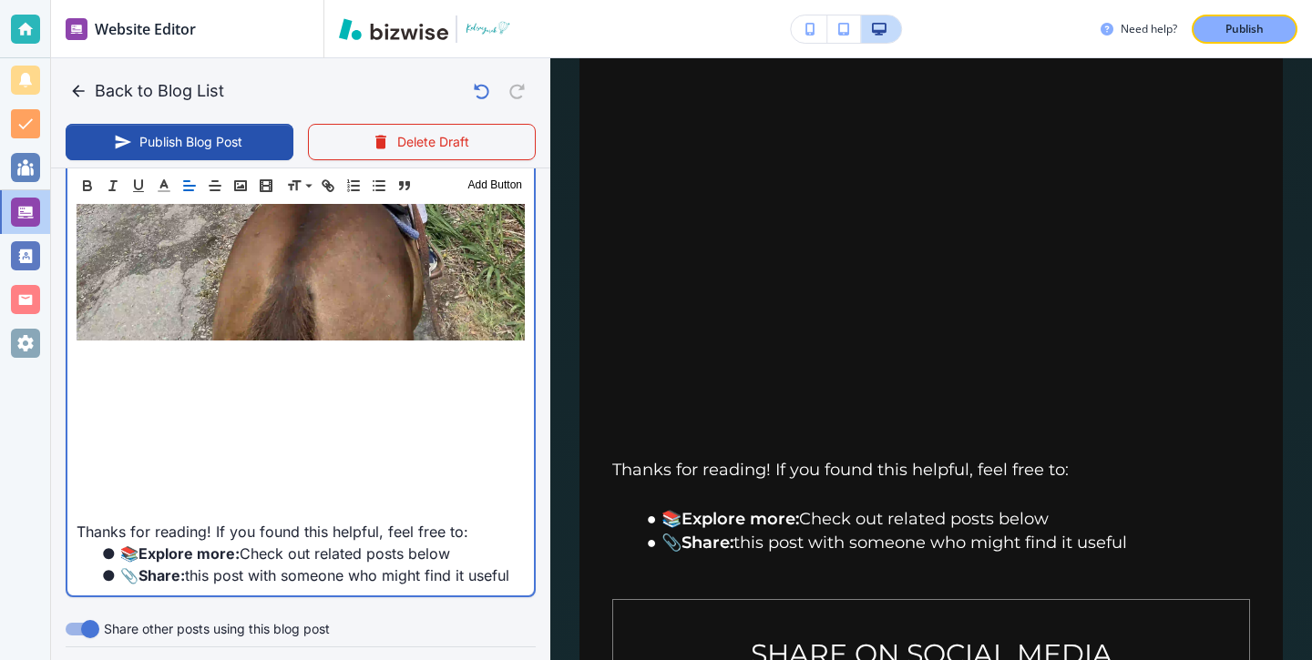
scroll to position [3278, 0]
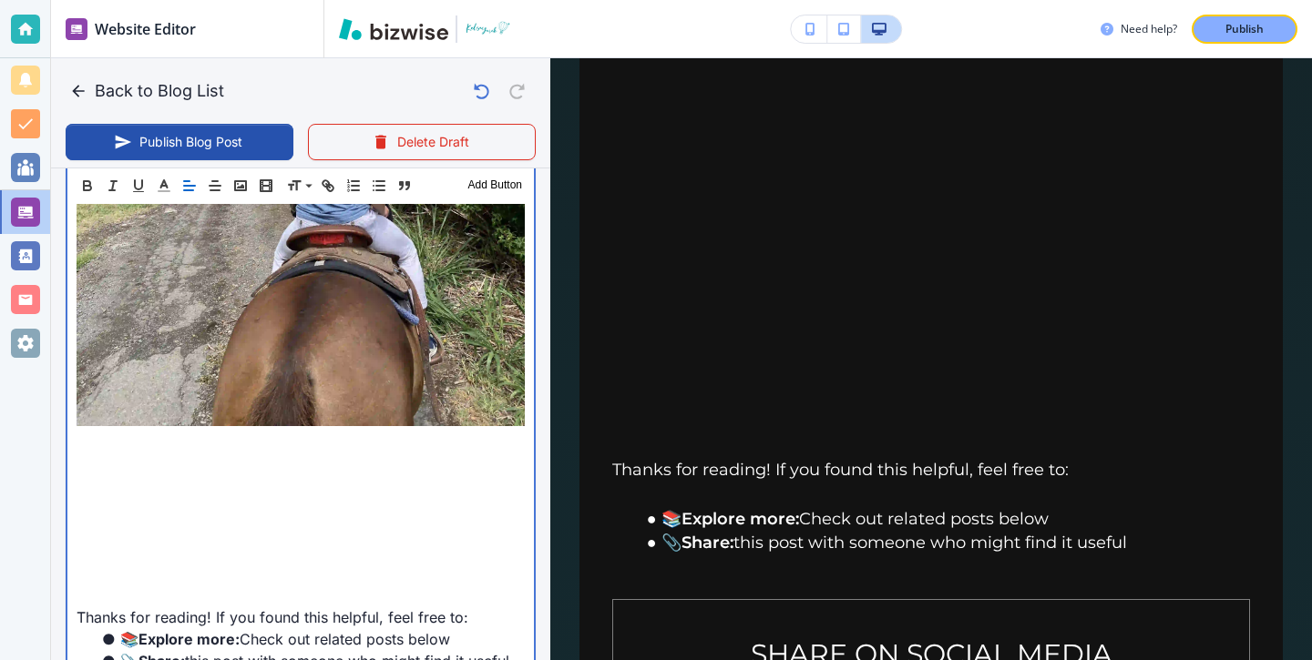
click at [358, 432] on p at bounding box center [301, 443] width 448 height 22
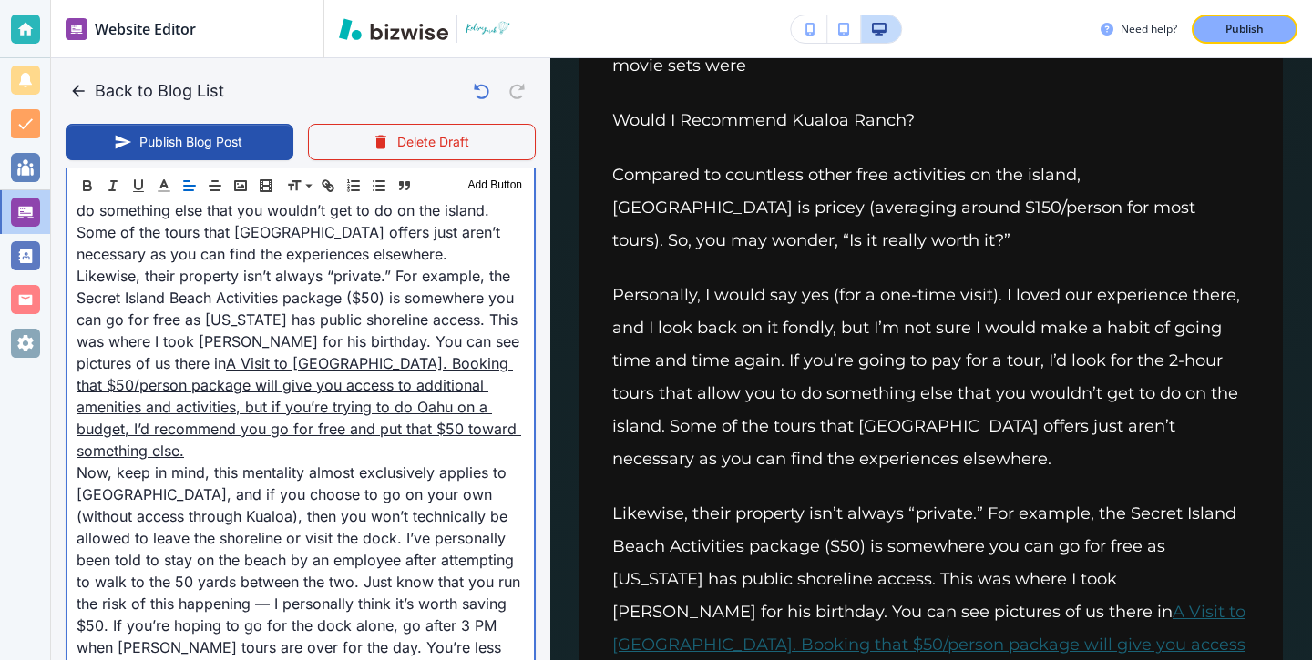
scroll to position [3630, 0]
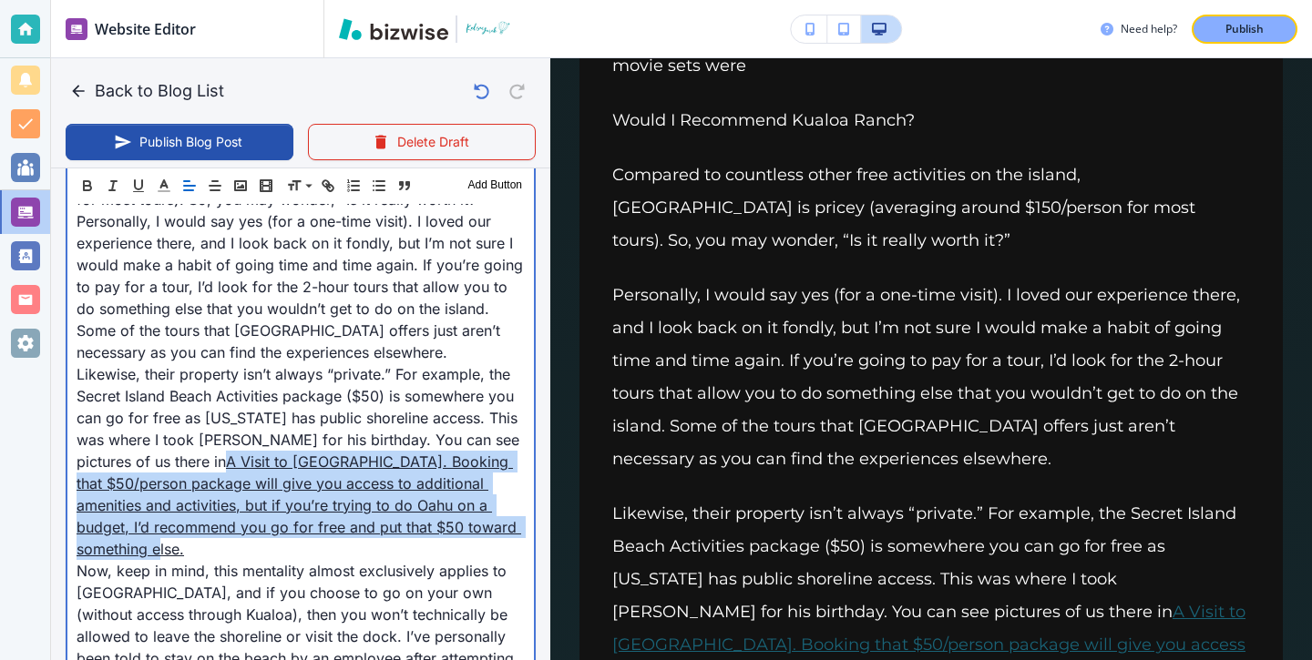
drag, startPoint x: 220, startPoint y: 471, endPoint x: 133, endPoint y: 380, distance: 126.3
click at [133, 380] on p "Likewise, their property isn’t always “private.” For example, the Secret Island…" at bounding box center [301, 461] width 448 height 197
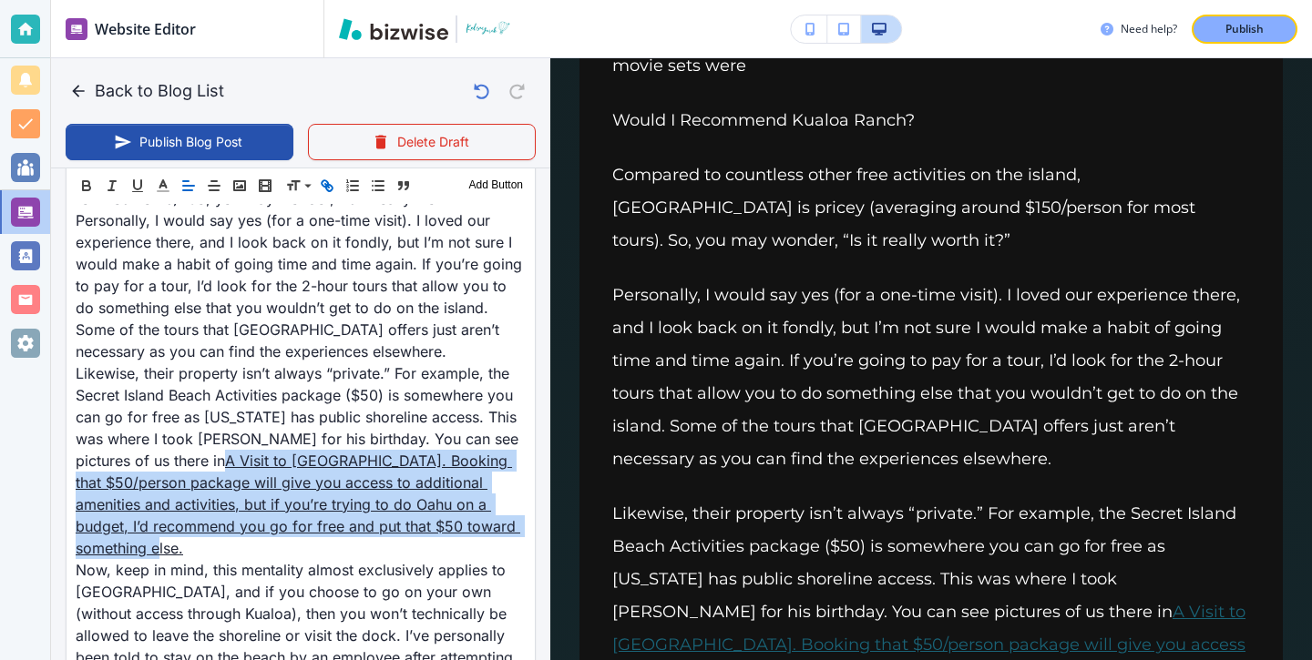
click at [323, 179] on icon "button" at bounding box center [327, 186] width 16 height 16
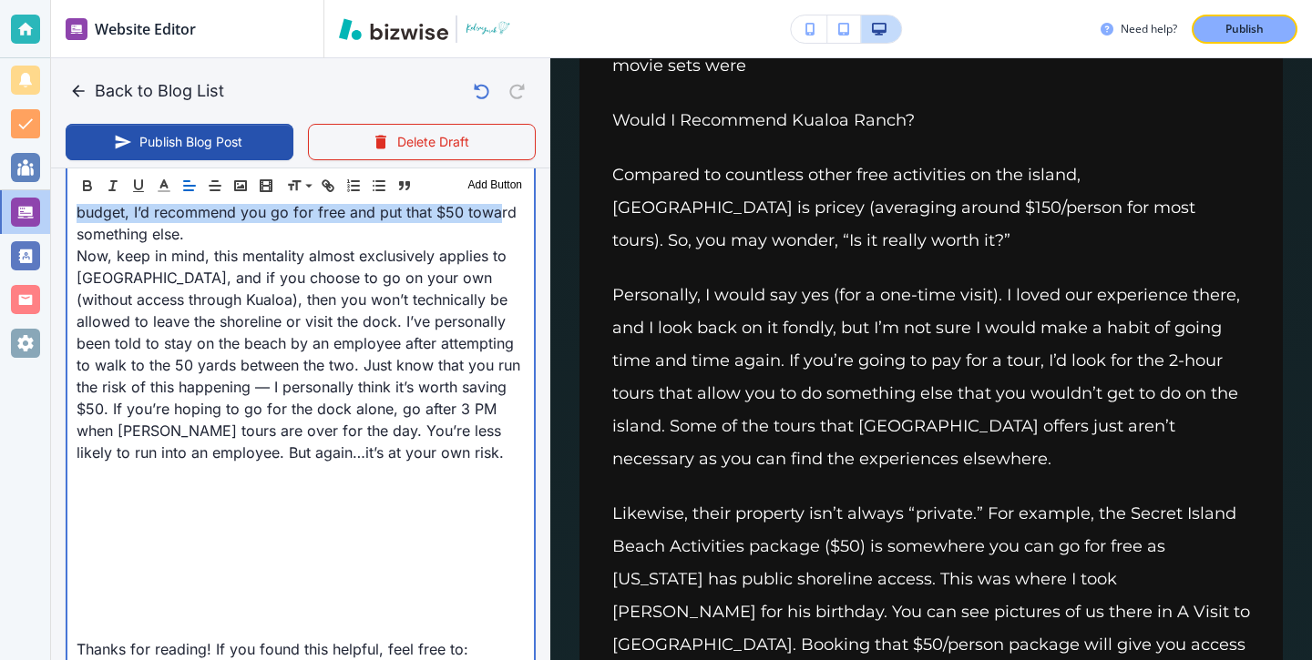
scroll to position [3918, 0]
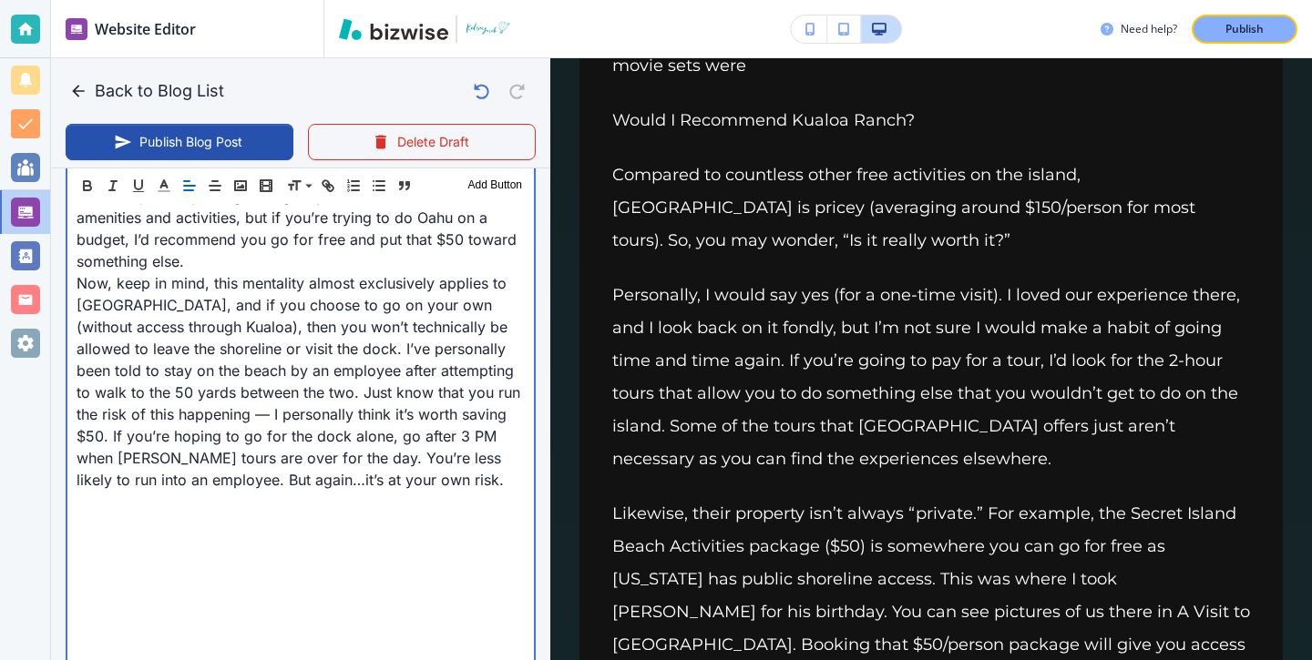
click at [246, 600] on p at bounding box center [301, 611] width 448 height 22
click at [230, 556] on p at bounding box center [301, 567] width 448 height 22
click at [153, 513] on p at bounding box center [301, 524] width 448 height 22
click at [130, 535] on p at bounding box center [301, 546] width 448 height 22
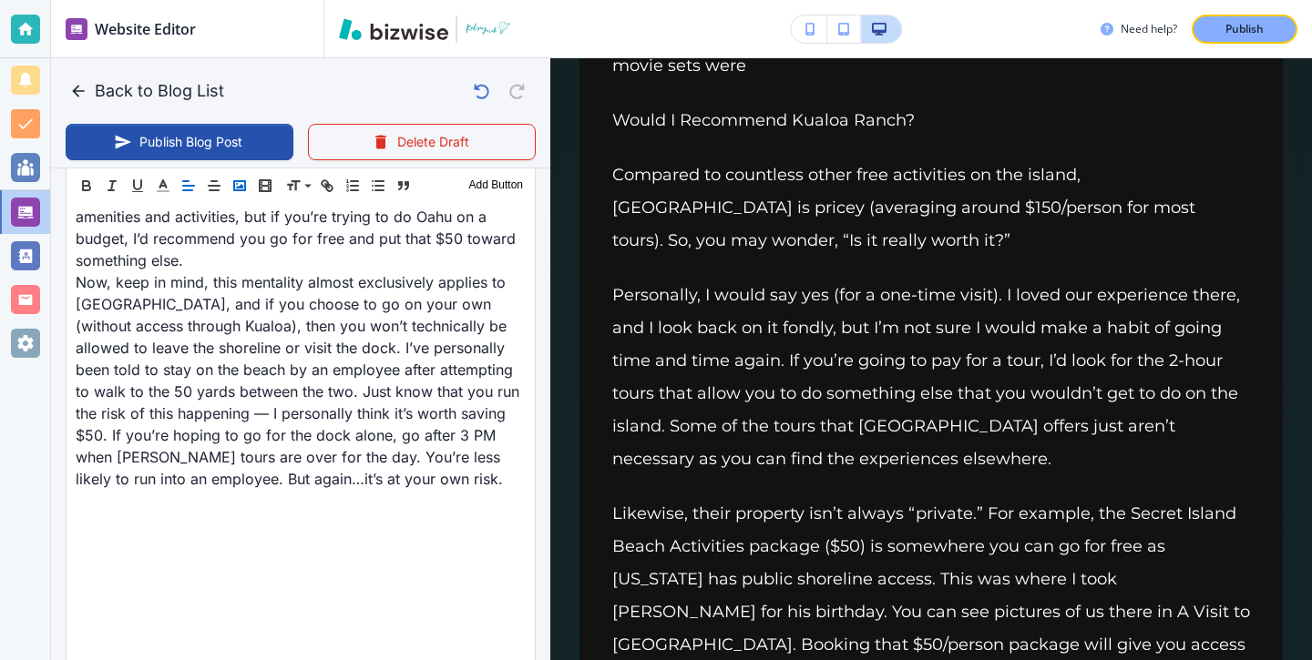
click at [241, 194] on button "button" at bounding box center [240, 186] width 26 height 22
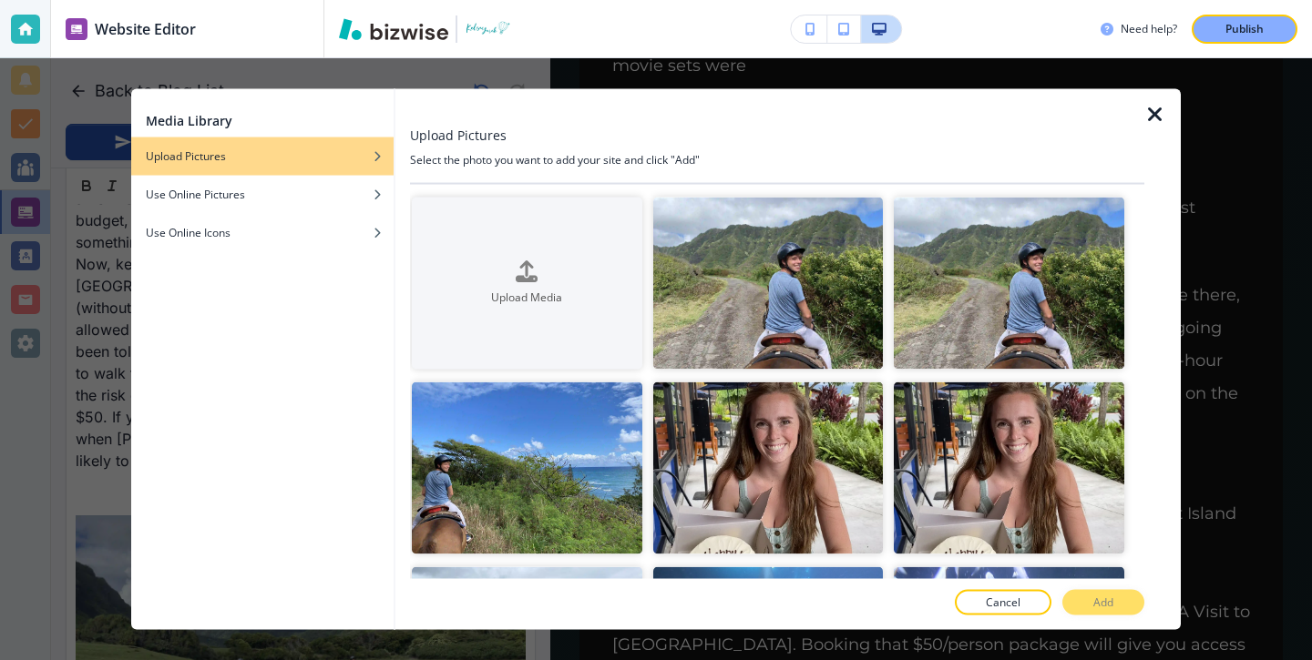
click at [1160, 127] on div at bounding box center [1162, 359] width 36 height 542
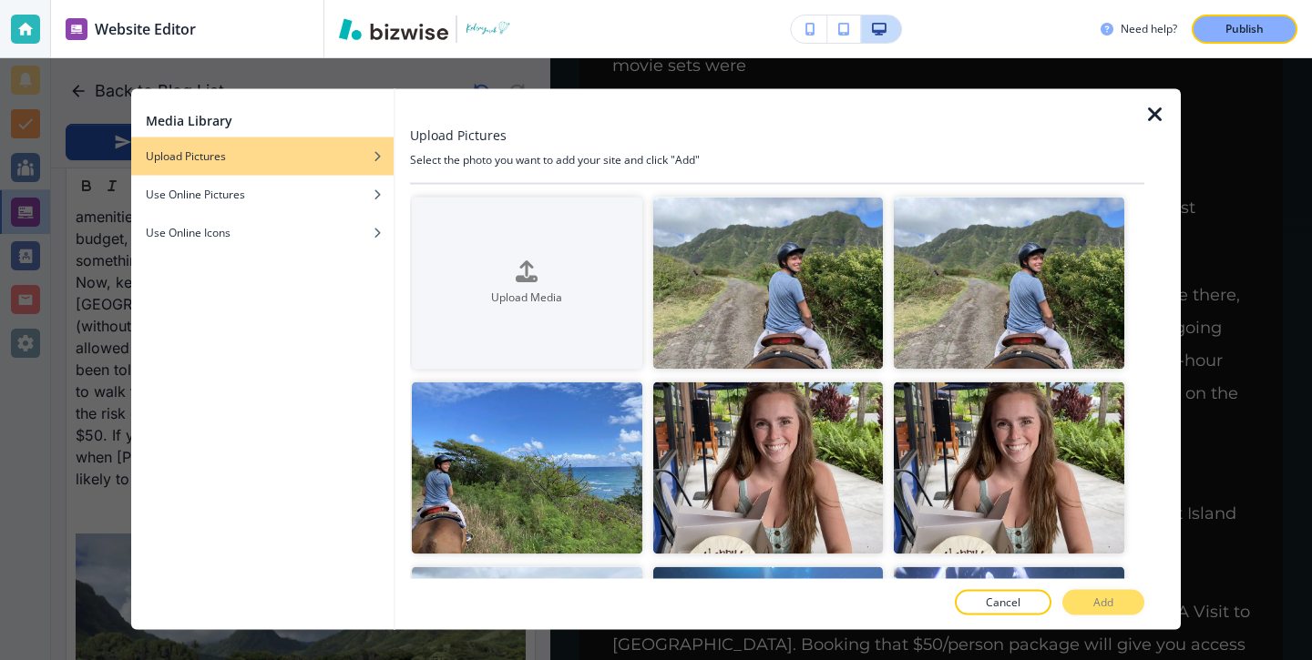
click at [1159, 122] on icon "button" at bounding box center [1155, 114] width 22 height 22
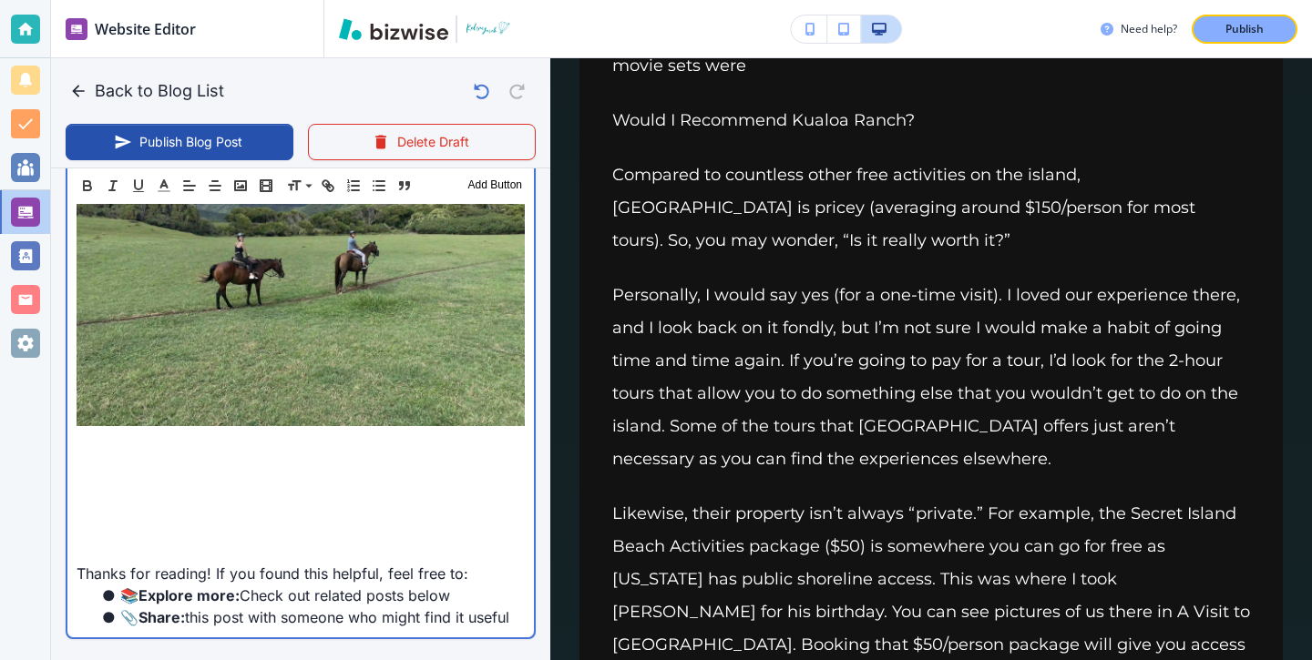
click at [170, 432] on p at bounding box center [301, 443] width 448 height 22
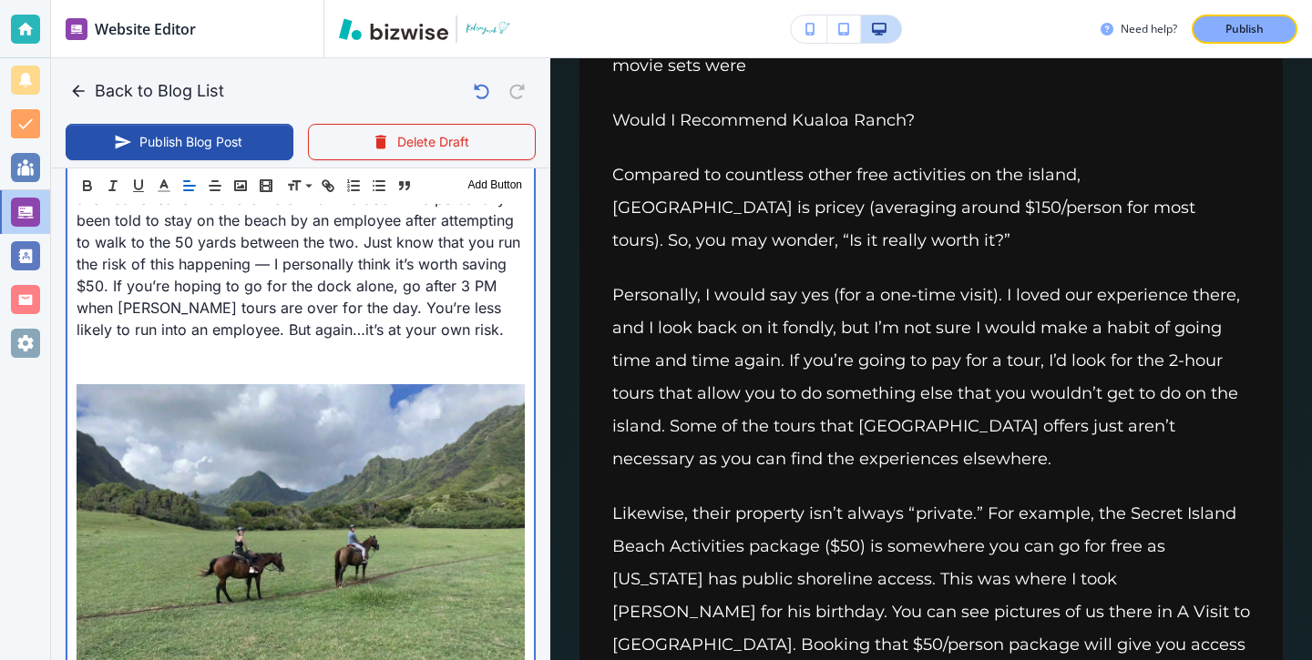
scroll to position [4030, 0]
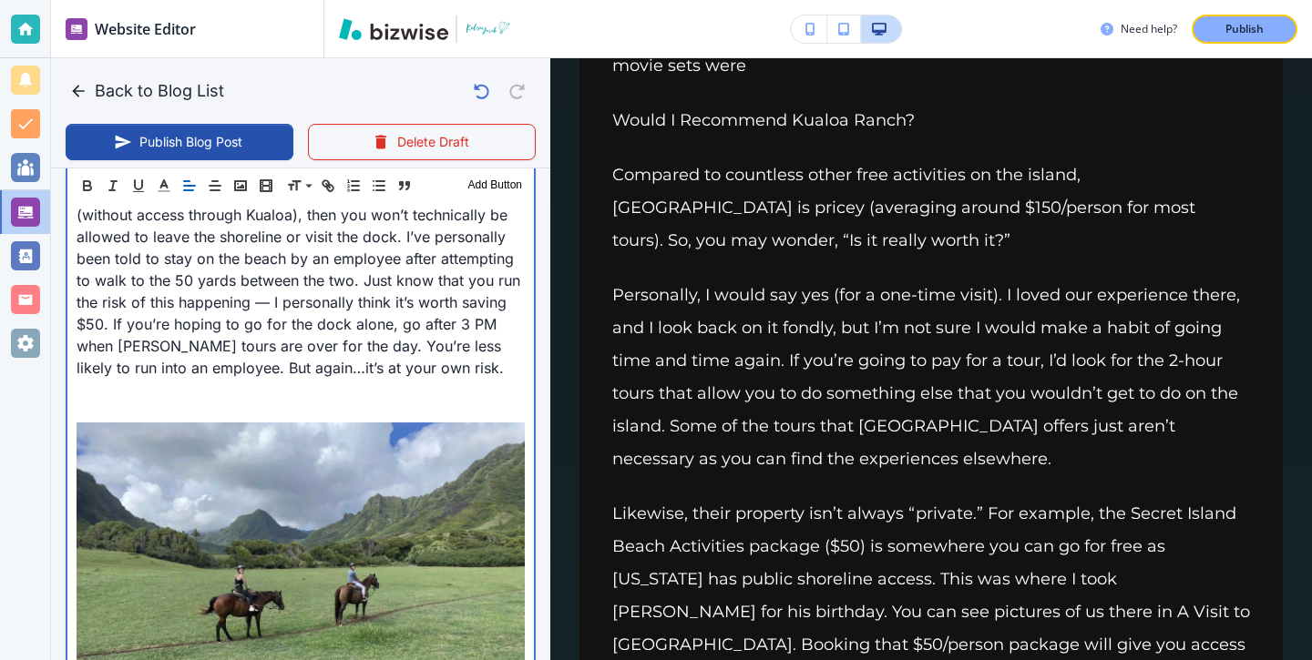
click at [157, 401] on p at bounding box center [301, 412] width 448 height 22
type input "Sep 12, 2025 04:14 PM"
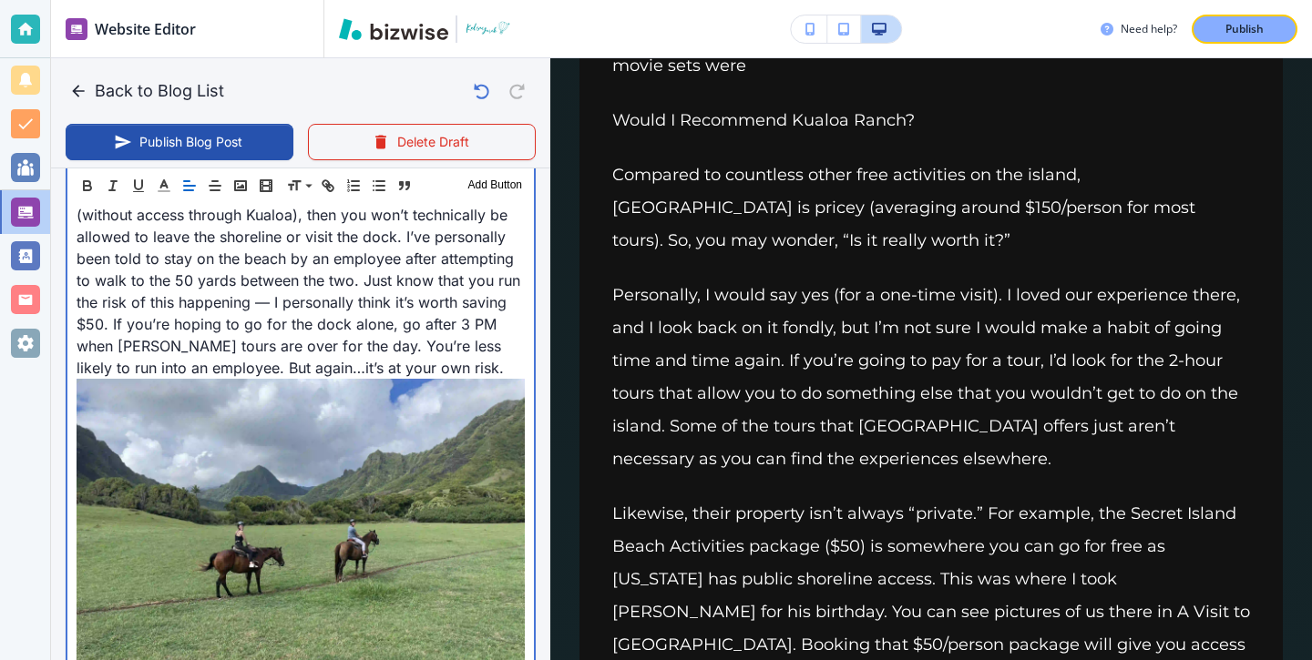
scroll to position [4122, 0]
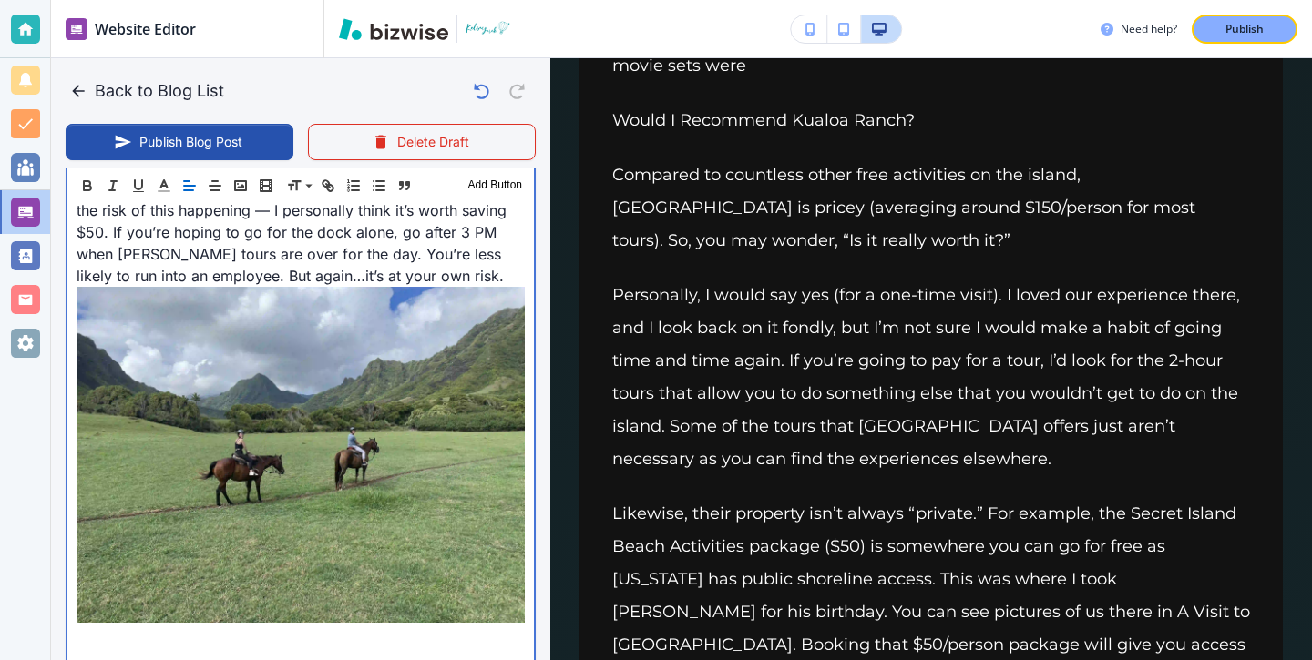
click at [114, 628] on p at bounding box center [301, 639] width 448 height 22
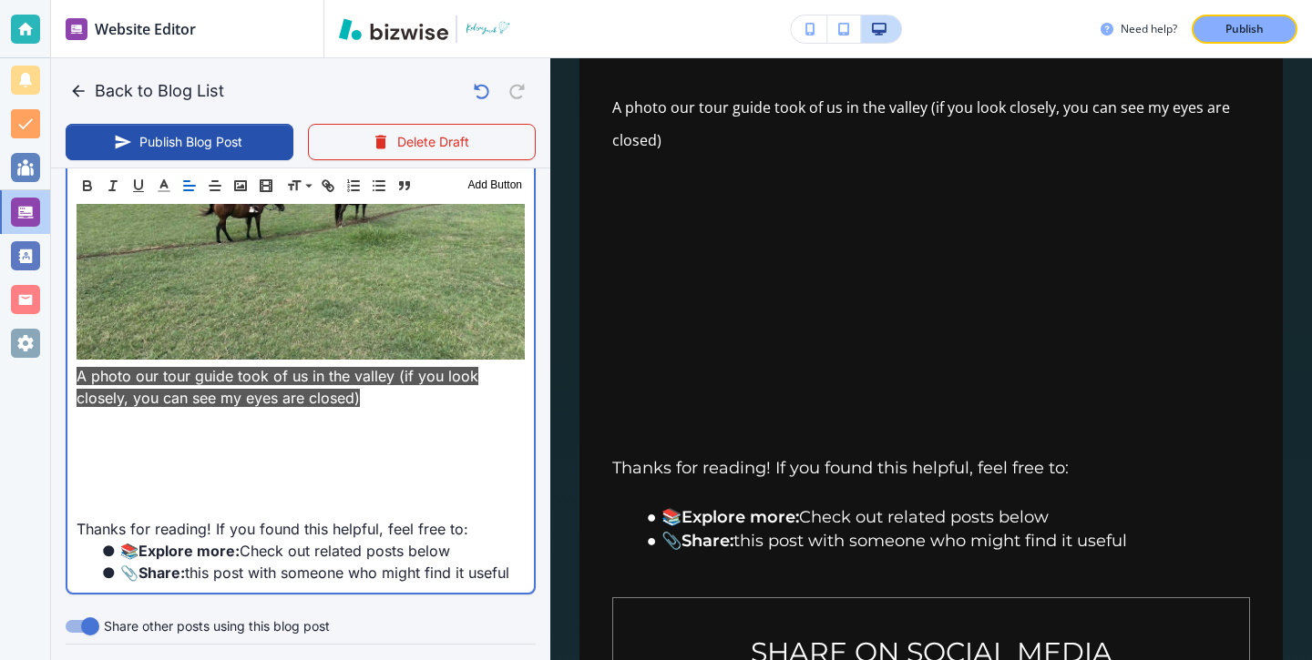
scroll to position [6214, 0]
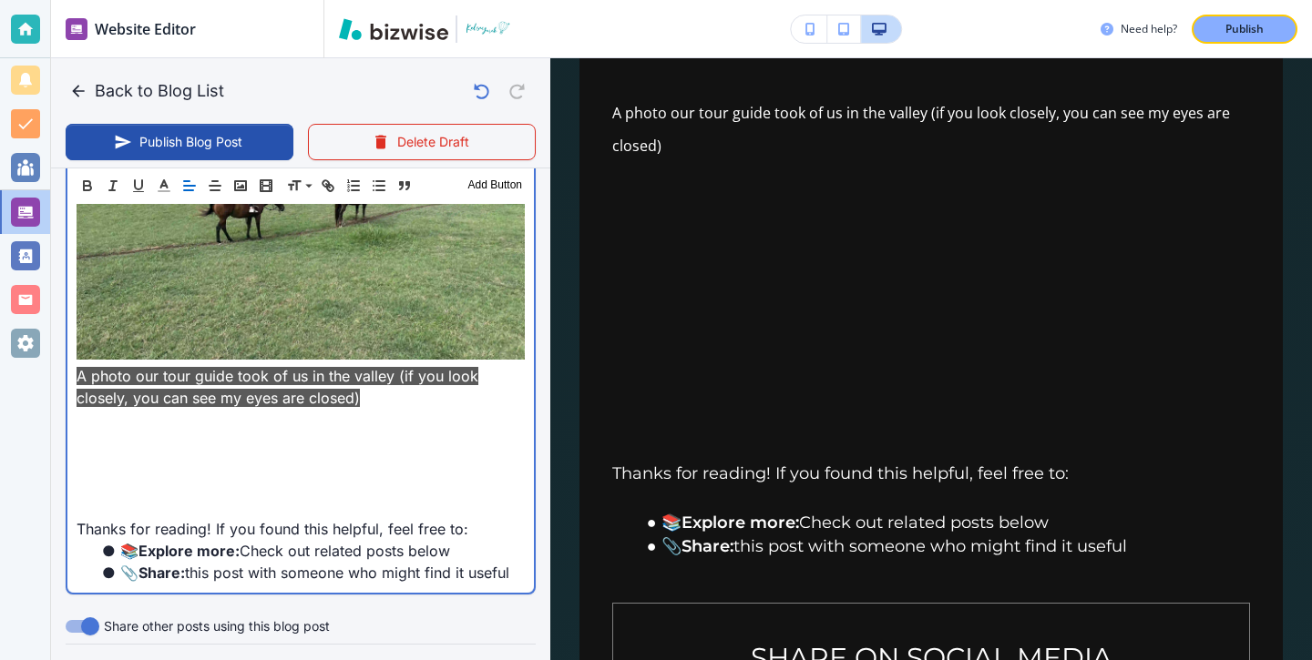
click at [277, 518] on p "Thanks for reading! If you found this helpful, feel free to:" at bounding box center [301, 529] width 448 height 22
click at [186, 475] on p at bounding box center [301, 486] width 448 height 22
click at [186, 496] on p at bounding box center [301, 507] width 448 height 22
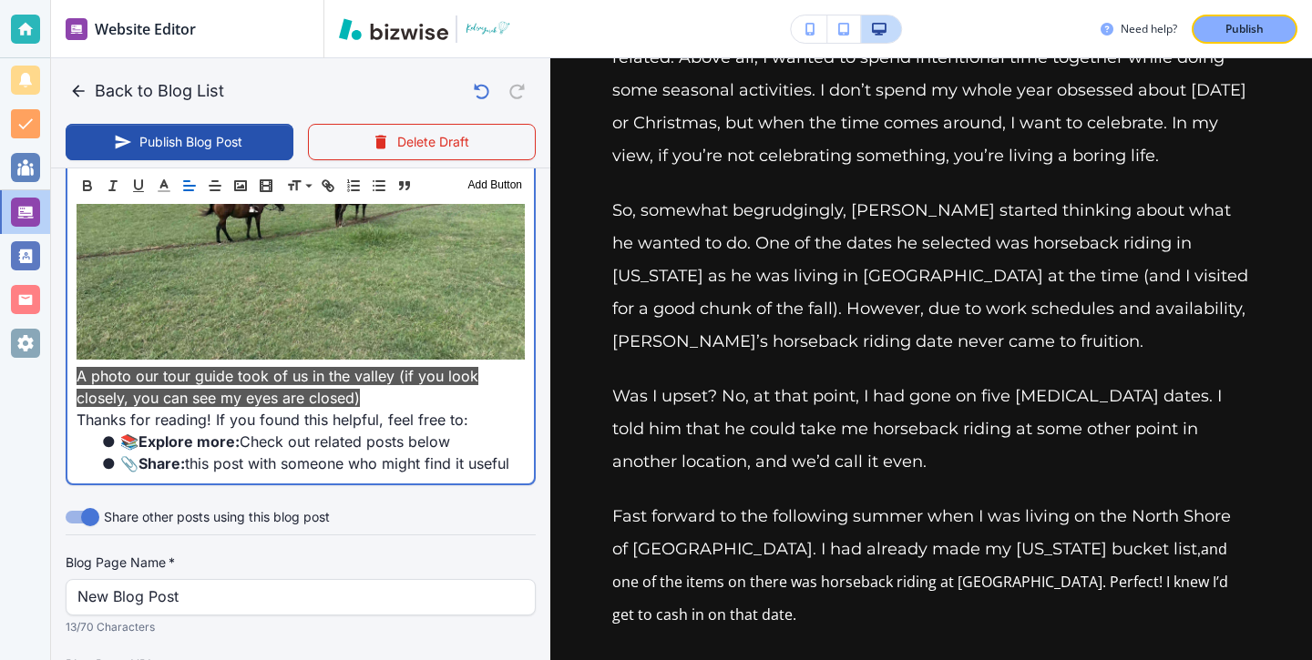
scroll to position [181, 0]
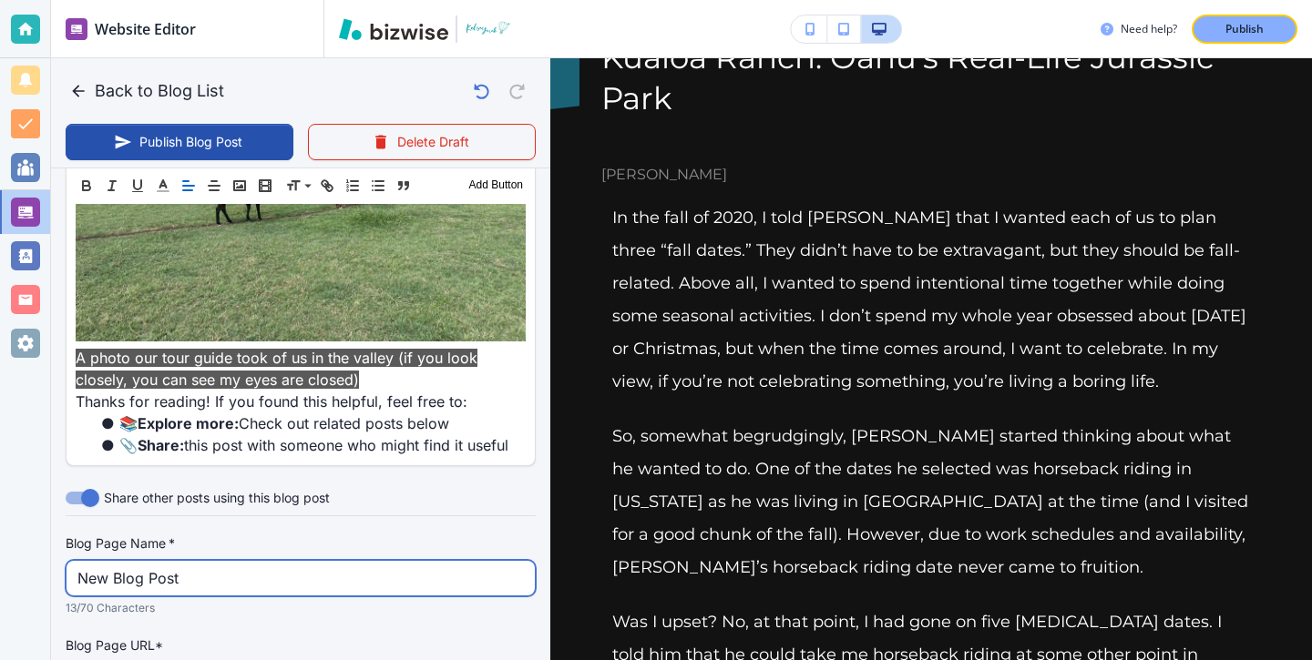
click at [204, 561] on input "New Blog Post" at bounding box center [300, 578] width 446 height 35
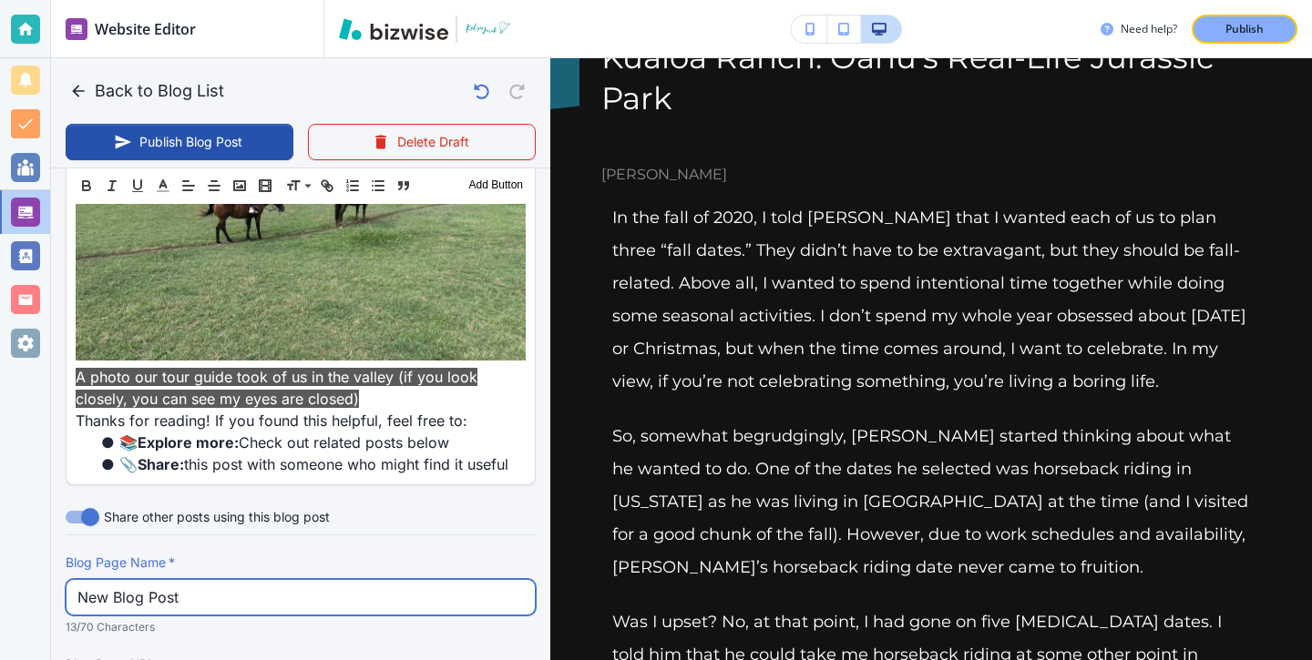
click at [203, 580] on input "New Blog Post" at bounding box center [300, 597] width 446 height 35
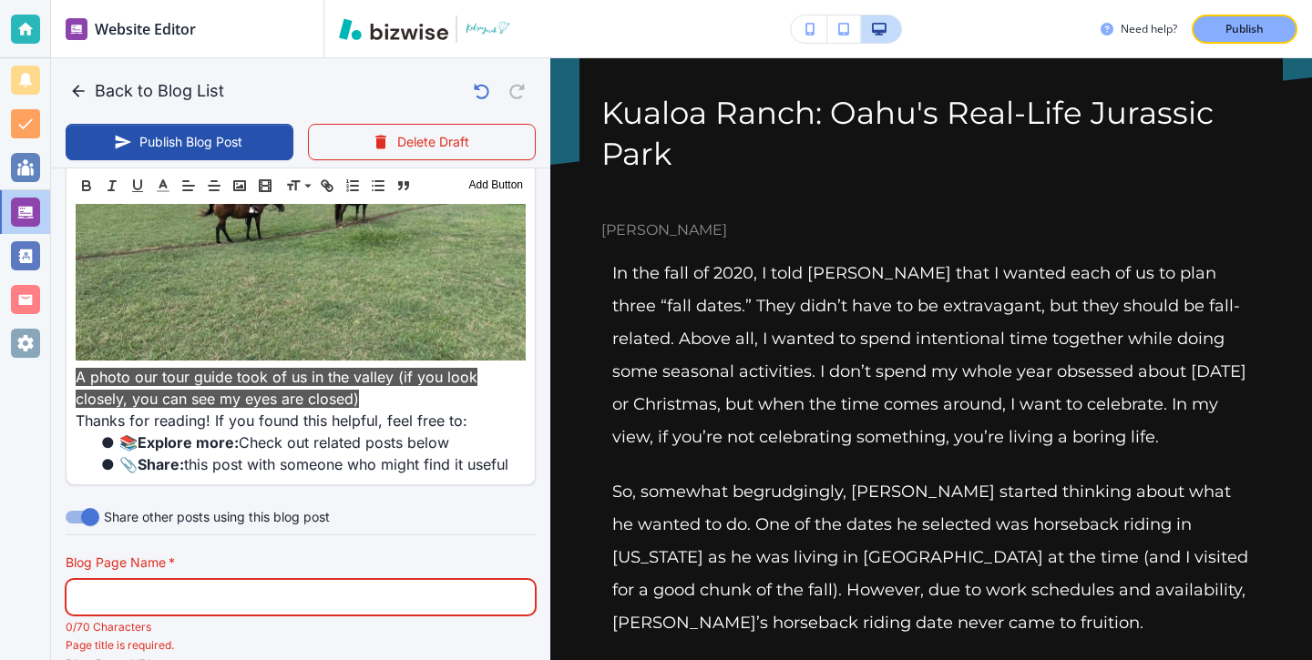
scroll to position [6, 0]
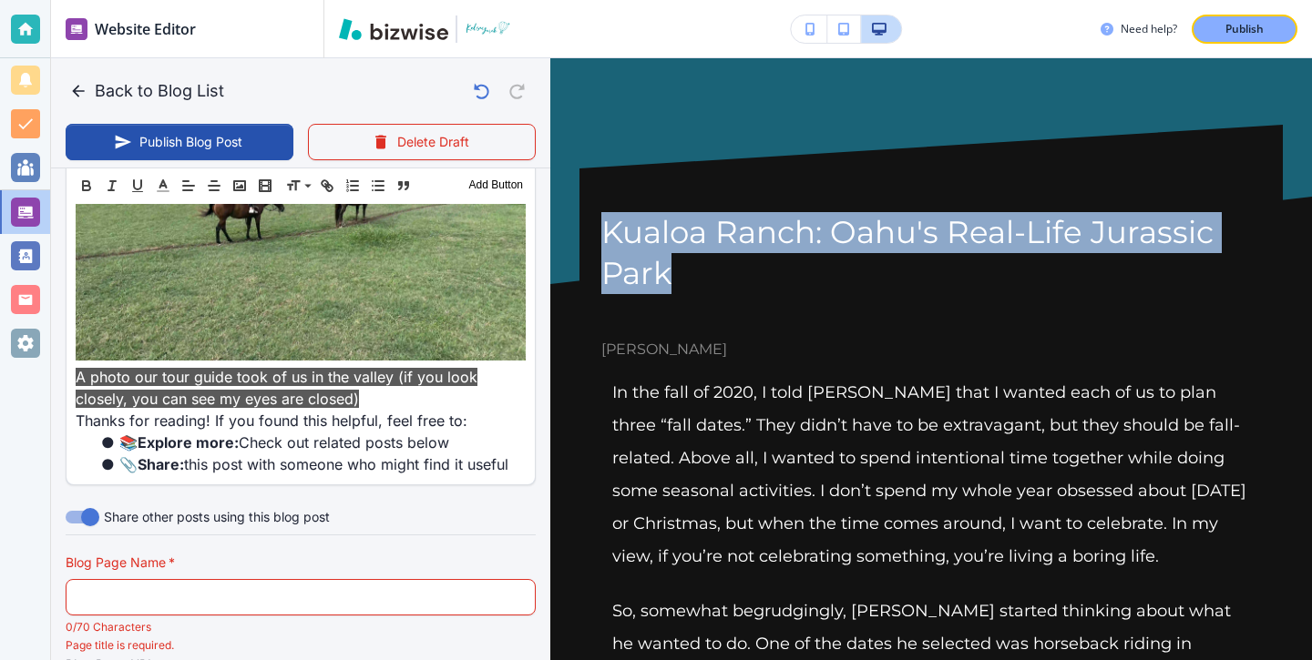
drag, startPoint x: 701, startPoint y: 276, endPoint x: 575, endPoint y: 212, distance: 141.7
copy h1 "Kualoa Ranch: Oahu's Real-Life Jurassic Park"
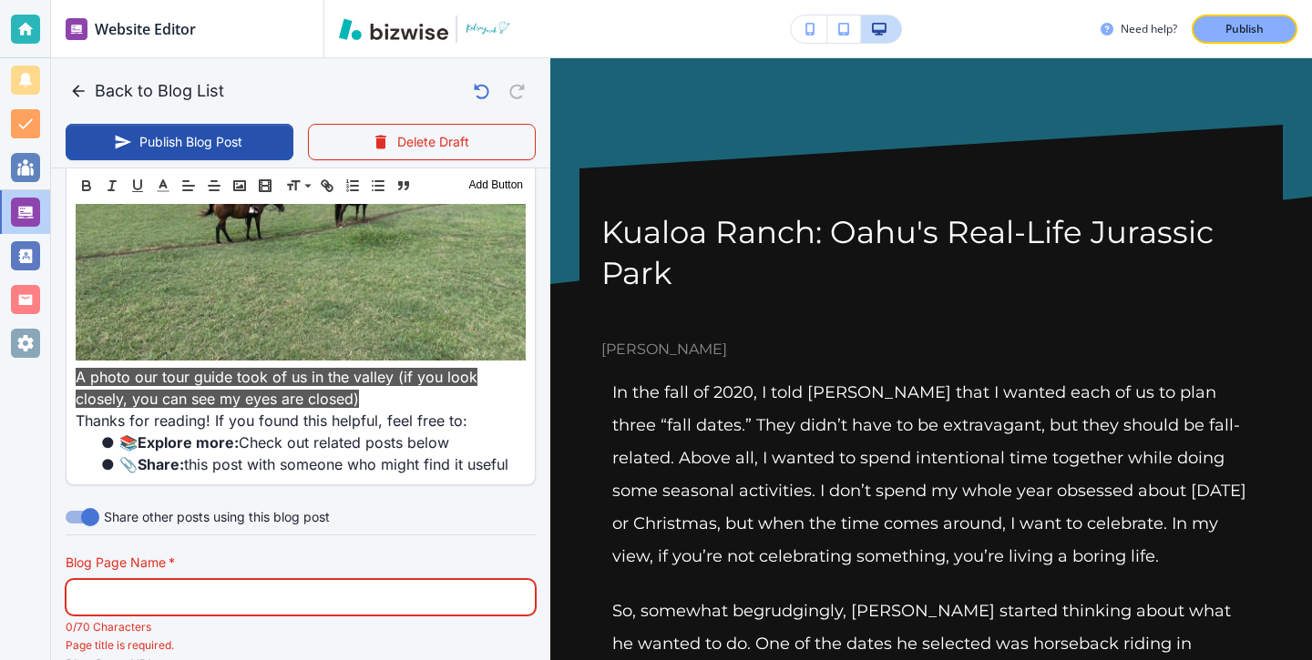
click at [287, 580] on input "text" at bounding box center [300, 597] width 446 height 35
paste input "Kualoa Ranch: Oahu's Real-Life Jurassic Park"
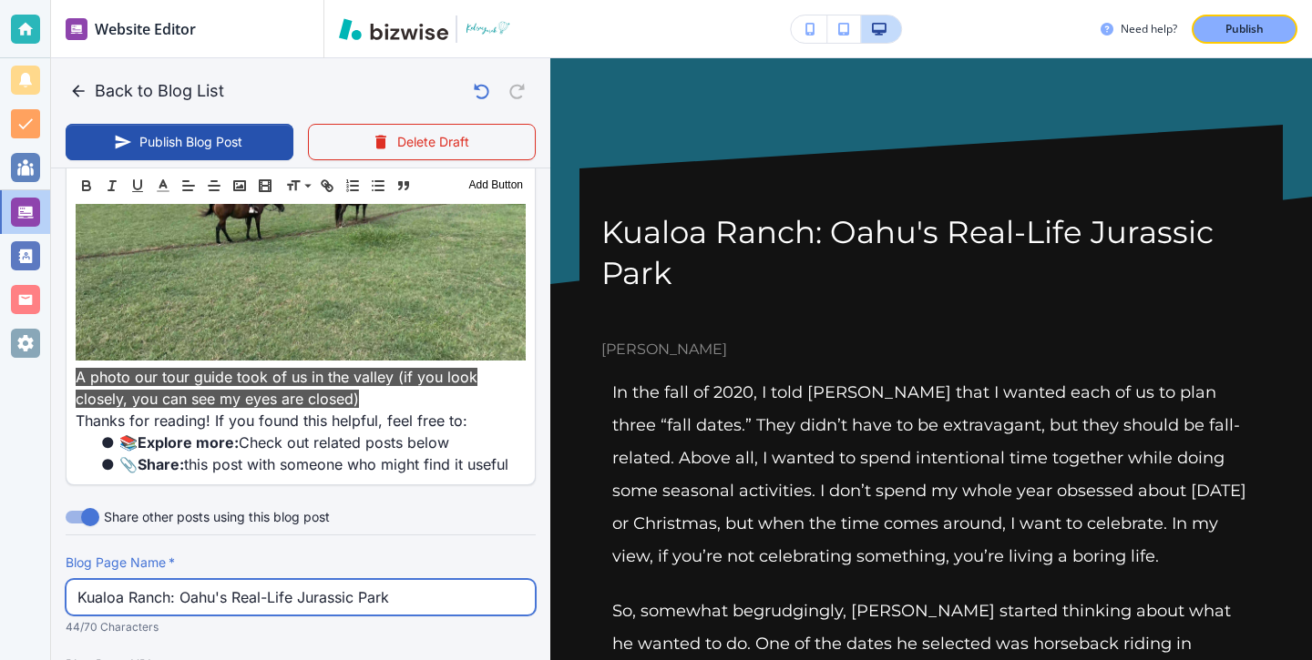
type input "Kualoa Ranch: Oahu's Real-Life Jurassic Park"
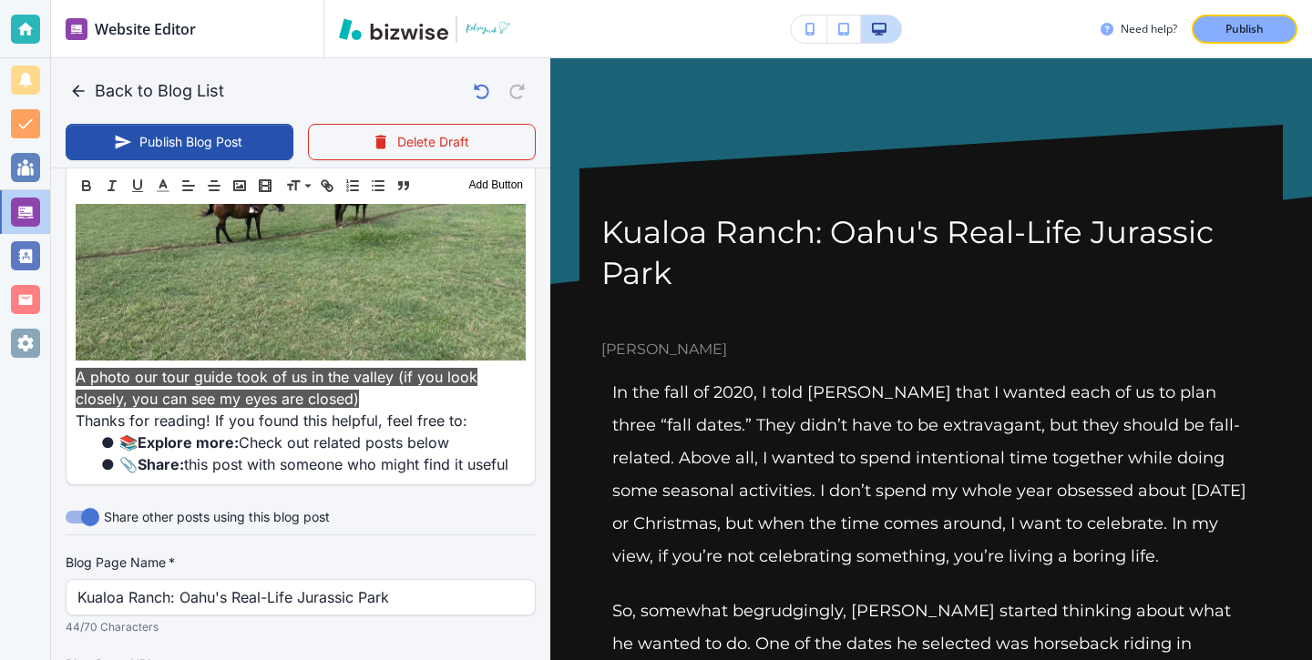
type input "Sep 12, 2025 04:15 PM"
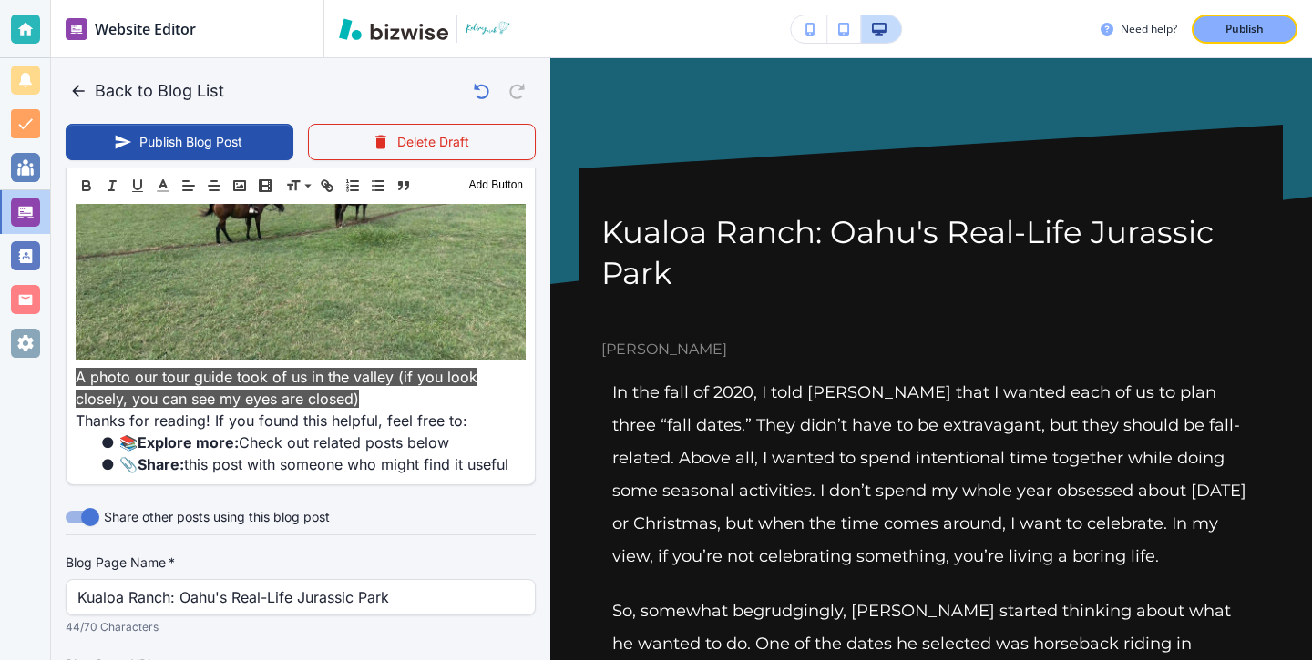
scroll to position [4531, 0]
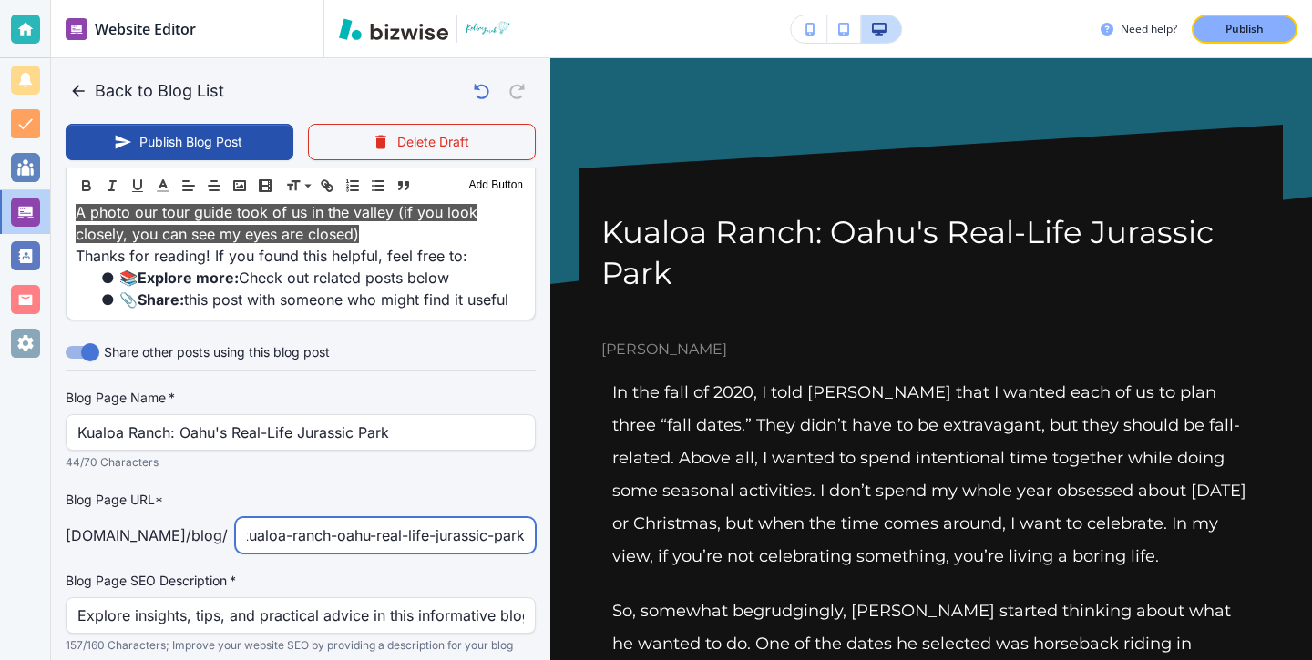
type input "kualoa-ranch-oahu-real-life-jurassic-park"
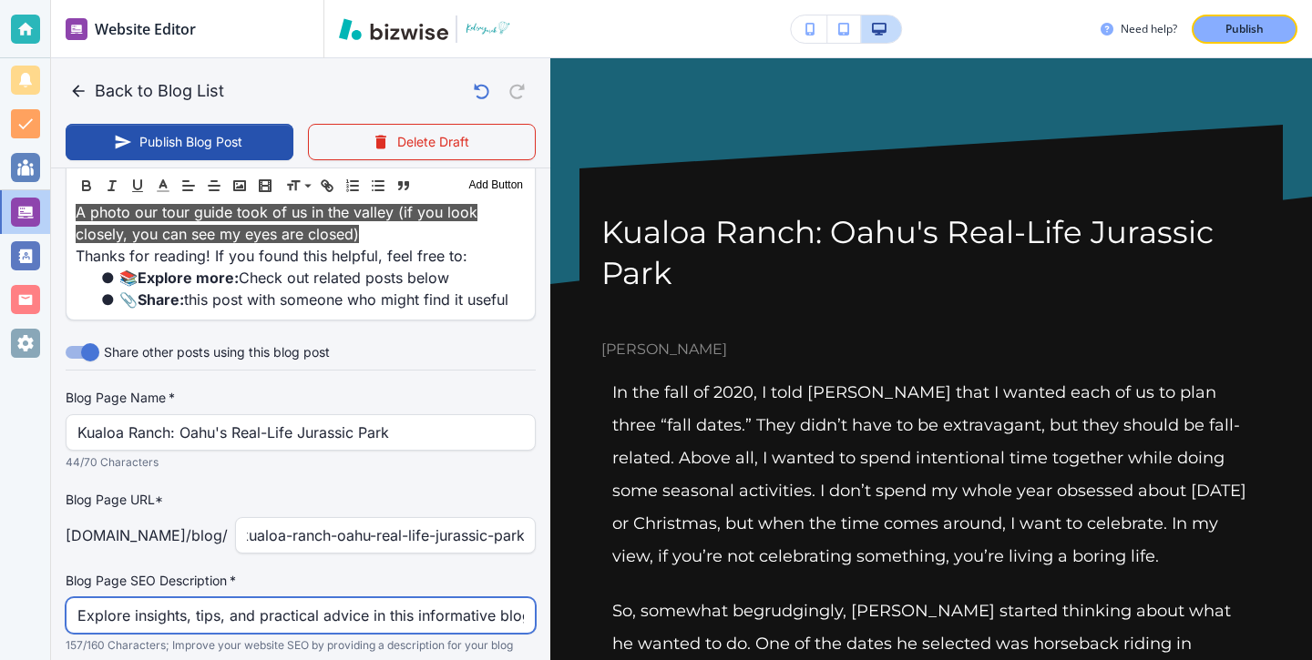
click at [388, 598] on input "Explore insights, tips, and practical advice in this informative blog post. Dis…" at bounding box center [300, 615] width 446 height 35
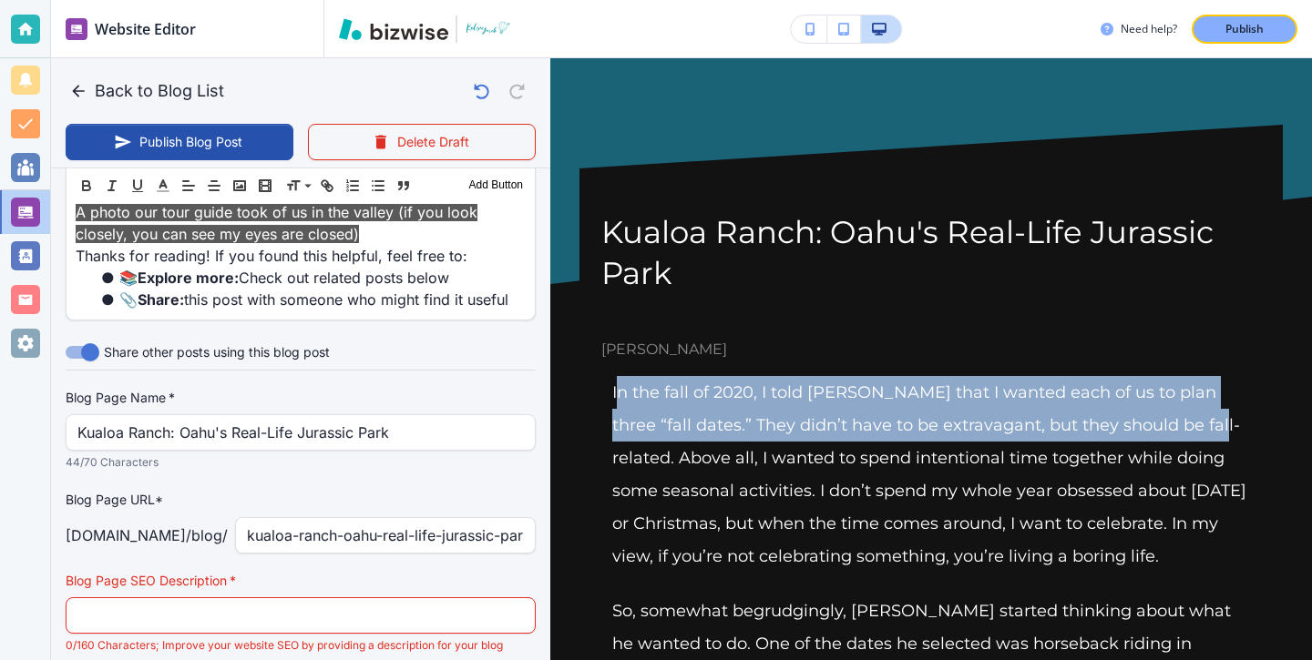
drag, startPoint x: 615, startPoint y: 393, endPoint x: 1155, endPoint y: 434, distance: 541.6
click at [1155, 434] on p "In the fall of 2020, I told Dan that I wanted each of us to plan three “fall da…" at bounding box center [931, 474] width 638 height 197
copy p "n the fall of 2020, I told Dan that I wanted each of us to plan three “fall dat…"
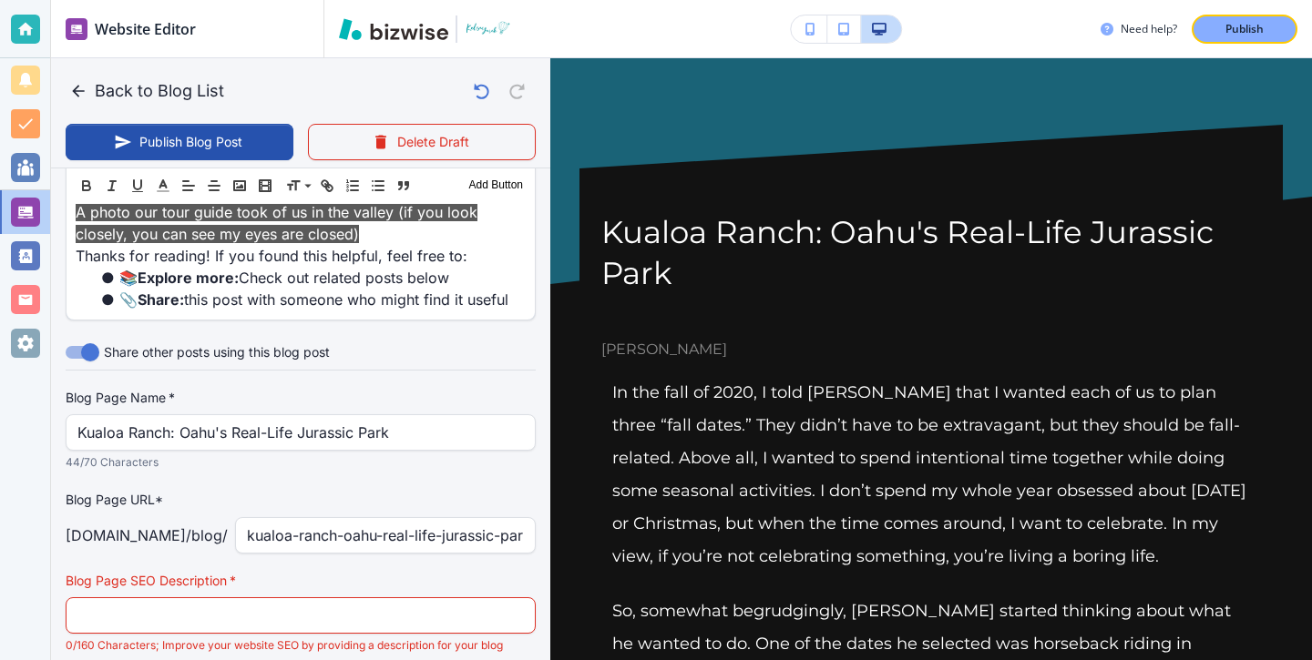
click at [490, 637] on p "0/160 Characters; Improve your website SEO by providing a description for your …" at bounding box center [294, 655] width 457 height 36
click at [490, 598] on input "text" at bounding box center [300, 615] width 446 height 35
paste input "n the fall of 2020, I told Dan that I wanted each of us to plan three “fall dat…"
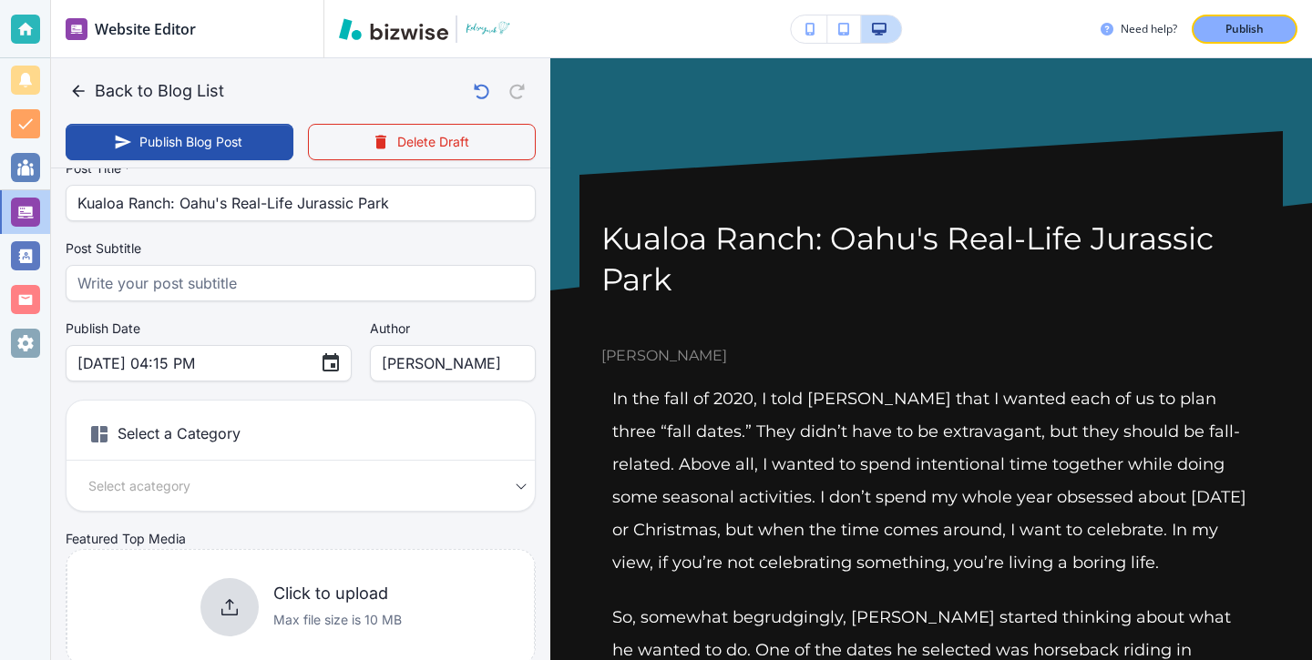
scroll to position [120, 0]
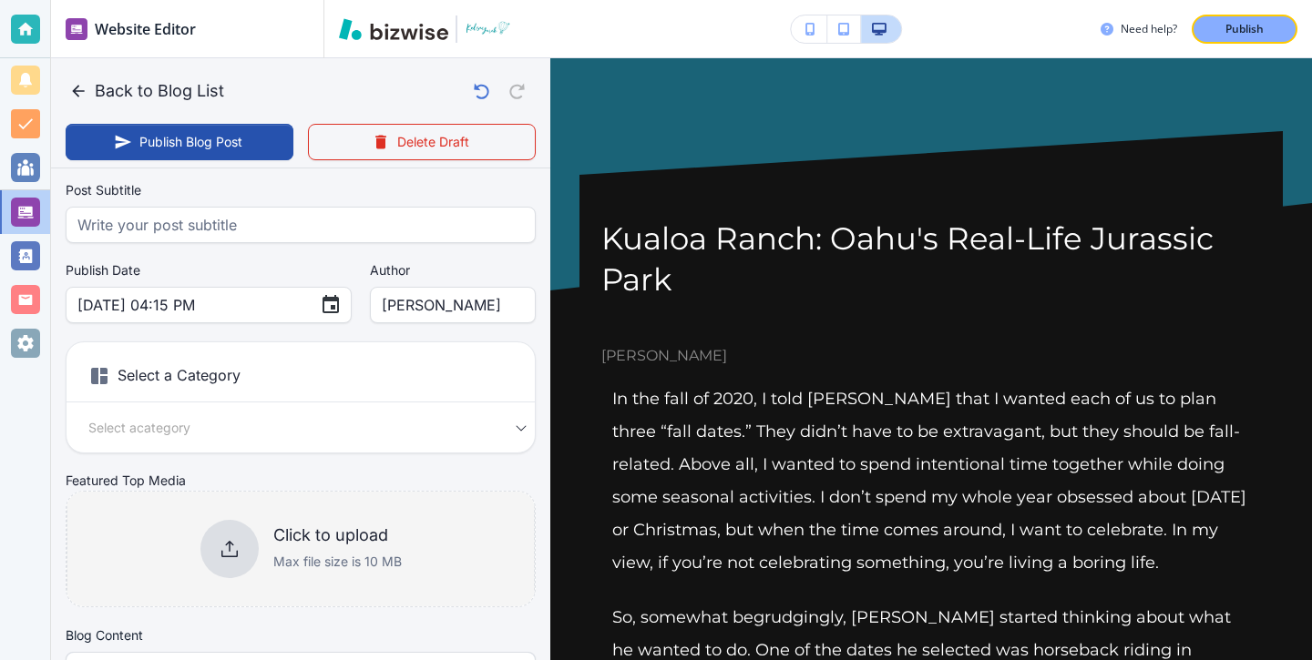
type input "n the fall of 2020, I told Dan that I wanted each of us to plan three “fall dat…"
click at [235, 539] on icon at bounding box center [230, 549] width 22 height 22
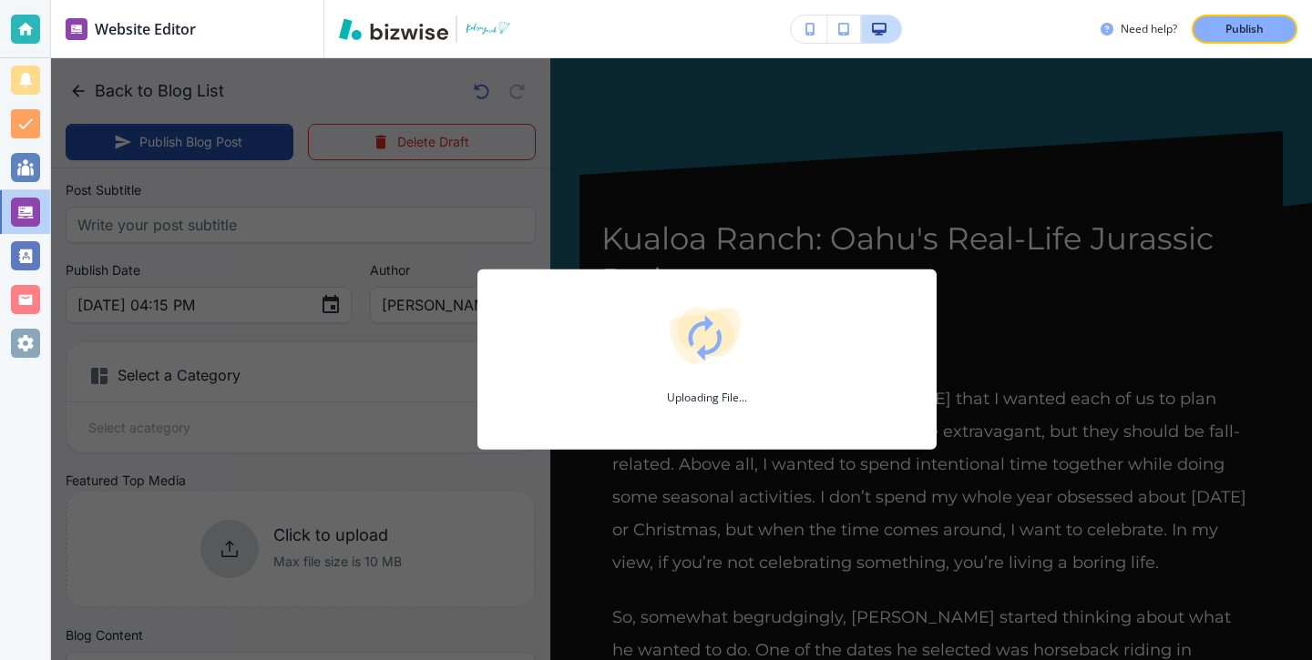
type input "Sep 12, 2025 04:16 PM"
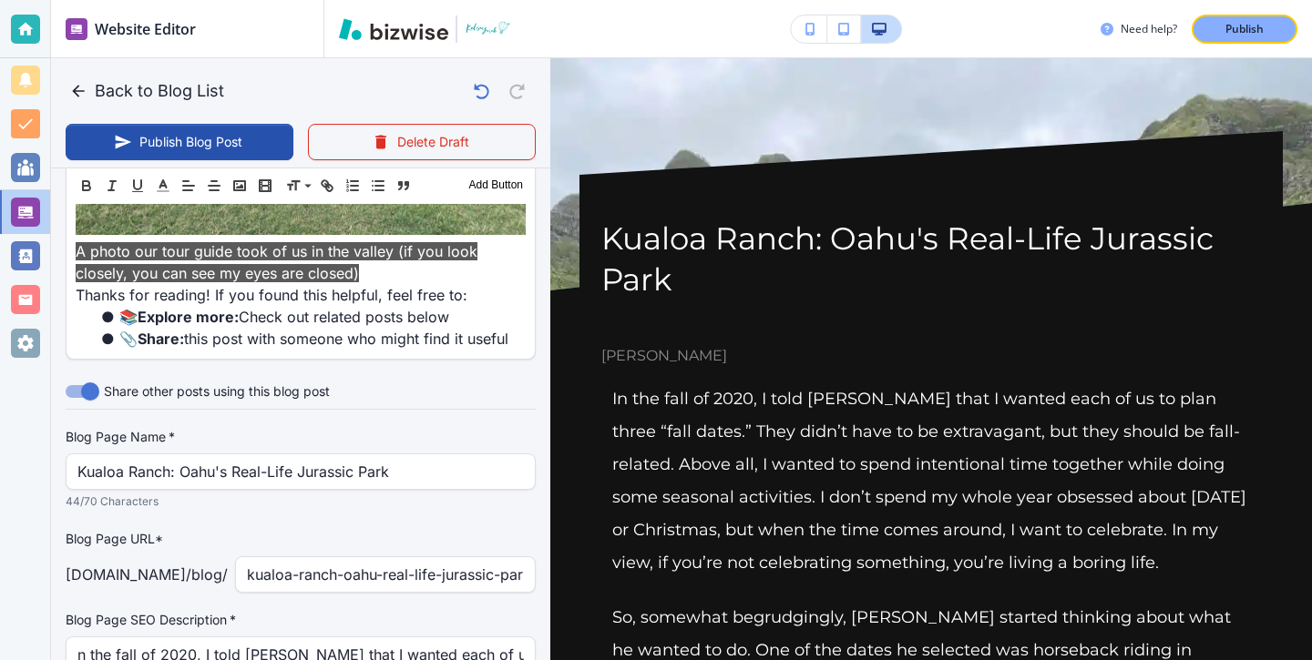
scroll to position [4542, 0]
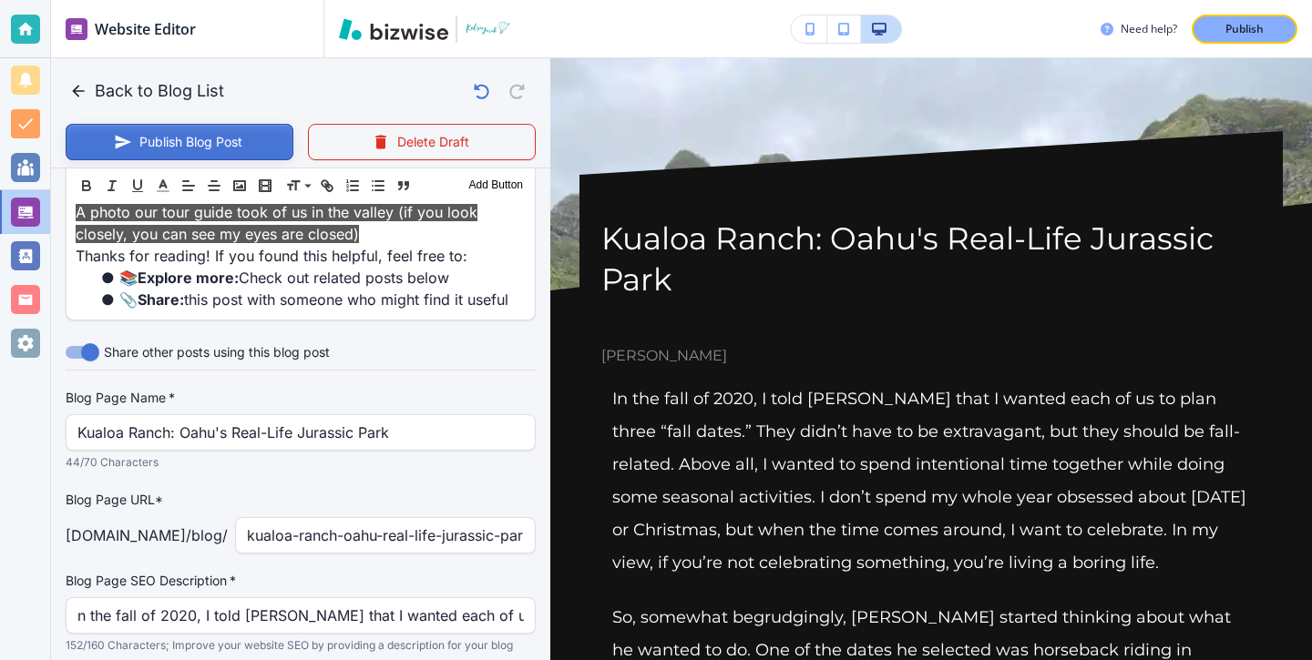
click at [234, 131] on button "Publish Blog Post" at bounding box center [180, 142] width 228 height 36
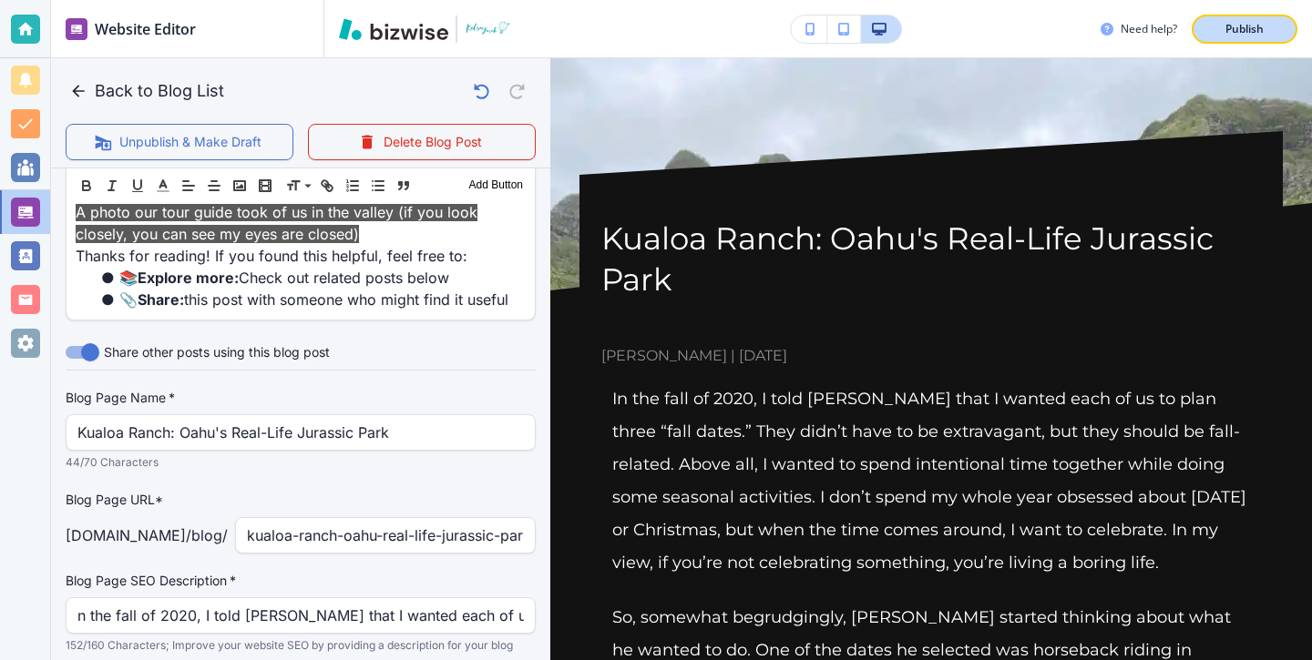
click at [1219, 32] on div "Publish" at bounding box center [1244, 29] width 58 height 16
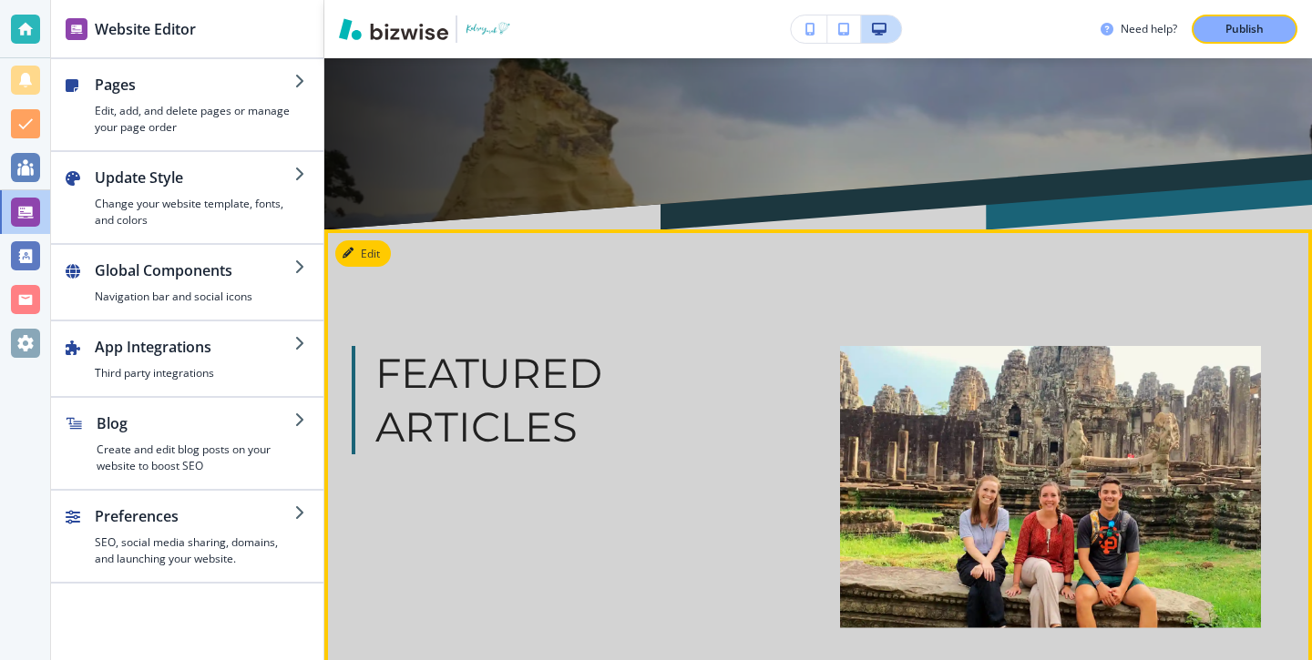
scroll to position [595, 0]
